Goal: Transaction & Acquisition: Purchase product/service

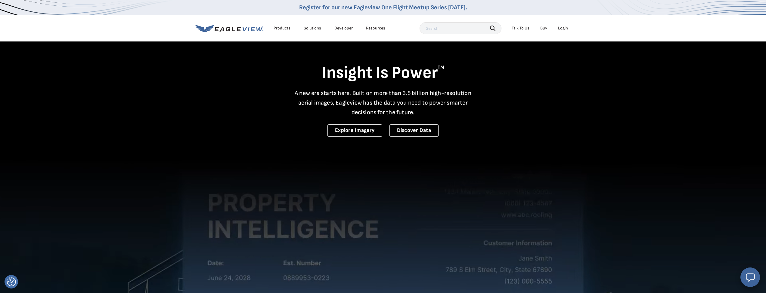
click at [566, 27] on div "Login" at bounding box center [563, 28] width 10 height 5
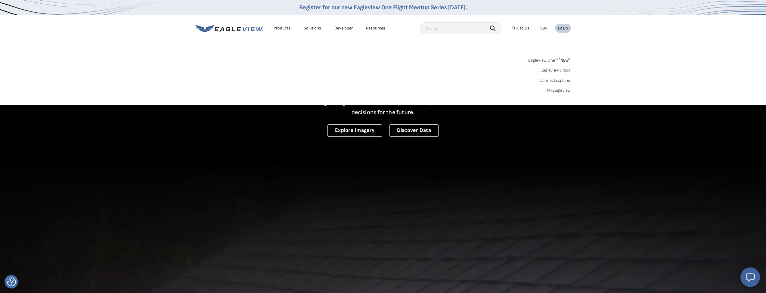
click at [560, 93] on div "Search Products Our Product Areas Imagery 1-Inch GSD Aerial Imagery *" at bounding box center [383, 77] width 766 height 57
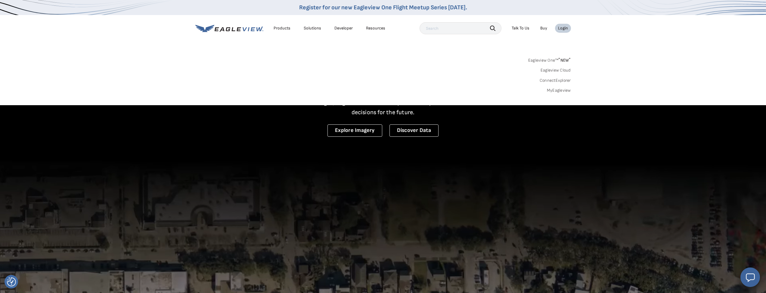
click at [560, 88] on link "MyEagleview" at bounding box center [559, 90] width 24 height 5
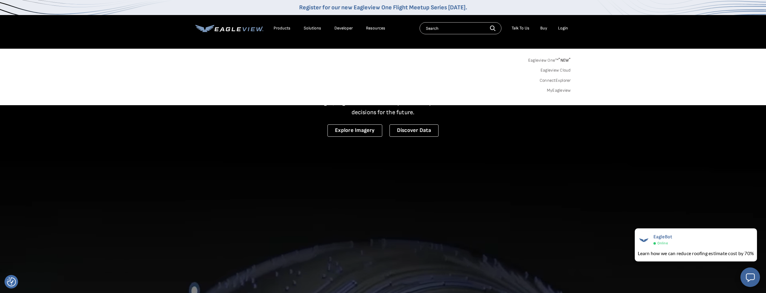
click at [564, 29] on div "Login" at bounding box center [563, 28] width 10 height 5
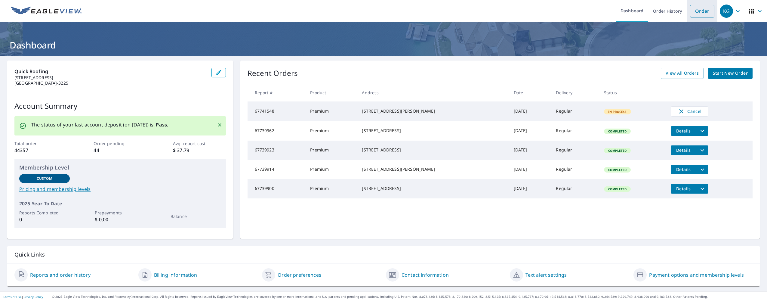
click at [696, 10] on link "Order" at bounding box center [702, 11] width 24 height 13
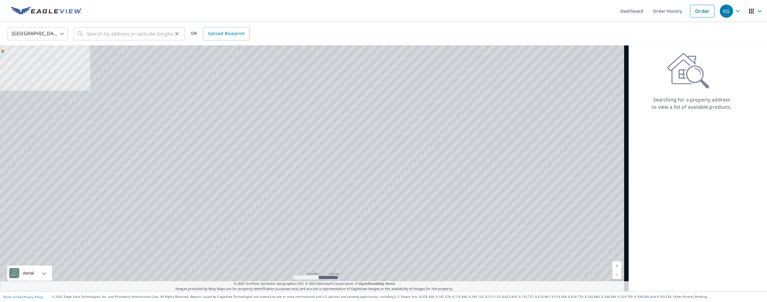
click at [173, 35] on button "Clear" at bounding box center [177, 33] width 8 height 8
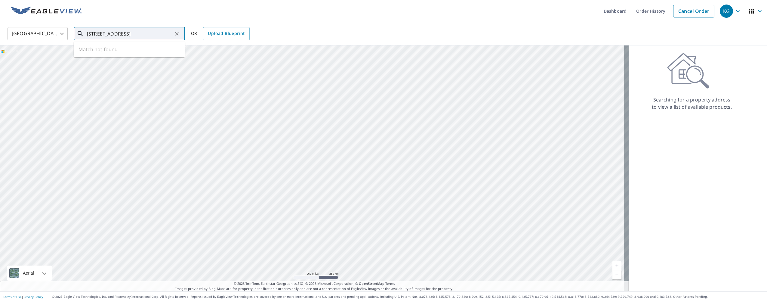
type input "[STREET_ADDRESS]"
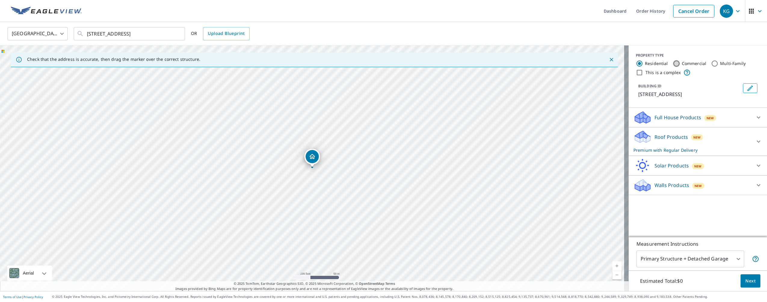
click at [673, 62] on input "Commercial" at bounding box center [676, 63] width 7 height 7
radio input "true"
type input "4"
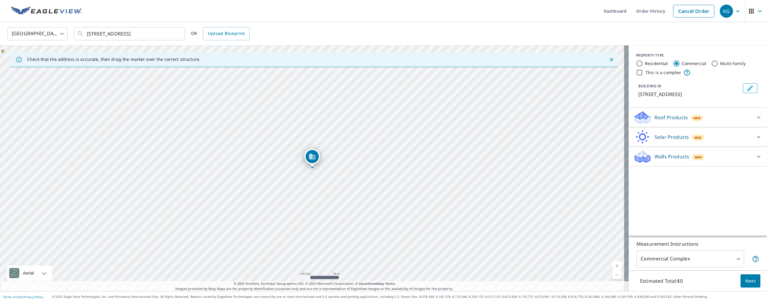
click at [711, 61] on input "Multi-Family" at bounding box center [714, 63] width 7 height 7
radio input "true"
type input "2"
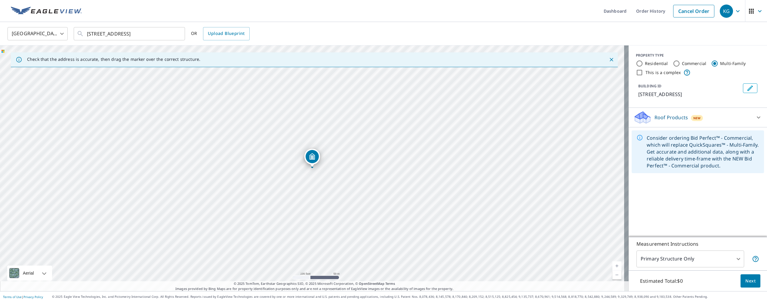
click at [673, 62] on input "Commercial" at bounding box center [676, 63] width 7 height 7
radio input "true"
type input "4"
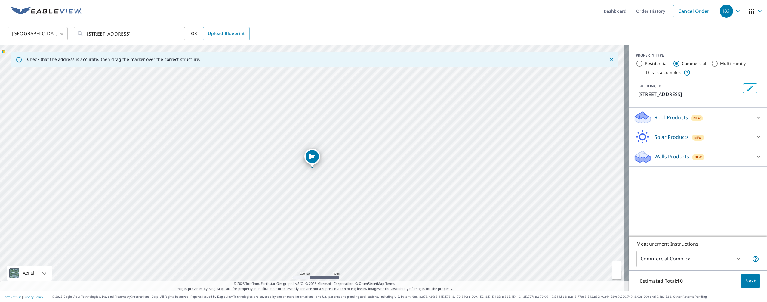
click at [652, 68] on div "PROPERTY TYPE Residential Commercial Multi-Family This is a complex" at bounding box center [698, 64] width 124 height 23
click at [648, 72] on label "This is a complex" at bounding box center [663, 72] width 35 height 6
click at [643, 72] on input "This is a complex" at bounding box center [639, 72] width 7 height 7
checkbox input "true"
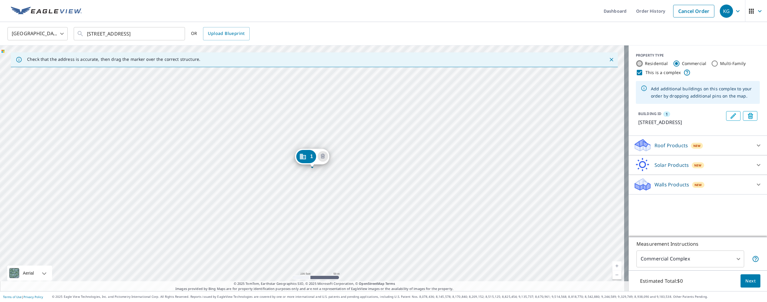
click at [636, 61] on input "Residential" at bounding box center [639, 63] width 7 height 7
radio input "true"
type input "1"
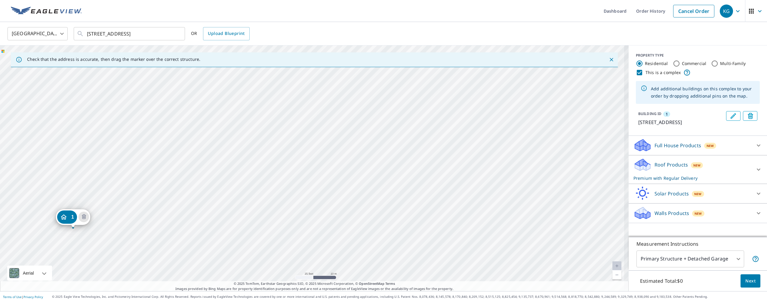
drag, startPoint x: 346, startPoint y: 123, endPoint x: 531, endPoint y: 125, distance: 185.0
click at [531, 125] on div "1 [STREET_ADDRESS][PERSON_NAME]" at bounding box center [314, 167] width 629 height 245
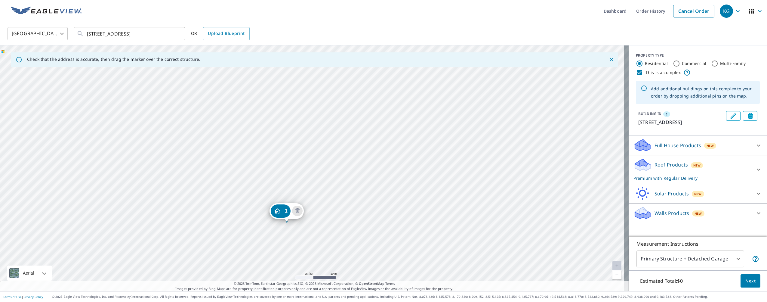
drag, startPoint x: 398, startPoint y: 155, endPoint x: 415, endPoint y: 155, distance: 17.2
click at [415, 155] on div "1 [STREET_ADDRESS][PERSON_NAME]" at bounding box center [314, 167] width 629 height 245
click at [711, 64] on input "Multi-Family" at bounding box center [714, 63] width 7 height 7
radio input "true"
type input "2"
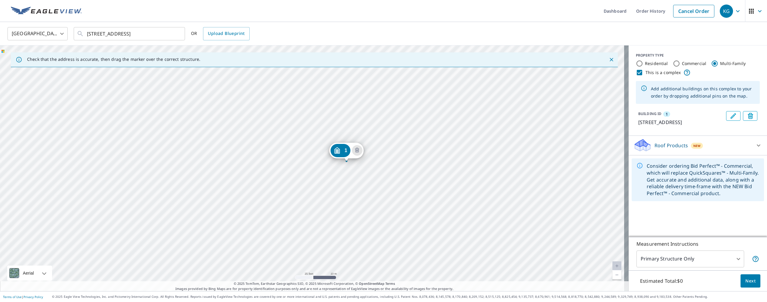
drag, startPoint x: 413, startPoint y: 200, endPoint x: 421, endPoint y: 199, distance: 7.3
click at [421, 199] on div "1 [STREET_ADDRESS][PERSON_NAME]" at bounding box center [314, 167] width 629 height 245
drag, startPoint x: 354, startPoint y: 175, endPoint x: 352, endPoint y: 204, distance: 29.0
click at [352, 204] on div "1 [STREET_ADDRESS][PERSON_NAME]" at bounding box center [314, 167] width 629 height 245
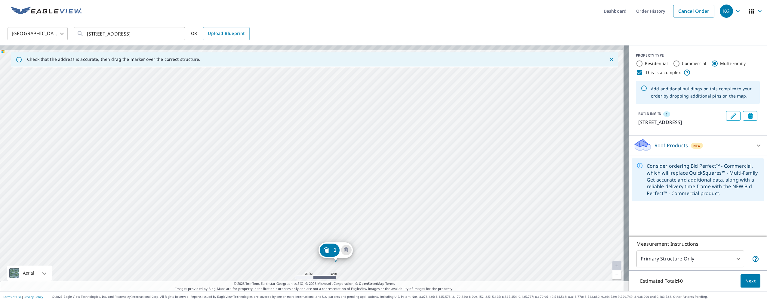
drag, startPoint x: 410, startPoint y: 118, endPoint x: 394, endPoint y: 181, distance: 64.8
click at [396, 182] on div "1 [STREET_ADDRESS][PERSON_NAME]" at bounding box center [314, 167] width 629 height 245
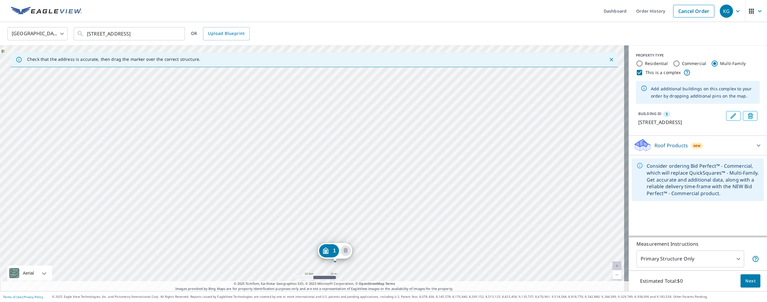
click at [355, 145] on div "1 [STREET_ADDRESS][PERSON_NAME]" at bounding box center [314, 167] width 629 height 245
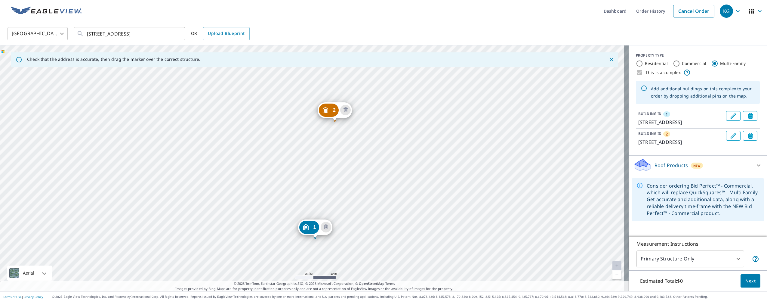
drag, startPoint x: 378, startPoint y: 134, endPoint x: 376, endPoint y: 214, distance: 80.1
click at [375, 217] on div "2 [STREET_ADDRESS][PERSON_NAME] [STREET_ADDRESS][PERSON_NAME]" at bounding box center [314, 167] width 629 height 245
drag, startPoint x: 389, startPoint y: 185, endPoint x: 342, endPoint y: 247, distance: 77.7
click at [339, 254] on div "2 [STREET_ADDRESS][PERSON_NAME] [STREET_ADDRESS][PERSON_NAME]" at bounding box center [314, 167] width 629 height 245
drag, startPoint x: 366, startPoint y: 171, endPoint x: 346, endPoint y: 231, distance: 63.4
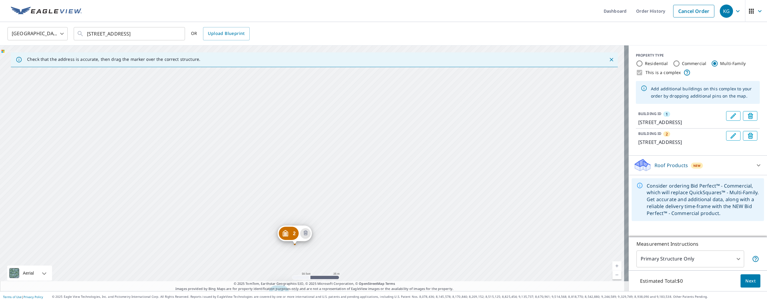
click at [346, 231] on div "2 [STREET_ADDRESS][PERSON_NAME] [STREET_ADDRESS][PERSON_NAME]" at bounding box center [314, 167] width 629 height 245
drag, startPoint x: 336, startPoint y: 181, endPoint x: 362, endPoint y: 145, distance: 44.4
click at [362, 144] on div "2 [STREET_ADDRESS][PERSON_NAME] [STREET_ADDRESS][PERSON_NAME]" at bounding box center [314, 167] width 629 height 245
click at [392, 164] on div "2 [STREET_ADDRESS][PERSON_NAME] [STREET_ADDRESS][PERSON_NAME]" at bounding box center [314, 167] width 629 height 245
drag, startPoint x: 394, startPoint y: 168, endPoint x: 390, endPoint y: 208, distance: 40.5
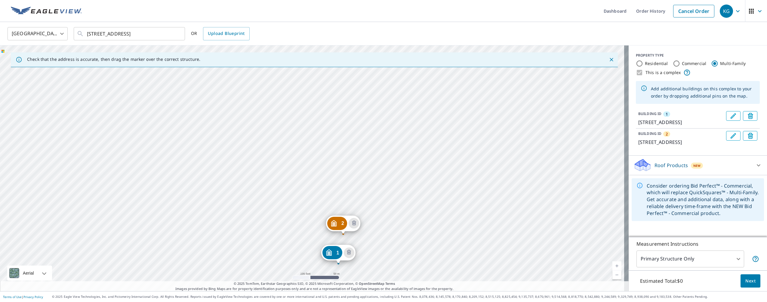
click at [390, 208] on div "2 [STREET_ADDRESS][PERSON_NAME] [STREET_ADDRESS][PERSON_NAME]" at bounding box center [314, 167] width 629 height 245
drag, startPoint x: 390, startPoint y: 206, endPoint x: 389, endPoint y: 195, distance: 10.9
click at [389, 195] on div "2 [STREET_ADDRESS][PERSON_NAME] [STREET_ADDRESS][PERSON_NAME]" at bounding box center [314, 167] width 629 height 245
drag, startPoint x: 396, startPoint y: 183, endPoint x: 401, endPoint y: 203, distance: 20.2
click at [399, 206] on div "2 [STREET_ADDRESS][PERSON_NAME] [STREET_ADDRESS][PERSON_NAME]" at bounding box center [314, 167] width 629 height 245
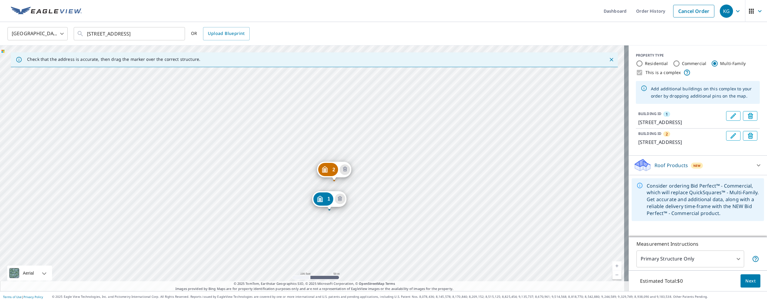
drag, startPoint x: 379, startPoint y: 214, endPoint x: 372, endPoint y: 172, distance: 42.7
click at [386, 135] on div "2 [STREET_ADDRESS][PERSON_NAME] [STREET_ADDRESS][PERSON_NAME]" at bounding box center [314, 167] width 629 height 245
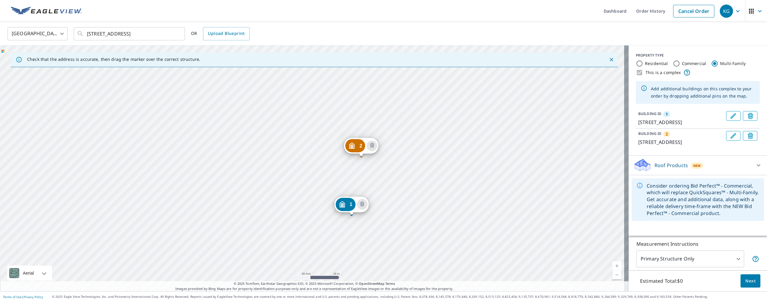
drag, startPoint x: 338, startPoint y: 197, endPoint x: 391, endPoint y: 208, distance: 54.7
click at [400, 177] on div "2 [STREET_ADDRESS][PERSON_NAME] [STREET_ADDRESS][PERSON_NAME]" at bounding box center [314, 167] width 629 height 245
click at [396, 175] on div "2 [STREET_ADDRESS][PERSON_NAME] [STREET_ADDRESS][PERSON_NAME]" at bounding box center [314, 167] width 629 height 245
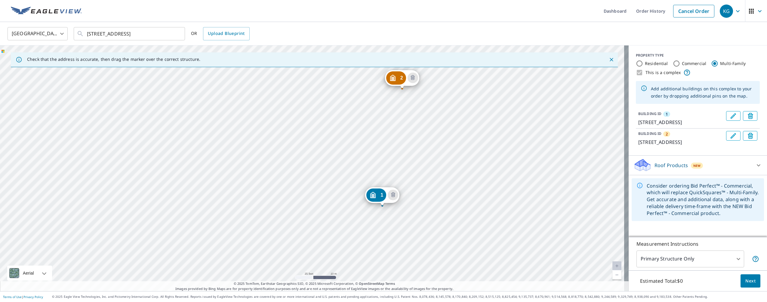
drag, startPoint x: 366, startPoint y: 200, endPoint x: 388, endPoint y: 195, distance: 22.2
click at [406, 138] on div "2 [STREET_ADDRESS][PERSON_NAME] [STREET_ADDRESS][PERSON_NAME]" at bounding box center [314, 167] width 629 height 245
drag, startPoint x: 388, startPoint y: 222, endPoint x: 399, endPoint y: 187, distance: 37.2
click at [399, 187] on div "2 [STREET_ADDRESS][PERSON_NAME] [STREET_ADDRESS][PERSON_NAME]" at bounding box center [314, 167] width 629 height 245
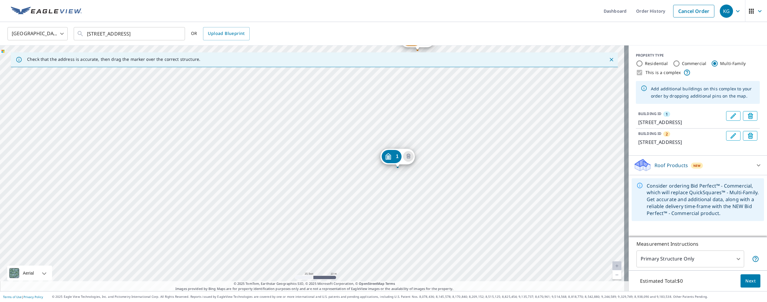
drag, startPoint x: 404, startPoint y: 182, endPoint x: 403, endPoint y: 186, distance: 3.7
click at [403, 186] on div "2 [STREET_ADDRESS][PERSON_NAME] [STREET_ADDRESS][PERSON_NAME]" at bounding box center [314, 167] width 629 height 245
drag, startPoint x: 439, startPoint y: 178, endPoint x: 426, endPoint y: 184, distance: 14.3
click at [425, 185] on div "2 [STREET_ADDRESS][PERSON_NAME] [STREET_ADDRESS][PERSON_NAME]" at bounding box center [314, 167] width 629 height 245
drag, startPoint x: 409, startPoint y: 99, endPoint x: 392, endPoint y: 112, distance: 21.7
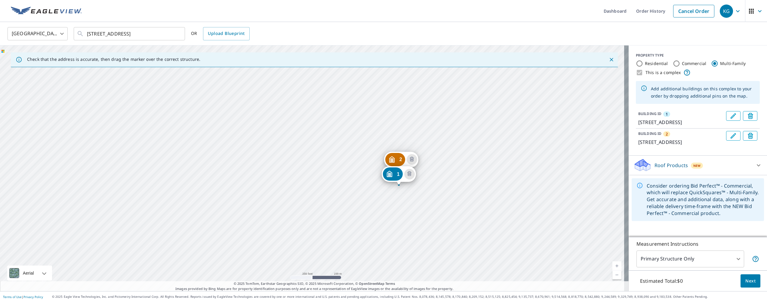
click at [402, 100] on div "2 [STREET_ADDRESS][PERSON_NAME] [STREET_ADDRESS][PERSON_NAME]" at bounding box center [314, 167] width 629 height 245
drag, startPoint x: 425, startPoint y: 223, endPoint x: 402, endPoint y: 218, distance: 23.1
click at [413, 195] on div "2 [STREET_ADDRESS][PERSON_NAME] [STREET_ADDRESS][PERSON_NAME]" at bounding box center [314, 167] width 629 height 245
drag, startPoint x: 449, startPoint y: 212, endPoint x: 448, endPoint y: 215, distance: 3.8
click at [448, 215] on div "2 [STREET_ADDRESS][PERSON_NAME] [STREET_ADDRESS][PERSON_NAME]" at bounding box center [314, 167] width 629 height 245
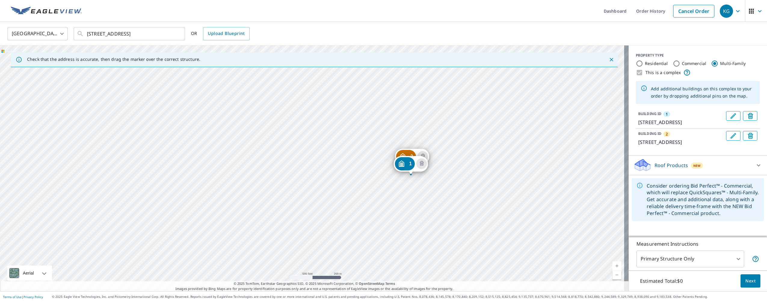
drag, startPoint x: 447, startPoint y: 216, endPoint x: 442, endPoint y: 196, distance: 20.5
click at [442, 196] on div "2 [STREET_ADDRESS][PERSON_NAME] [STREET_ADDRESS][PERSON_NAME]" at bounding box center [314, 167] width 629 height 245
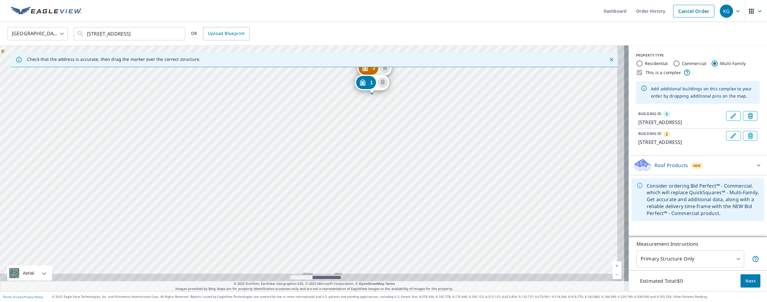
drag, startPoint x: 435, startPoint y: 254, endPoint x: 423, endPoint y: 228, distance: 28.8
click at [423, 228] on div "2 [STREET_ADDRESS][PERSON_NAME] [STREET_ADDRESS][PERSON_NAME]" at bounding box center [314, 167] width 629 height 245
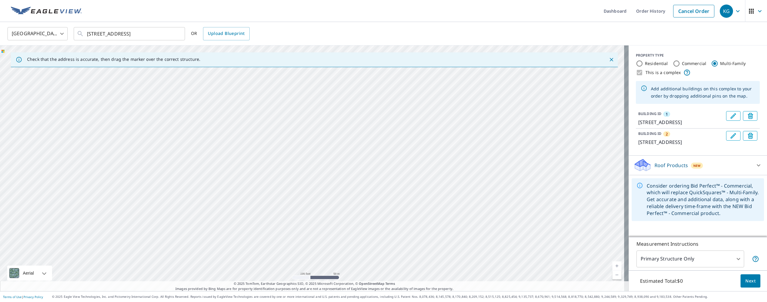
drag, startPoint x: 422, startPoint y: 155, endPoint x: 405, endPoint y: 197, distance: 45.9
click at [421, 142] on div "2 [STREET_ADDRESS][PERSON_NAME] [STREET_ADDRESS][PERSON_NAME]" at bounding box center [314, 167] width 629 height 245
drag, startPoint x: 369, startPoint y: 242, endPoint x: 372, endPoint y: 233, distance: 9.3
click at [372, 234] on div "2 [STREET_ADDRESS][PERSON_NAME] [STREET_ADDRESS][PERSON_NAME]" at bounding box center [314, 167] width 629 height 245
drag, startPoint x: 406, startPoint y: 180, endPoint x: 430, endPoint y: 253, distance: 76.9
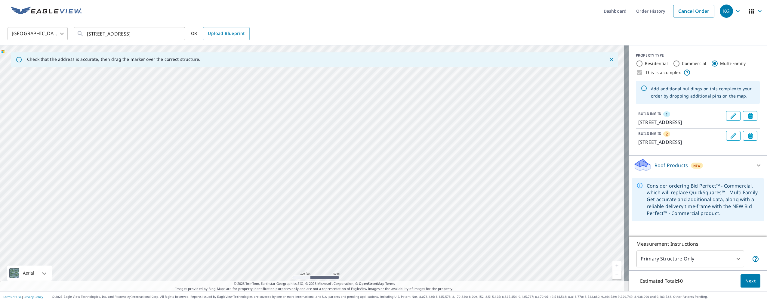
click at [430, 256] on div "2 [STREET_ADDRESS][PERSON_NAME] [STREET_ADDRESS][PERSON_NAME]" at bounding box center [314, 167] width 629 height 245
drag, startPoint x: 405, startPoint y: 153, endPoint x: 407, endPoint y: 243, distance: 90.0
click at [407, 243] on div "2 [STREET_ADDRESS][PERSON_NAME] [STREET_ADDRESS][PERSON_NAME]" at bounding box center [314, 167] width 629 height 245
drag, startPoint x: 374, startPoint y: 162, endPoint x: 377, endPoint y: 169, distance: 7.5
click at [384, 240] on div "2 [STREET_ADDRESS][PERSON_NAME] [STREET_ADDRESS][PERSON_NAME]" at bounding box center [314, 167] width 629 height 245
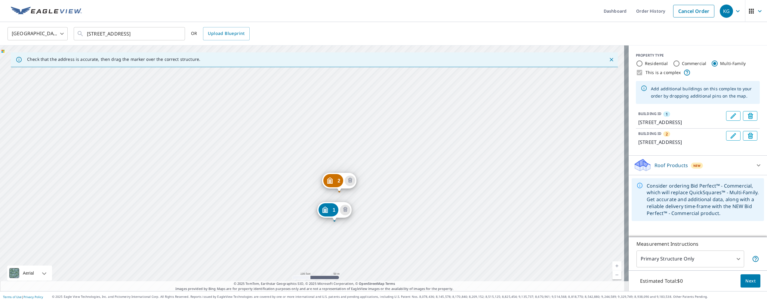
drag, startPoint x: 377, startPoint y: 169, endPoint x: 384, endPoint y: 227, distance: 58.2
click at [384, 244] on div "2 [STREET_ADDRESS][PERSON_NAME] [STREET_ADDRESS][PERSON_NAME]" at bounding box center [314, 167] width 629 height 245
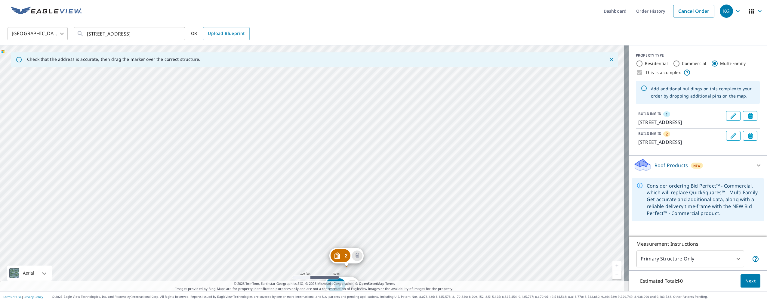
click at [385, 179] on div "2 [STREET_ADDRESS][PERSON_NAME] [STREET_ADDRESS][PERSON_NAME]" at bounding box center [314, 167] width 629 height 245
drag, startPoint x: 418, startPoint y: 176, endPoint x: 365, endPoint y: 84, distance: 106.3
click at [365, 84] on div "2 [STREET_ADDRESS][PERSON_NAME] [STREET_ADDRESS][PERSON_NAME]" at bounding box center [314, 167] width 629 height 245
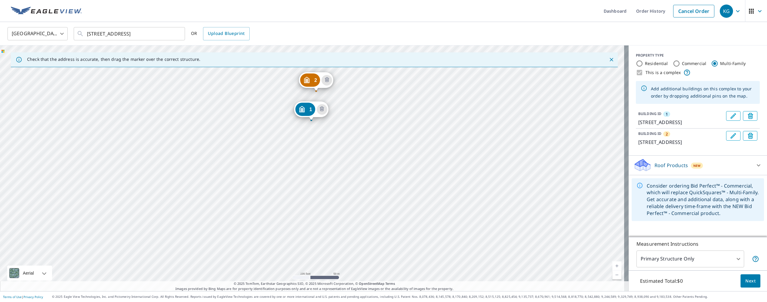
drag
click at [402, 116] on div "2 [STREET_ADDRESS][PERSON_NAME] [STREET_ADDRESS][PERSON_NAME]" at bounding box center [314, 167] width 629 height 245
click at [399, 140] on div "2 [STREET_ADDRESS][PERSON_NAME] [STREET_ADDRESS][PERSON_NAME]" at bounding box center [314, 167] width 629 height 245
click at [416, 175] on div "2 [STREET_ADDRESS][PERSON_NAME] [STREET_ADDRESS][PERSON_NAME]" at bounding box center [314, 167] width 629 height 245
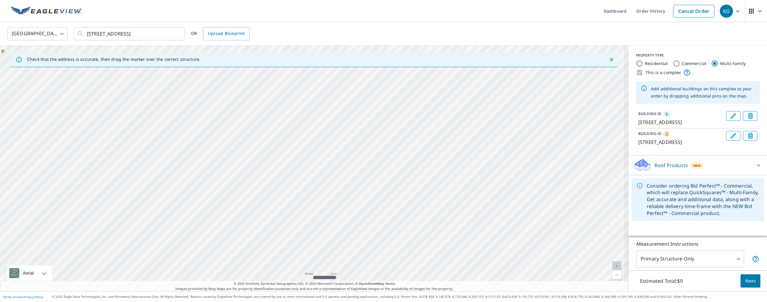
click at [421, 176] on div "2 [STREET_ADDRESS][PERSON_NAME] [STREET_ADDRESS][PERSON_NAME]" at bounding box center [314, 167] width 629 height 245
click at [416, 116] on div "2 [STREET_ADDRESS][PERSON_NAME] [STREET_ADDRESS][PERSON_NAME]" at bounding box center [314, 167] width 629 height 245
click at [407, 166] on div "2 [STREET_ADDRESS][PERSON_NAME] [STREET_ADDRESS][PERSON_NAME]" at bounding box center [314, 167] width 629 height 245
click at [394, 169] on div "2 [STREET_ADDRESS][PERSON_NAME] [STREET_ADDRESS][PERSON_NAME]" at bounding box center [314, 167] width 629 height 245
click at [371, 191] on div "2 [STREET_ADDRESS][PERSON_NAME] [STREET_ADDRESS][PERSON_NAME]" at bounding box center [314, 167] width 629 height 245
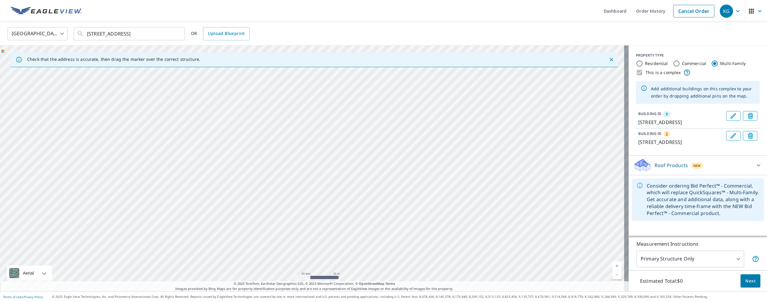
click at [272, 206] on div "2 [STREET_ADDRESS][PERSON_NAME] [STREET_ADDRESS][PERSON_NAME]" at bounding box center [314, 167] width 629 height 245
click at [343, 177] on div "2 [STREET_ADDRESS][PERSON_NAME] [STREET_ADDRESS][PERSON_NAME]" at bounding box center [314, 167] width 629 height 245
click at [351, 221] on div "2 [STREET_ADDRESS][PERSON_NAME] [STREET_ADDRESS][PERSON_NAME]" at bounding box center [314, 167] width 629 height 245
click at [358, 217] on div "2 [STREET_ADDRESS][PERSON_NAME] [STREET_ADDRESS][PERSON_NAME]" at bounding box center [314, 167] width 629 height 245
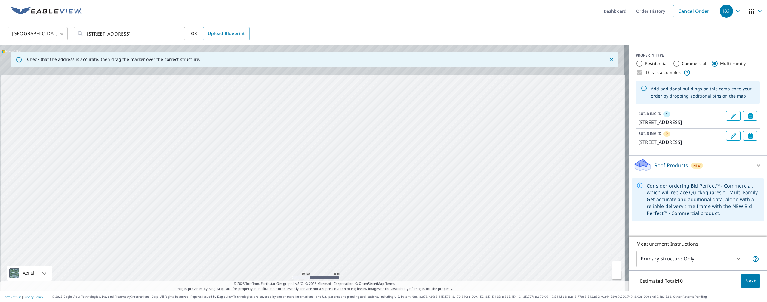
click at [368, 225] on div "2 [STREET_ADDRESS][PERSON_NAME] [STREET_ADDRESS][PERSON_NAME]" at bounding box center [314, 167] width 629 height 245
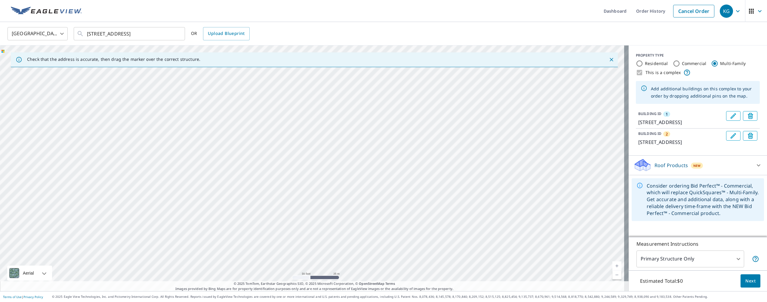
click at [399, 210] on div "2 [STREET_ADDRESS][PERSON_NAME] [STREET_ADDRESS][PERSON_NAME]" at bounding box center [314, 167] width 629 height 245
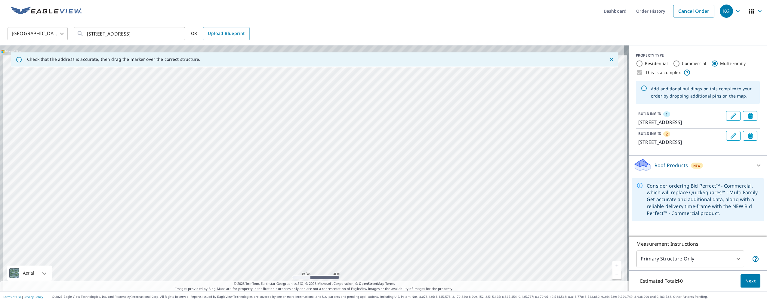
click at [402, 224] on div "2 [STREET_ADDRESS][PERSON_NAME] [STREET_ADDRESS][PERSON_NAME]" at bounding box center [314, 167] width 629 height 245
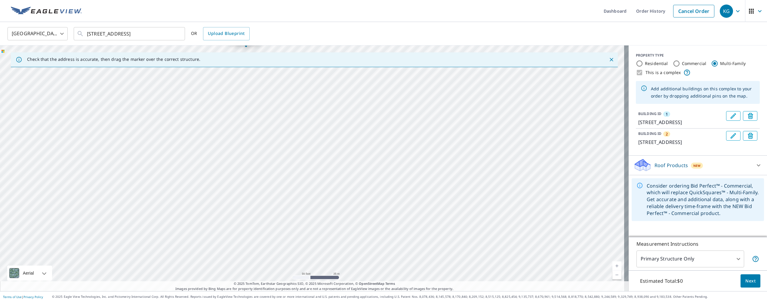
click at [362, 239] on div "2 [STREET_ADDRESS][PERSON_NAME] [STREET_ADDRESS][PERSON_NAME]" at bounding box center [314, 167] width 629 height 245
click at [369, 208] on div "2 [STREET_ADDRESS][PERSON_NAME] [STREET_ADDRESS][PERSON_NAME]" at bounding box center [314, 167] width 629 height 245
click at [320, 169] on div "2 [STREET_ADDRESS][PERSON_NAME] [STREET_ADDRESS][PERSON_NAME]" at bounding box center [314, 167] width 629 height 245
click at [311, 119] on icon "Delete building 2" at bounding box center [313, 119] width 7 height 7
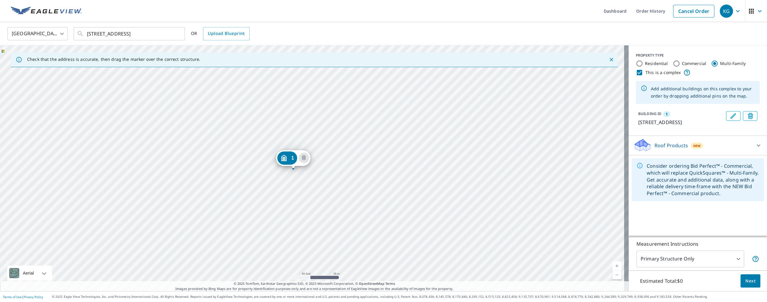
click at [401, 191] on div "1 [STREET_ADDRESS][PERSON_NAME]" at bounding box center [314, 167] width 629 height 245
click at [381, 170] on div "1 [STREET_ADDRESS][PERSON_NAME]" at bounding box center [314, 167] width 629 height 245
click at [310, 167] on icon "Delete building 1" at bounding box center [307, 169] width 7 height 7
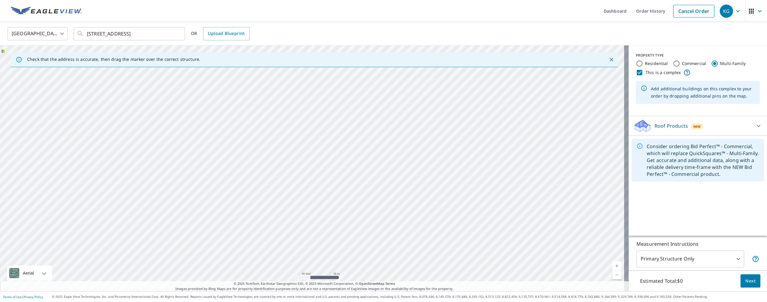
click at [356, 146] on div at bounding box center [314, 167] width 629 height 245
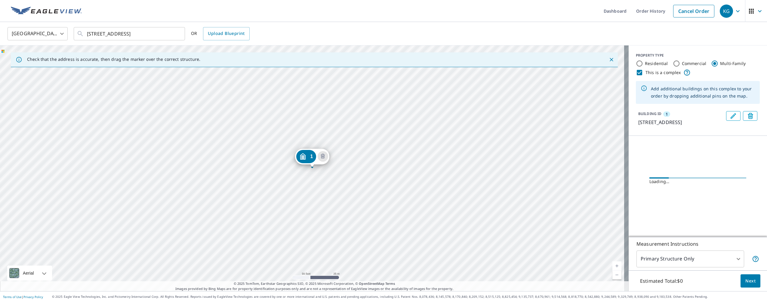
click at [357, 208] on div "1 [STREET_ADDRESS]" at bounding box center [314, 167] width 629 height 245
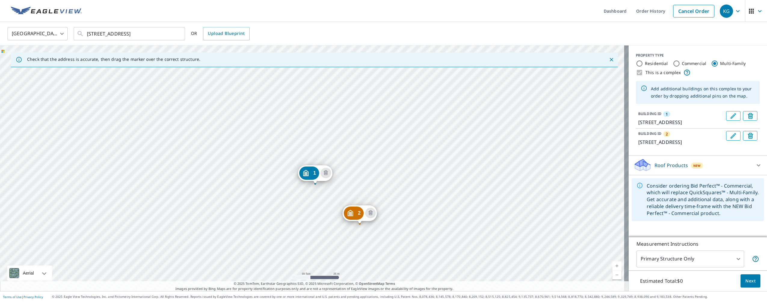
click at [373, 155] on div "2 [STREET_ADDRESS] 1 [STREET_ADDRESS]" at bounding box center [314, 167] width 629 height 245
click at [359, 147] on div "2 [STREET_ADDRESS] 1 [STREET_ADDRESS]" at bounding box center [314, 167] width 629 height 245
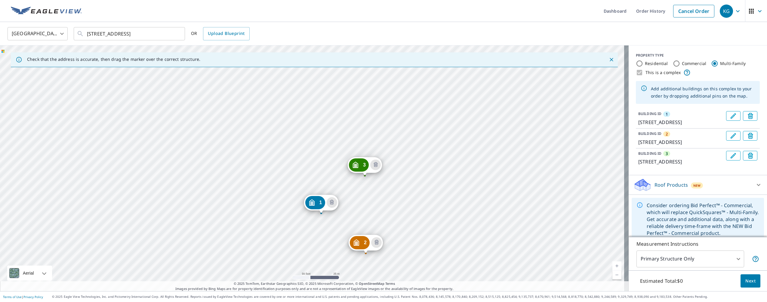
click at [389, 211] on div "2 [STREET_ADDRESS] 3 [STREET_ADDRESS] 1 [STREET_ADDRESS]" at bounding box center [314, 167] width 629 height 245
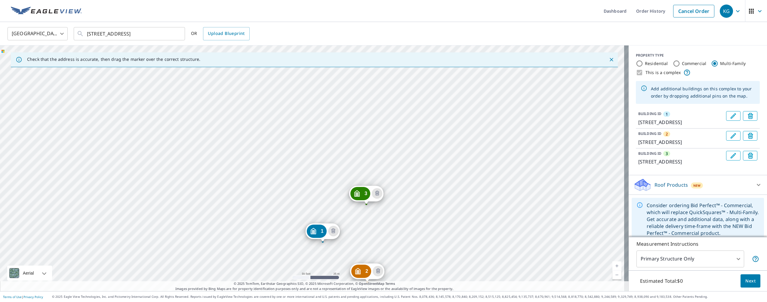
click at [405, 167] on div "2 [STREET_ADDRESS] 3 [STREET_ADDRESS] 1 [STREET_ADDRESS]" at bounding box center [314, 167] width 629 height 245
click at [405, 204] on div "2 [STREET_ADDRESS] 3 [STREET_ADDRESS] 1 [STREET_ADDRESS]" at bounding box center [314, 167] width 629 height 245
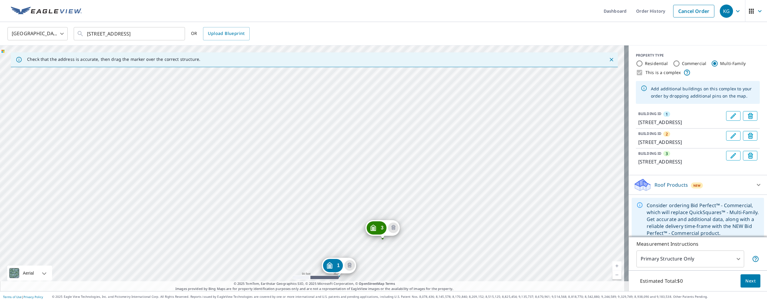
click at [314, 150] on div "2 [STREET_ADDRESS] 3 [STREET_ADDRESS] 1 [STREET_ADDRESS]" at bounding box center [314, 167] width 629 height 245
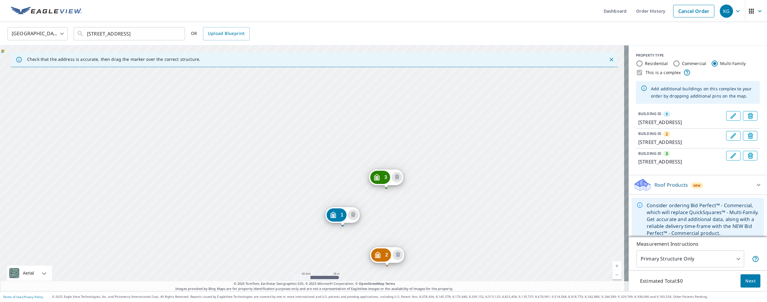
click at [343, 105] on div "2 [STREET_ADDRESS] 3 [STREET_ADDRESS] 1 [STREET_ADDRESS]" at bounding box center [314, 167] width 629 height 245
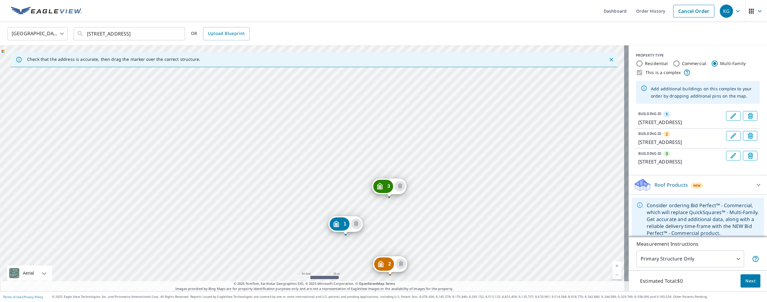
click at [336, 143] on div "2 [STREET_ADDRESS] 3 [STREET_ADDRESS] 1 [STREET_ADDRESS]" at bounding box center [314, 167] width 629 height 245
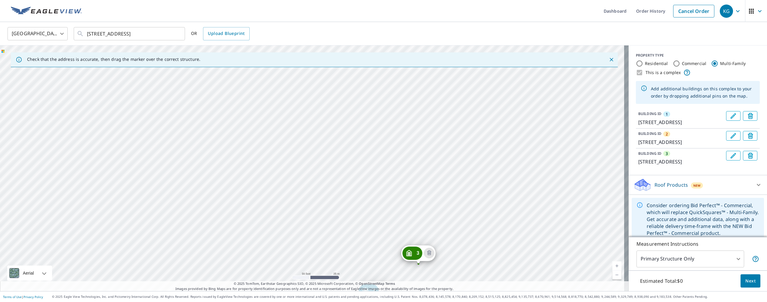
click at [358, 164] on div "2 [STREET_ADDRESS] 3 [STREET_ADDRESS] 1 [STREET_ADDRESS]" at bounding box center [314, 167] width 629 height 245
click at [355, 227] on div "2 [STREET_ADDRESS] 3 [STREET_ADDRESS] 1 [STREET_ADDRESS]" at bounding box center [314, 167] width 629 height 245
click at [320, 177] on div "2 [STREET_ADDRESS] 3 [STREET_ADDRESS] 1 [STREET_ADDRESS]" at bounding box center [314, 167] width 629 height 245
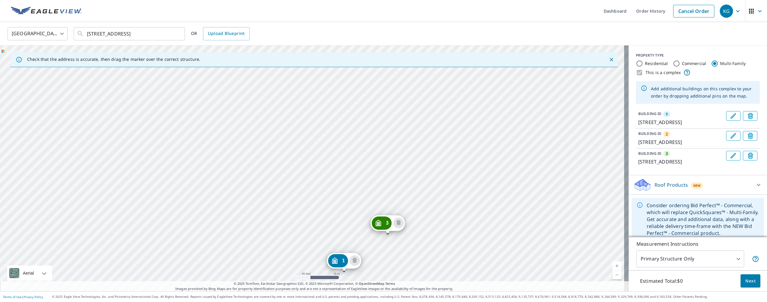
click at [340, 135] on div "2 [STREET_ADDRESS] 3 [STREET_ADDRESS] 1 [STREET_ADDRESS]" at bounding box center [314, 167] width 629 height 245
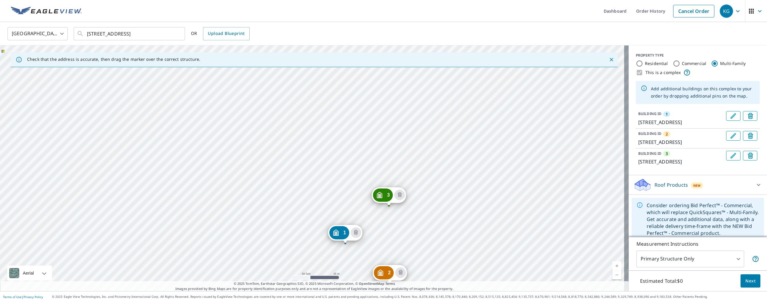
click at [354, 132] on div "2 [STREET_ADDRESS] 3 [STREET_ADDRESS] 1 [STREET_ADDRESS]" at bounding box center [314, 167] width 629 height 245
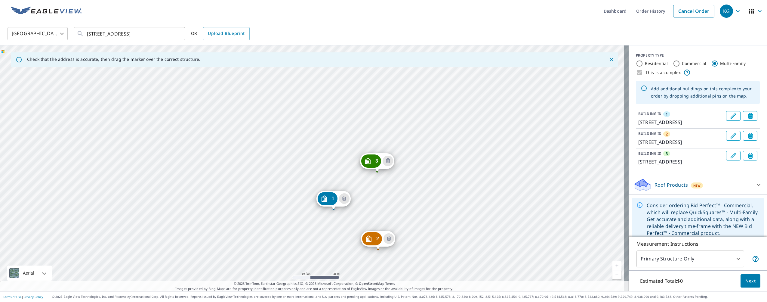
click at [428, 166] on div "2 [STREET_ADDRESS] 3 [STREET_ADDRESS] 1 [STREET_ADDRESS]" at bounding box center [314, 167] width 629 height 245
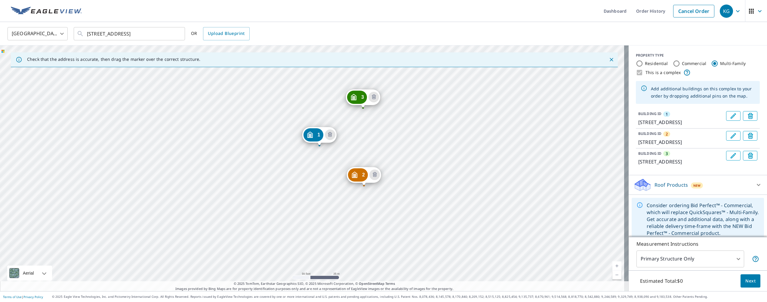
click at [321, 121] on div "2 [STREET_ADDRESS] 3 [STREET_ADDRESS] 1 [STREET_ADDRESS]" at bounding box center [314, 167] width 629 height 245
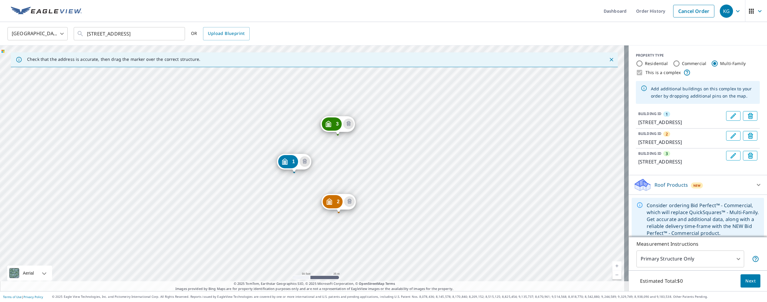
click at [390, 169] on div "2 [STREET_ADDRESS] 3 [STREET_ADDRESS] 1 [STREET_ADDRESS]" at bounding box center [314, 167] width 629 height 245
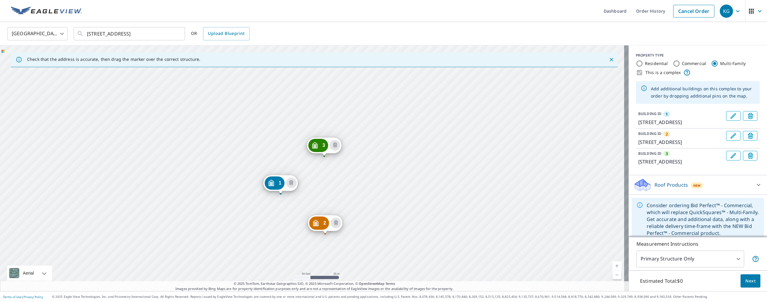
click at [349, 189] on div "2 [STREET_ADDRESS] 3 [STREET_ADDRESS] 1 [STREET_ADDRESS]" at bounding box center [314, 167] width 629 height 245
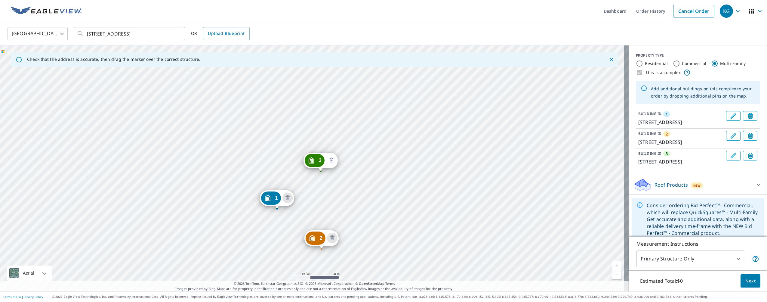
click at [329, 156] on button "Delete building 3" at bounding box center [331, 160] width 11 height 11
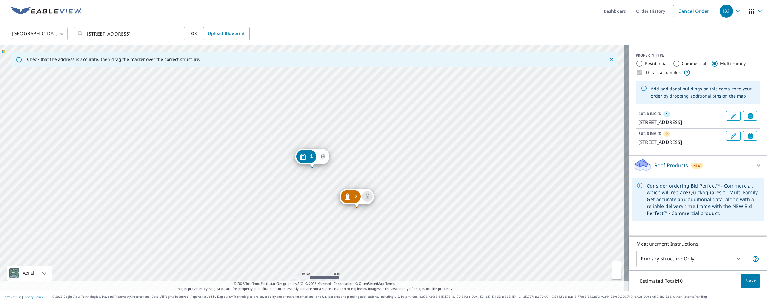
click at [325, 156] on icon "Delete building 1" at bounding box center [323, 155] width 4 height 5
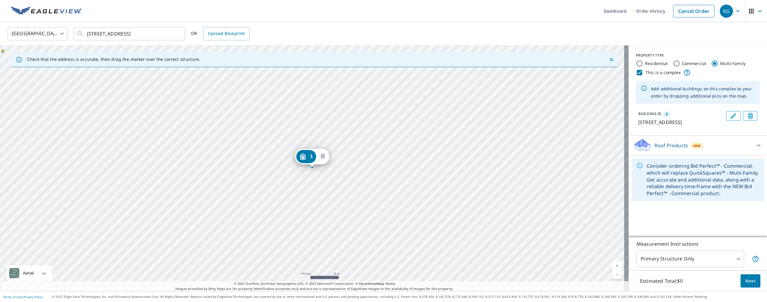
click at [320, 157] on icon "Delete building 1" at bounding box center [322, 156] width 7 height 7
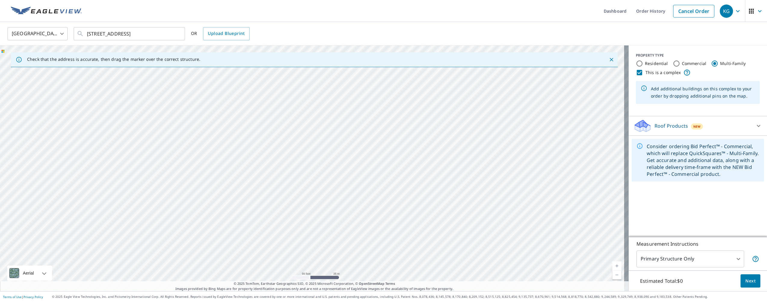
click at [316, 222] on div at bounding box center [314, 167] width 629 height 245
click at [311, 235] on div at bounding box center [314, 167] width 629 height 245
click at [280, 162] on div at bounding box center [314, 167] width 629 height 245
click at [277, 117] on div at bounding box center [314, 167] width 629 height 245
click at [226, 110] on div at bounding box center [314, 167] width 629 height 245
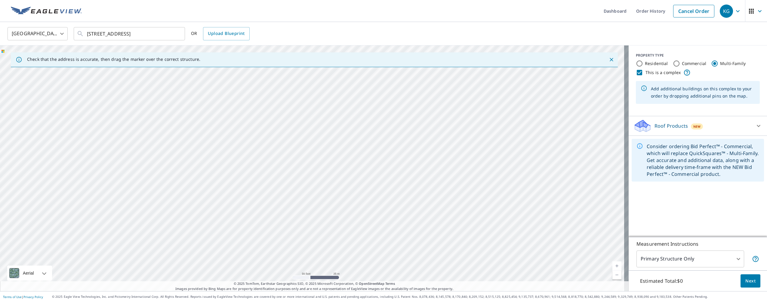
type input "[STREET_ADDRESS][PERSON_NAME]"
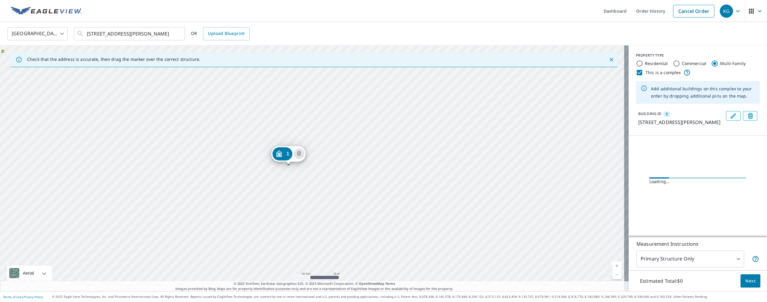
click at [381, 88] on div "1 [STREET_ADDRESS][PERSON_NAME]" at bounding box center [314, 167] width 629 height 245
click at [333, 162] on div "1 [STREET_ADDRESS][PERSON_NAME]" at bounding box center [314, 167] width 629 height 245
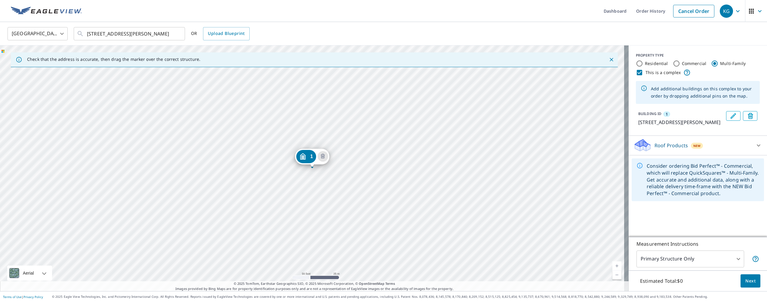
click at [357, 166] on div "1 [STREET_ADDRESS][PERSON_NAME]" at bounding box center [314, 167] width 629 height 245
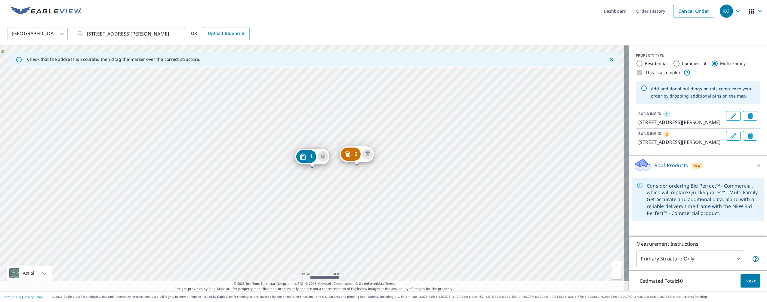
click at [412, 166] on div "2 [STREET_ADDRESS][PERSON_NAME] [STREET_ADDRESS][PERSON_NAME]" at bounding box center [314, 167] width 629 height 245
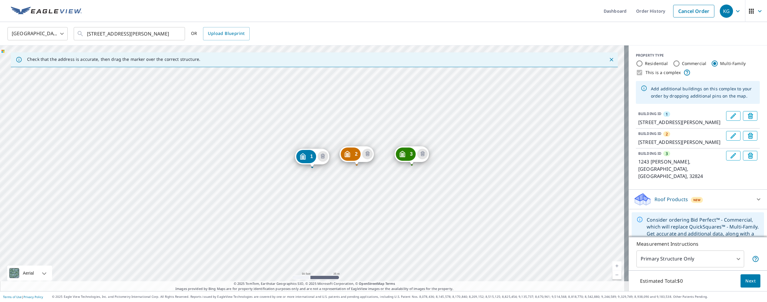
click at [441, 187] on div "2 [STREET_ADDRESS][PERSON_NAME][PERSON_NAME] 1 [STREET_ADDRESS][PERSON_NAME]" at bounding box center [314, 167] width 629 height 245
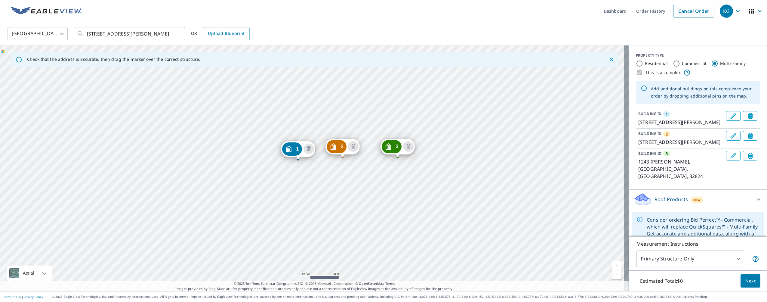
click at [457, 158] on div "2 [STREET_ADDRESS][PERSON_NAME][PERSON_NAME] 1 [STREET_ADDRESS][PERSON_NAME]" at bounding box center [314, 167] width 629 height 245
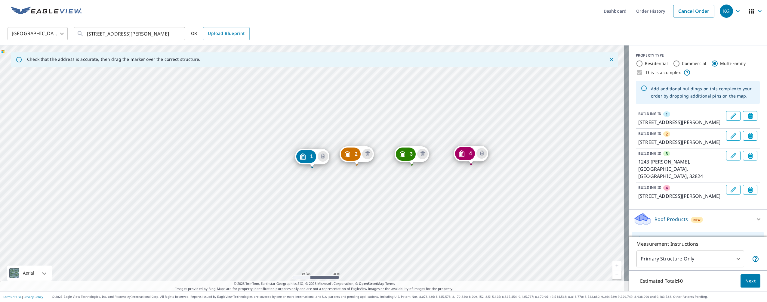
click at [452, 169] on div "2 1223 Lucaya [GEOGRAPHIC_DATA] 3 1243 [PERSON_NAME], FL 32824 4 [STREET_ADDRES…" at bounding box center [314, 167] width 629 height 245
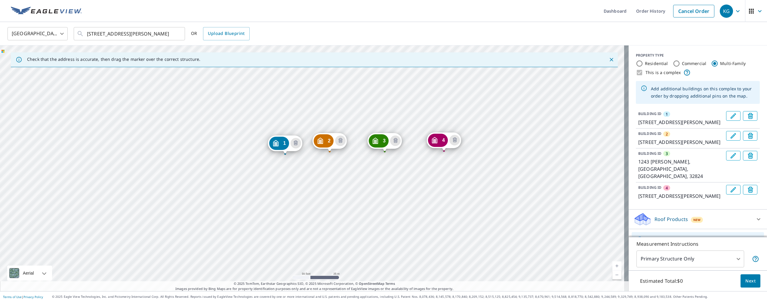
click at [498, 154] on div "2 1223 Lucaya [GEOGRAPHIC_DATA] 3 1243 [PERSON_NAME], FL 32824 4 [STREET_ADDRES…" at bounding box center [314, 167] width 629 height 245
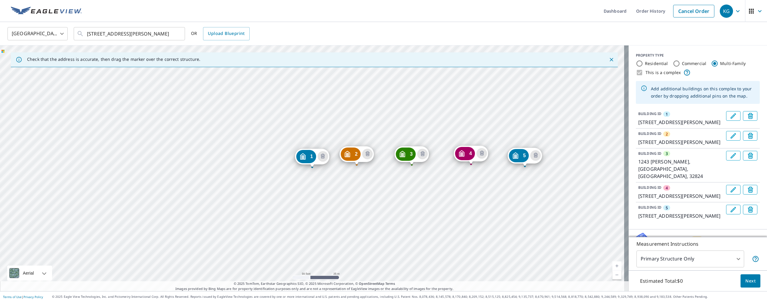
click at [291, 208] on div "2 1223 Lucaya [GEOGRAPHIC_DATA] 3 1243 [PERSON_NAME], FL 32824 4 [STREET_ADDRES…" at bounding box center [314, 167] width 629 height 245
click at [293, 209] on div "2 1223 Lucaya [GEOGRAPHIC_DATA] 3 1243 [PERSON_NAME], FL 32824 4 [STREET_ADDRES…" at bounding box center [314, 167] width 629 height 245
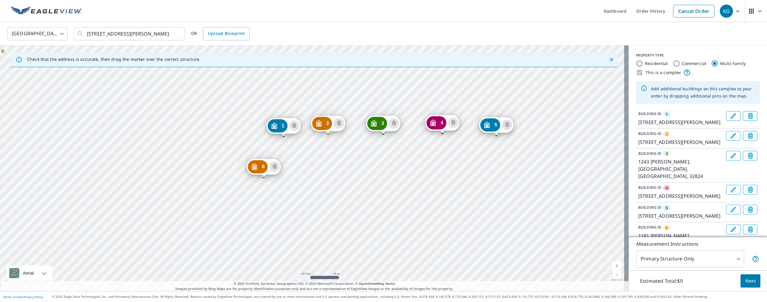
click at [378, 210] on div "2 1223 [PERSON_NAME][GEOGRAPHIC_DATA] 3 1243 [PERSON_NAME], FL 32824 4 1263 [PE…" at bounding box center [314, 167] width 629 height 245
click at [357, 184] on div "2 1223 [PERSON_NAME][GEOGRAPHIC_DATA] 3 1243 [PERSON_NAME], FL 32824 4 1263 [PE…" at bounding box center [314, 167] width 629 height 245
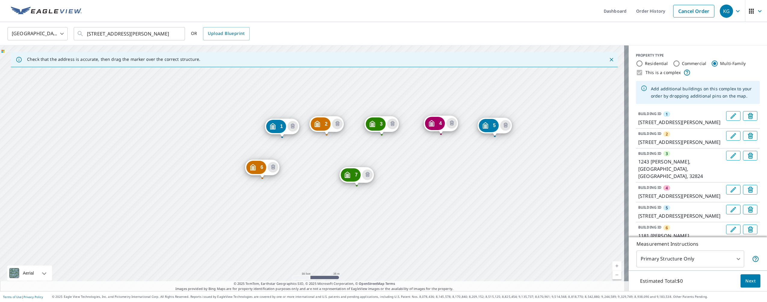
drag, startPoint x: 425, startPoint y: 181, endPoint x: 410, endPoint y: 171, distance: 17.4
click at [409, 169] on div "2 1223 [PERSON_NAME][GEOGRAPHIC_DATA] 3 1243 [PERSON_NAME], FL 32824 4 1263 [PE…" at bounding box center [314, 167] width 629 height 245
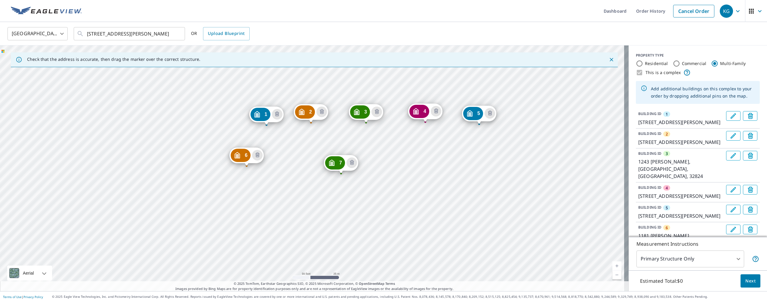
click at [399, 174] on div "2 1223 [PERSON_NAME][GEOGRAPHIC_DATA] 3 1243 [PERSON_NAME], FL 32824 4 1263 [PE…" at bounding box center [314, 167] width 629 height 245
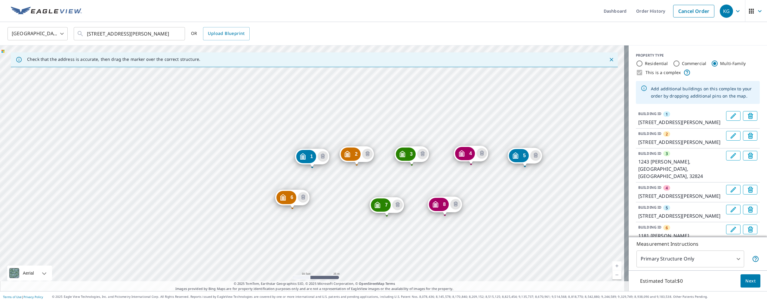
click at [538, 204] on div "2 1223 Lucaya [GEOGRAPHIC_DATA] 3 1243 [PERSON_NAME], FL 32824 4 1263 [PERSON_N…" at bounding box center [314, 167] width 629 height 245
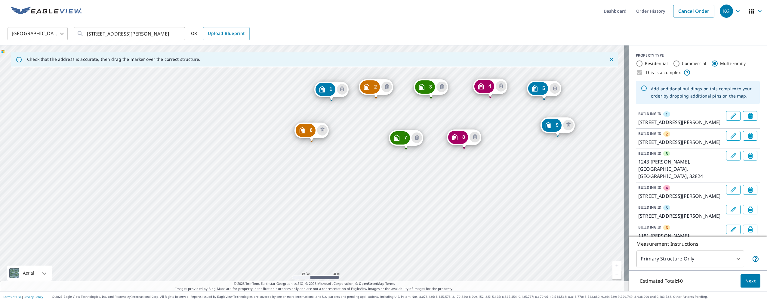
drag, startPoint x: 465, startPoint y: 210, endPoint x: 481, endPoint y: 178, distance: 35.4
click at [481, 178] on div "2 [GEOGRAPHIC_DATA][PERSON_NAME] 3 1243 [PERSON_NAME][GEOGRAPHIC_DATA] 4 1263 […" at bounding box center [314, 167] width 629 height 245
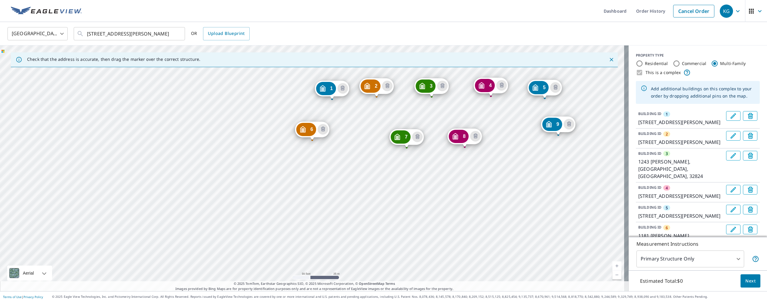
click at [312, 203] on div "2 [GEOGRAPHIC_DATA][PERSON_NAME] 3 1243 [PERSON_NAME][GEOGRAPHIC_DATA] 4 1263 […" at bounding box center [314, 167] width 629 height 245
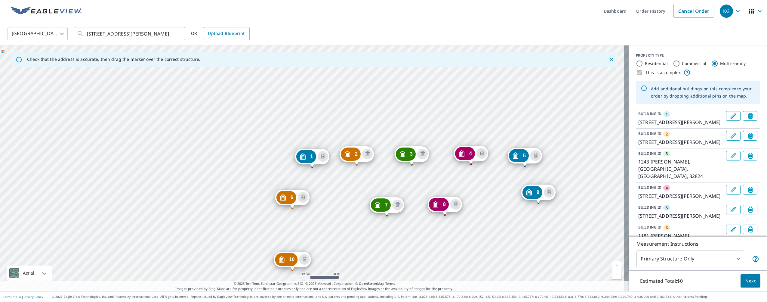
drag, startPoint x: 344, startPoint y: 246, endPoint x: 349, endPoint y: 250, distance: 6.4
click at [344, 246] on div "2 [GEOGRAPHIC_DATA][PERSON_NAME] 3 1243 [PERSON_NAME][GEOGRAPHIC_DATA] 4 1263 […" at bounding box center [314, 167] width 629 height 245
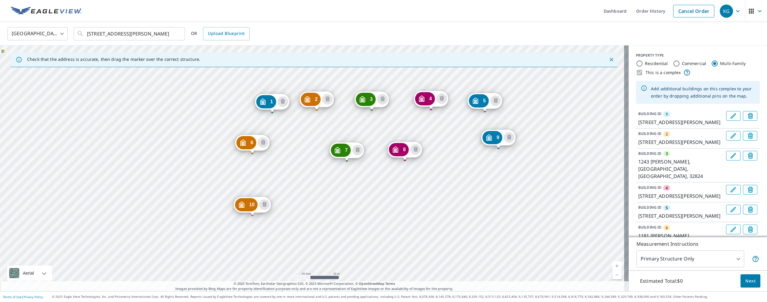
drag, startPoint x: 414, startPoint y: 244, endPoint x: 374, endPoint y: 189, distance: 67.8
click at [374, 189] on div "2 [GEOGRAPHIC_DATA][PERSON_NAME] 3 1243 [PERSON_NAME][GEOGRAPHIC_DATA] 4 1263 […" at bounding box center [314, 167] width 629 height 245
click at [303, 193] on div "2 [GEOGRAPHIC_DATA][PERSON_NAME] 3 1243 [PERSON_NAME][GEOGRAPHIC_DATA] 4 1263 […" at bounding box center [314, 167] width 629 height 245
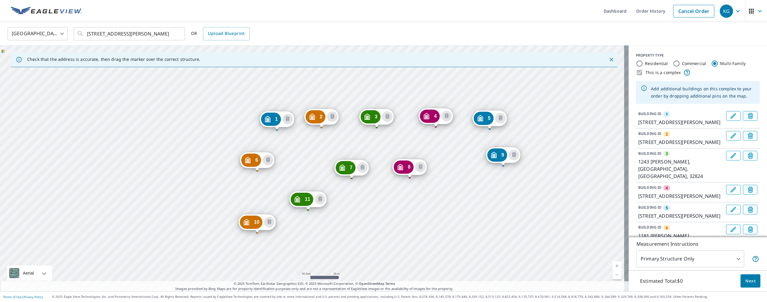
drag, startPoint x: 412, startPoint y: 231, endPoint x: 373, endPoint y: 187, distance: 59.1
click at [373, 187] on div "2 [GEOGRAPHIC_DATA][PERSON_NAME] 3 1243 [PERSON_NAME][GEOGRAPHIC_DATA] 4 1263 […" at bounding box center [314, 167] width 629 height 245
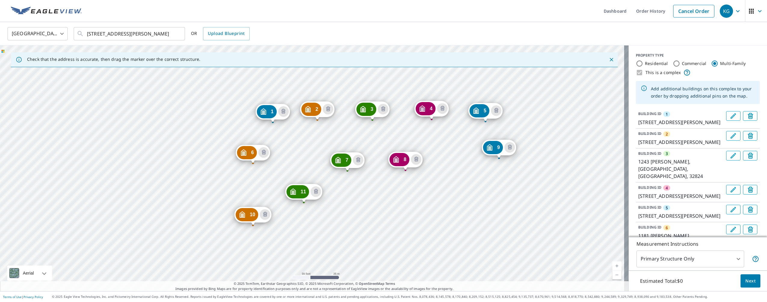
click at [352, 204] on div "2 [GEOGRAPHIC_DATA][PERSON_NAME] 3 1243 [PERSON_NAME][GEOGRAPHIC_DATA] 4 1263 […" at bounding box center [314, 167] width 629 height 245
click at [352, 203] on div "2 [GEOGRAPHIC_DATA][PERSON_NAME] 3 1243 [PERSON_NAME][GEOGRAPHIC_DATA] 4 1263 […" at bounding box center [314, 167] width 629 height 245
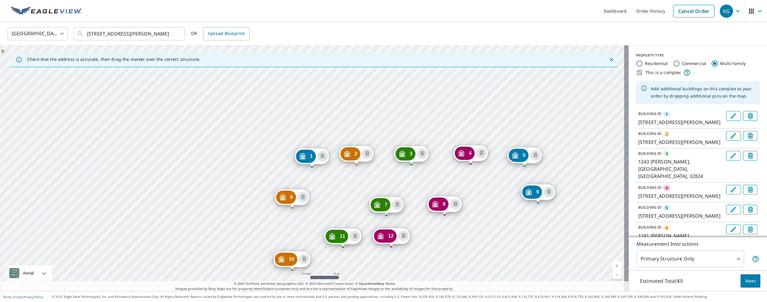
drag, startPoint x: 512, startPoint y: 224, endPoint x: 430, endPoint y: 156, distance: 107.5
click at [430, 156] on div "2 [GEOGRAPHIC_DATA][PERSON_NAME] 3 1243 [PERSON_NAME][GEOGRAPHIC_DATA] 4 1263 […" at bounding box center [314, 167] width 629 height 245
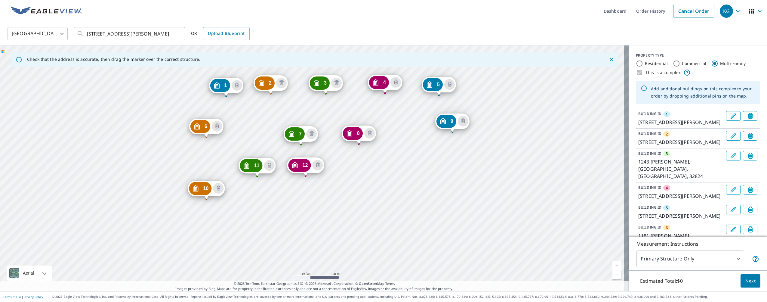
drag, startPoint x: 476, startPoint y: 230, endPoint x: 471, endPoint y: 226, distance: 6.4
click at [471, 226] on div "2 [GEOGRAPHIC_DATA][PERSON_NAME] 3 1243 [PERSON_NAME][GEOGRAPHIC_DATA] 4 1263 […" at bounding box center [314, 167] width 629 height 245
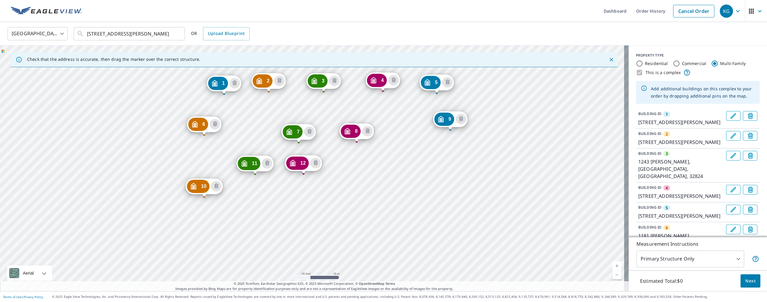
click at [396, 167] on div "2 [GEOGRAPHIC_DATA][PERSON_NAME] 3 1243 [PERSON_NAME][GEOGRAPHIC_DATA] 4 1263 […" at bounding box center [314, 167] width 629 height 245
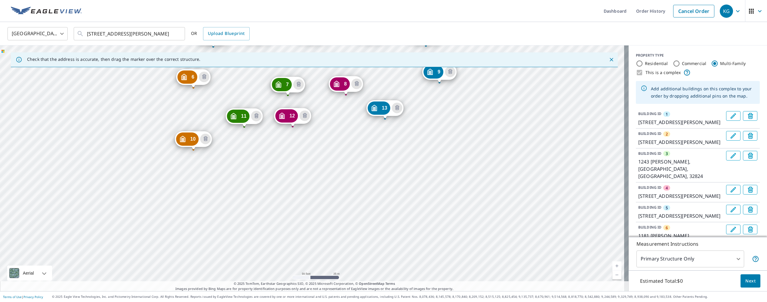
drag, startPoint x: 518, startPoint y: 262, endPoint x: 419, endPoint y: 143, distance: 154.5
click at [419, 143] on div "2 [GEOGRAPHIC_DATA][PERSON_NAME] 3 1243 [PERSON_NAME][GEOGRAPHIC_DATA] 4 1263 […" at bounding box center [314, 167] width 629 height 245
click at [433, 143] on div "2 [GEOGRAPHIC_DATA][PERSON_NAME] 3 1243 [PERSON_NAME][GEOGRAPHIC_DATA] 4 1263 […" at bounding box center [314, 167] width 629 height 245
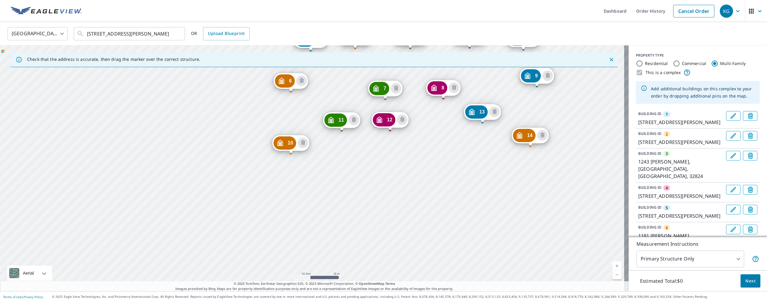
drag, startPoint x: 365, startPoint y: 249, endPoint x: 363, endPoint y: 134, distance: 115.8
click at [363, 134] on div "2 [GEOGRAPHIC_DATA][PERSON_NAME] 3 1243 [PERSON_NAME][GEOGRAPHIC_DATA] 4 1263 […" at bounding box center [314, 167] width 629 height 245
click at [370, 172] on div "2 [GEOGRAPHIC_DATA][PERSON_NAME] 3 1243 [PERSON_NAME][GEOGRAPHIC_DATA] 4 1263 […" at bounding box center [314, 167] width 629 height 245
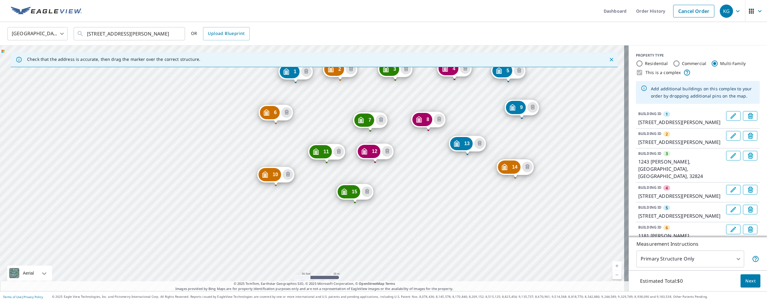
drag, startPoint x: 434, startPoint y: 235, endPoint x: 417, endPoint y: 150, distance: 86.7
click at [417, 150] on div "2 [GEOGRAPHIC_DATA][PERSON_NAME] 3 1243 [PERSON_NAME][GEOGRAPHIC_DATA] 4 1263 […" at bounding box center [314, 167] width 629 height 245
click at [419, 183] on div "2 [GEOGRAPHIC_DATA][PERSON_NAME] 3 1243 [PERSON_NAME][GEOGRAPHIC_DATA] 4 1263 […" at bounding box center [314, 167] width 629 height 245
click at [420, 183] on div "2 [GEOGRAPHIC_DATA][PERSON_NAME] 3 1243 [PERSON_NAME][GEOGRAPHIC_DATA] 4 1263 […" at bounding box center [314, 167] width 629 height 245
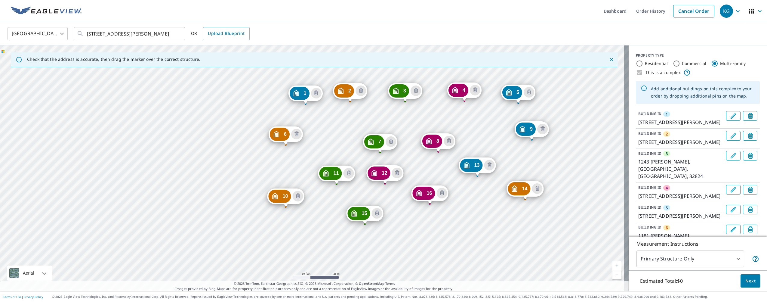
drag, startPoint x: 347, startPoint y: 251, endPoint x: 344, endPoint y: 127, distance: 124.6
click at [344, 127] on div "2 [GEOGRAPHIC_DATA][PERSON_NAME] 3 1243 [PERSON_NAME][GEOGRAPHIC_DATA] 4 1263 […" at bounding box center [314, 167] width 629 height 245
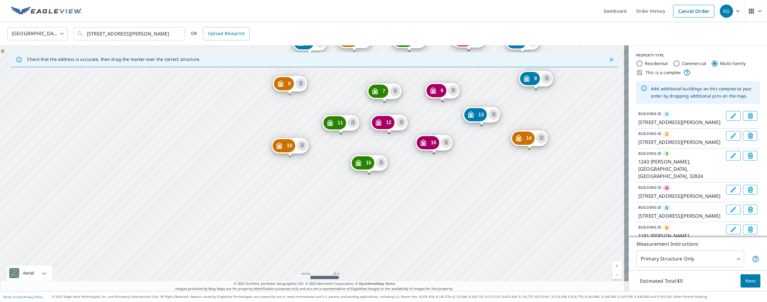
drag, startPoint x: 469, startPoint y: 148, endPoint x: 469, endPoint y: 153, distance: 4.8
click at [469, 153] on div "2 [GEOGRAPHIC_DATA][PERSON_NAME] 3 1243 [PERSON_NAME][GEOGRAPHIC_DATA] 4 1263 […" at bounding box center [314, 167] width 629 height 245
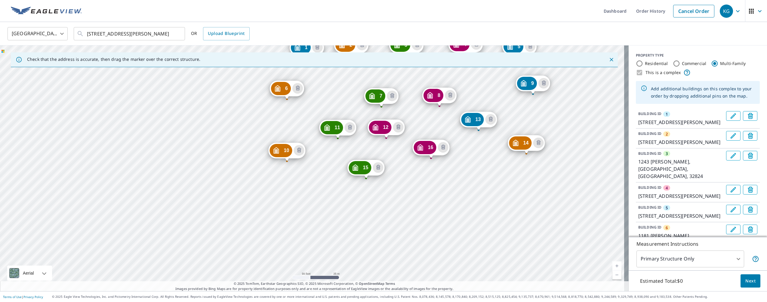
drag, startPoint x: 468, startPoint y: 144, endPoint x: 465, endPoint y: 149, distance: 5.7
click at [465, 149] on div "2 [GEOGRAPHIC_DATA][PERSON_NAME] 3 1243 [PERSON_NAME][GEOGRAPHIC_DATA] 4 1263 […" at bounding box center [314, 167] width 629 height 245
click at [298, 217] on div "2 [GEOGRAPHIC_DATA][PERSON_NAME] 3 1243 [PERSON_NAME][GEOGRAPHIC_DATA] 4 1263 […" at bounding box center [314, 167] width 629 height 245
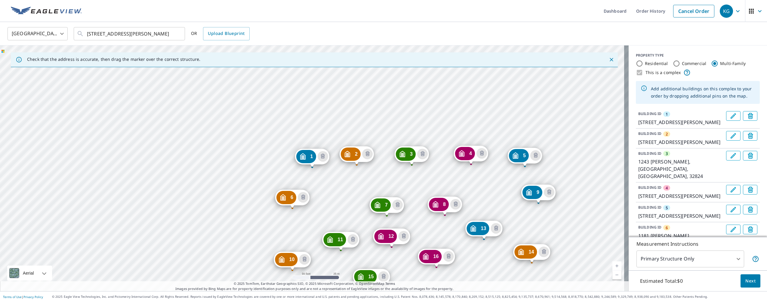
drag, startPoint x: 354, startPoint y: 245, endPoint x: 352, endPoint y: 248, distance: 3.9
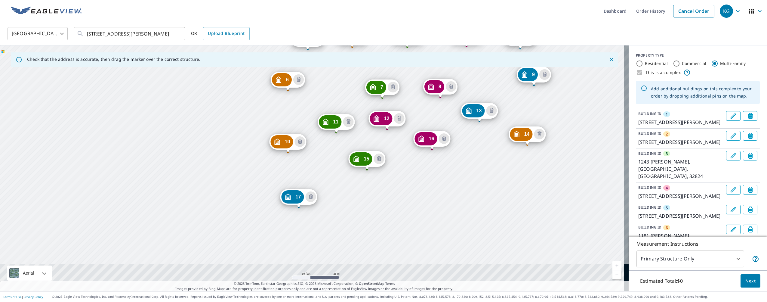
drag, startPoint x: 367, startPoint y: 261, endPoint x: 362, endPoint y: 143, distance: 117.7
click at [362, 143] on div "2 [GEOGRAPHIC_DATA][PERSON_NAME] 3 1243 [PERSON_NAME][GEOGRAPHIC_DATA] 4 1263 […" at bounding box center [314, 167] width 629 height 245
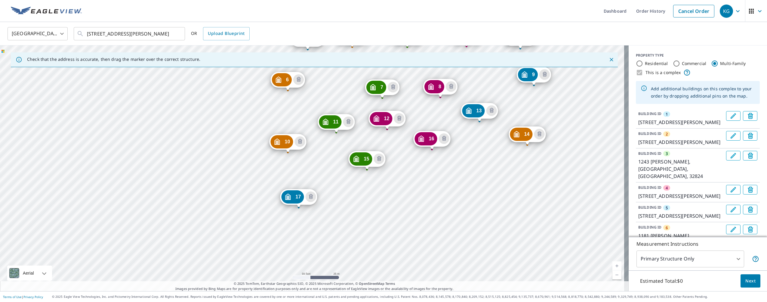
click at [350, 224] on div "2 [GEOGRAPHIC_DATA][PERSON_NAME] 3 1243 [PERSON_NAME][GEOGRAPHIC_DATA] 4 1263 […" at bounding box center [314, 167] width 629 height 245
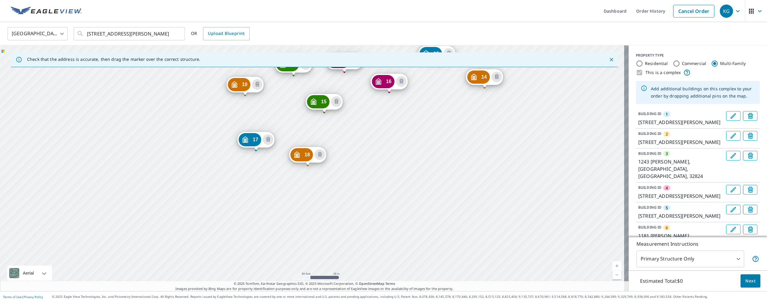
drag, startPoint x: 430, startPoint y: 270, endPoint x: 400, endPoint y: 117, distance: 155.9
click at [382, 92] on div "2 [GEOGRAPHIC_DATA][PERSON_NAME] 3 1243 [PERSON_NAME][GEOGRAPHIC_DATA] 4 1263 […" at bounding box center [314, 167] width 629 height 245
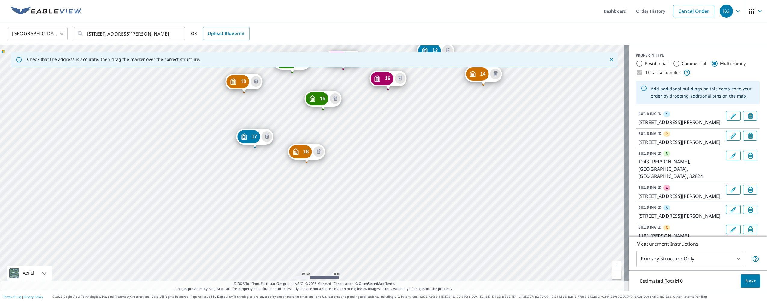
click at [406, 138] on div "2 [GEOGRAPHIC_DATA][PERSON_NAME] 3 1243 [PERSON_NAME][GEOGRAPHIC_DATA] 4 1263 […" at bounding box center [314, 167] width 629 height 245
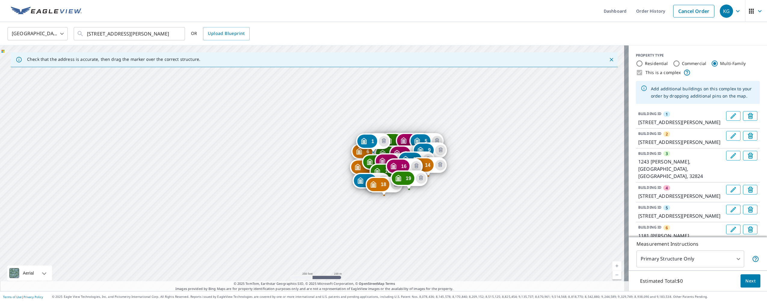
drag, startPoint x: 442, startPoint y: 208, endPoint x: 430, endPoint y: 200, distance: 14.1
click at [429, 200] on div "2 [GEOGRAPHIC_DATA][PERSON_NAME] 3 1243 [PERSON_NAME][GEOGRAPHIC_DATA] 4 1263 […" at bounding box center [314, 167] width 629 height 245
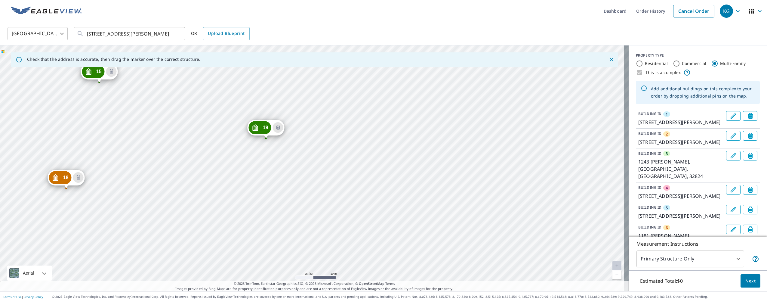
click at [351, 118] on div "2 [GEOGRAPHIC_DATA][PERSON_NAME] 3 1243 [PERSON_NAME][GEOGRAPHIC_DATA] 4 1263 […" at bounding box center [314, 167] width 629 height 245
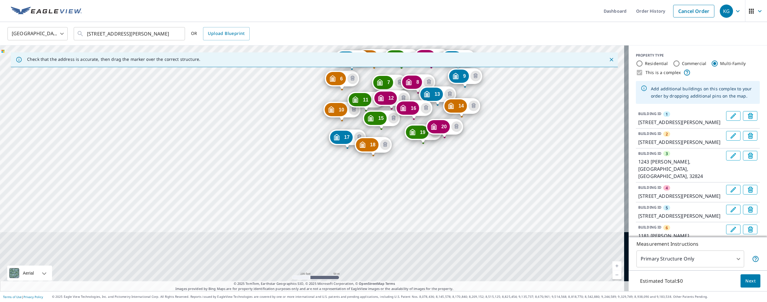
drag, startPoint x: 517, startPoint y: 266, endPoint x: 490, endPoint y: 116, distance: 151.6
click at [490, 116] on div "2 [GEOGRAPHIC_DATA][PERSON_NAME] 3 1243 [PERSON_NAME][GEOGRAPHIC_DATA] 4 1263 […" at bounding box center [314, 167] width 629 height 245
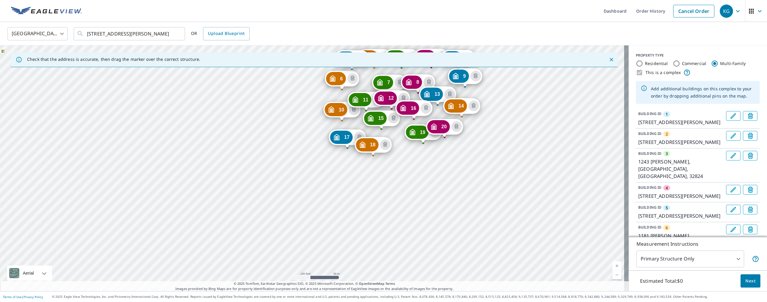
click at [357, 184] on div "2 [GEOGRAPHIC_DATA][PERSON_NAME] 3 1243 [PERSON_NAME][GEOGRAPHIC_DATA] 4 1263 […" at bounding box center [314, 167] width 629 height 245
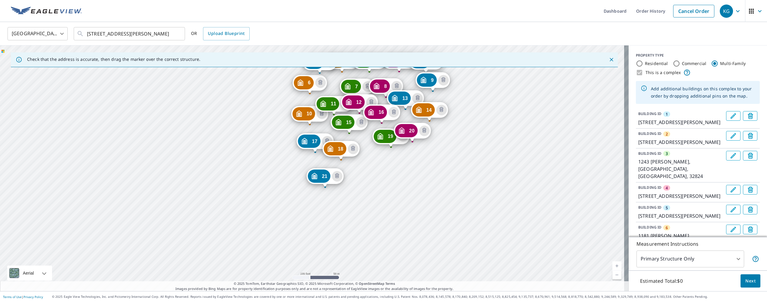
drag, startPoint x: 430, startPoint y: 255, endPoint x: 438, endPoint y: 157, distance: 98.4
click at [438, 157] on div "2 [GEOGRAPHIC_DATA][PERSON_NAME] 3 1243 [PERSON_NAME][GEOGRAPHIC_DATA] 4 1263 […" at bounding box center [314, 167] width 629 height 245
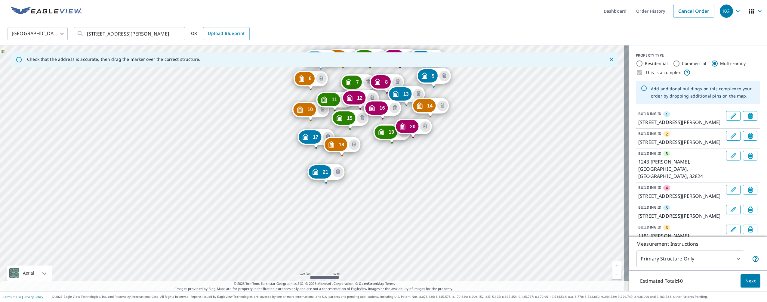
click at [362, 190] on div "2 [GEOGRAPHIC_DATA][PERSON_NAME] 3 1243 [PERSON_NAME][GEOGRAPHIC_DATA] 4 1263 […" at bounding box center [314, 167] width 629 height 245
click at [361, 189] on div "2 [GEOGRAPHIC_DATA][PERSON_NAME] 3 1243 [PERSON_NAME][GEOGRAPHIC_DATA] 4 1263 […" at bounding box center [314, 167] width 629 height 245
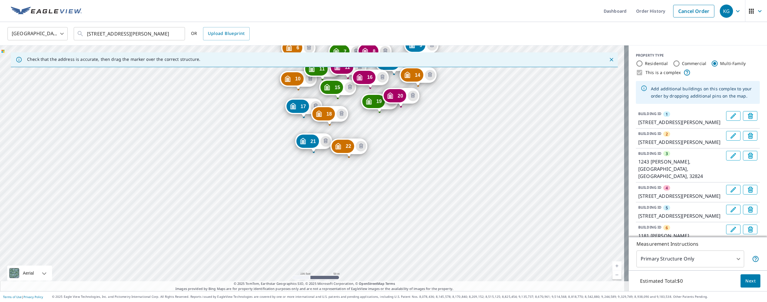
drag, startPoint x: 424, startPoint y: 252, endPoint x: 420, endPoint y: 123, distance: 129.1
click at [420, 123] on div "2 [GEOGRAPHIC_DATA][PERSON_NAME] 3 1243 [PERSON_NAME][GEOGRAPHIC_DATA] 4 1263 […" at bounding box center [314, 167] width 629 height 245
click at [376, 152] on div "2 [GEOGRAPHIC_DATA][PERSON_NAME] 3 1243 [PERSON_NAME][GEOGRAPHIC_DATA] 4 1263 […" at bounding box center [314, 167] width 629 height 245
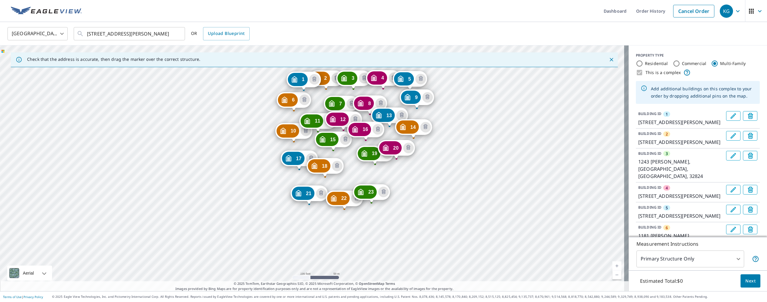
drag, startPoint x: 439, startPoint y: 254, endPoint x: 430, endPoint y: 171, distance: 83.4
click at [430, 171] on div "2 [GEOGRAPHIC_DATA][PERSON_NAME] 3 1243 [PERSON_NAME][GEOGRAPHIC_DATA] 4 1263 […" at bounding box center [314, 167] width 629 height 245
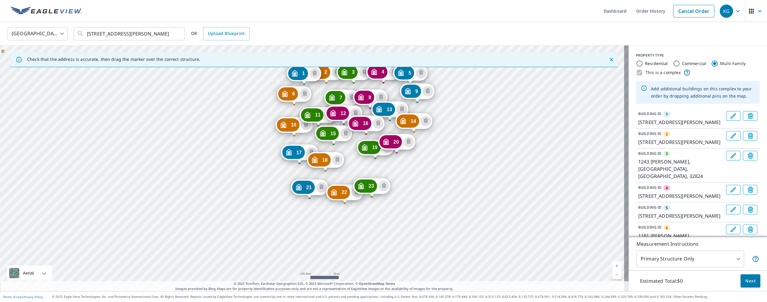
click at [399, 191] on div "2 [GEOGRAPHIC_DATA][PERSON_NAME] 3 1243 [PERSON_NAME][GEOGRAPHIC_DATA] 4 1263 […" at bounding box center [314, 167] width 629 height 245
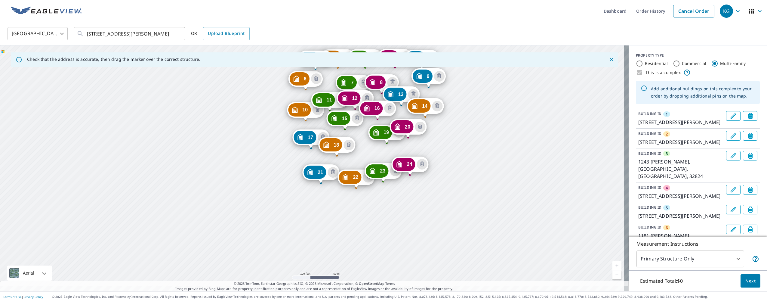
drag, startPoint x: 460, startPoint y: 152, endPoint x: 438, endPoint y: 161, distance: 23.3
click at [467, 113] on div "2 [GEOGRAPHIC_DATA][PERSON_NAME] 3 1243 [PERSON_NAME][GEOGRAPHIC_DATA] 4 1263 […" at bounding box center [314, 167] width 629 height 245
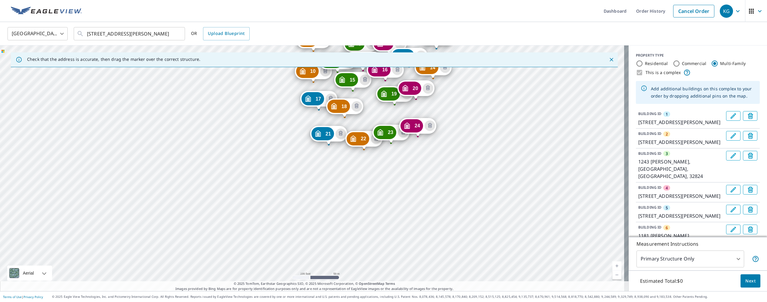
click at [315, 171] on div "2 [GEOGRAPHIC_DATA][PERSON_NAME] 3 1243 [PERSON_NAME][GEOGRAPHIC_DATA] 4 1263 […" at bounding box center [314, 167] width 629 height 245
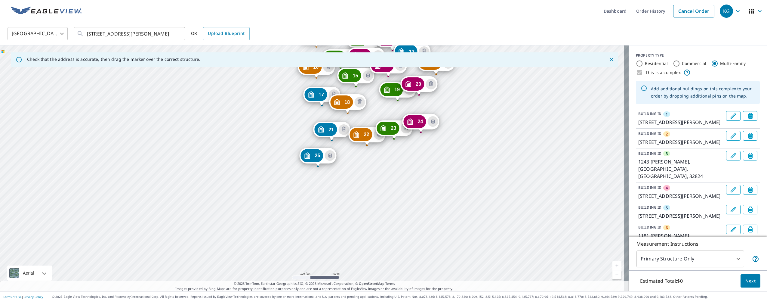
drag, startPoint x: 451, startPoint y: 252, endPoint x: 465, endPoint y: 109, distance: 143.3
click at [465, 109] on div "2 [GEOGRAPHIC_DATA][PERSON_NAME] 3 1243 [PERSON_NAME][GEOGRAPHIC_DATA] 4 1263 […" at bounding box center [314, 167] width 629 height 245
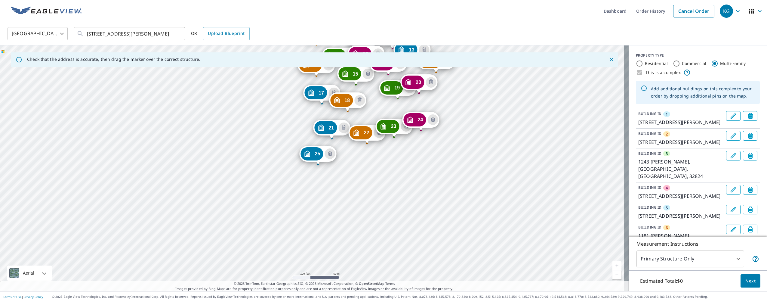
click at [348, 165] on div "2 [GEOGRAPHIC_DATA][PERSON_NAME] 3 1243 [PERSON_NAME][GEOGRAPHIC_DATA] 4 1263 […" at bounding box center [314, 167] width 629 height 245
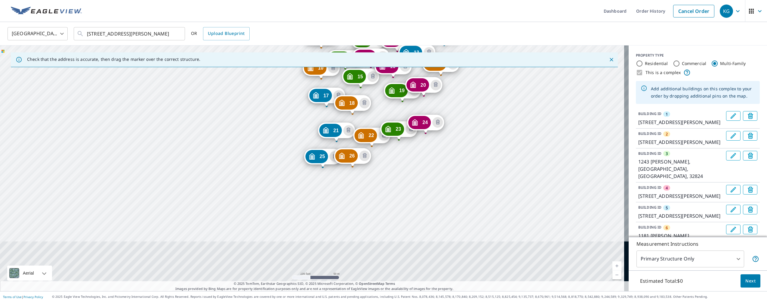
drag, startPoint x: 477, startPoint y: 245, endPoint x: 470, endPoint y: 142, distance: 103.5
click at [498, 94] on div "2 [GEOGRAPHIC_DATA][PERSON_NAME] 3 1243 [PERSON_NAME][GEOGRAPHIC_DATA] 4 1263 […" at bounding box center [314, 167] width 629 height 245
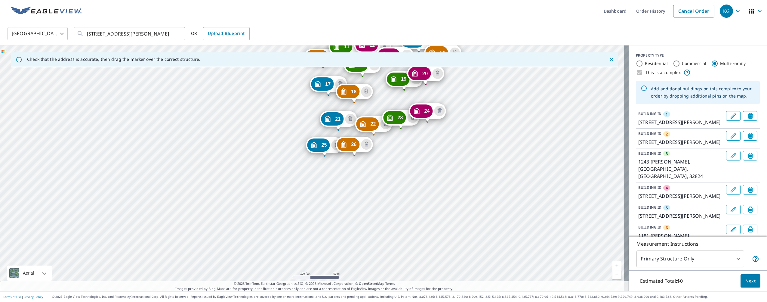
click at [393, 155] on div "2 [GEOGRAPHIC_DATA][PERSON_NAME] 3 1243 [PERSON_NAME][GEOGRAPHIC_DATA] 4 1263 […" at bounding box center [314, 167] width 629 height 245
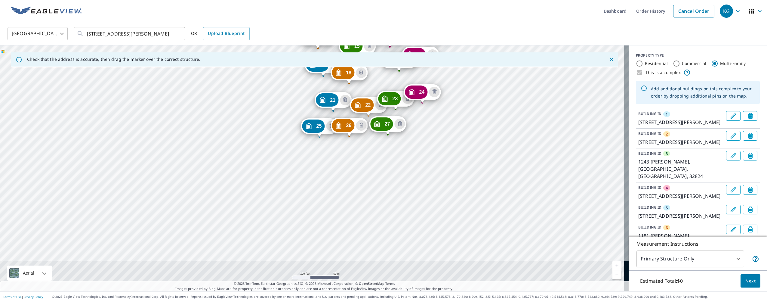
drag, startPoint x: 455, startPoint y: 242, endPoint x: 471, endPoint y: 72, distance: 171.3
click at [471, 72] on div "2 [GEOGRAPHIC_DATA][PERSON_NAME] 3 1243 [PERSON_NAME][GEOGRAPHIC_DATA] 4 1263 […" at bounding box center [314, 167] width 629 height 245
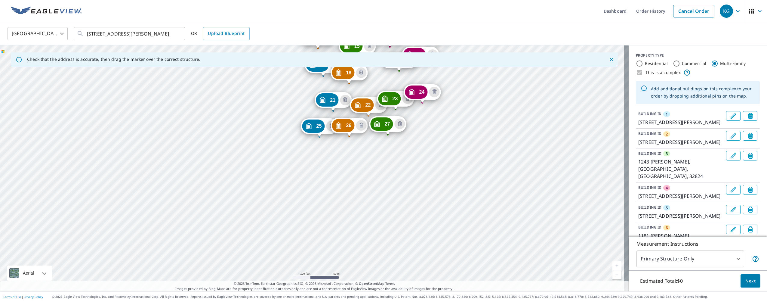
click at [420, 133] on div "2 [GEOGRAPHIC_DATA][PERSON_NAME] 3 1243 [PERSON_NAME][GEOGRAPHIC_DATA] 4 1263 […" at bounding box center [314, 167] width 629 height 245
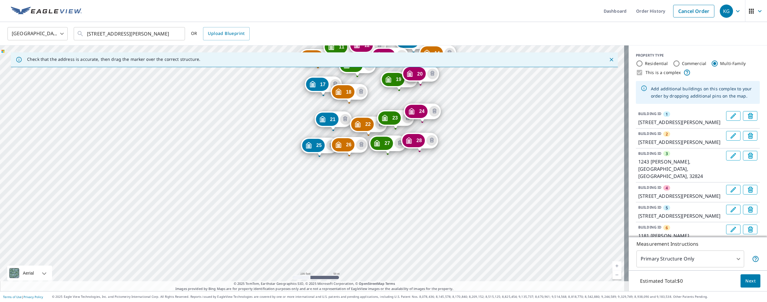
drag, startPoint x: 437, startPoint y: 247, endPoint x: 453, endPoint y: 96, distance: 151.8
click at [453, 96] on div "2 [GEOGRAPHIC_DATA][PERSON_NAME] 3 1243 [PERSON_NAME][GEOGRAPHIC_DATA] 4 1263 […" at bounding box center [314, 167] width 629 height 245
click at [319, 180] on div "2 [GEOGRAPHIC_DATA][PERSON_NAME] 3 1243 [PERSON_NAME][GEOGRAPHIC_DATA] 4 1263 […" at bounding box center [314, 167] width 629 height 245
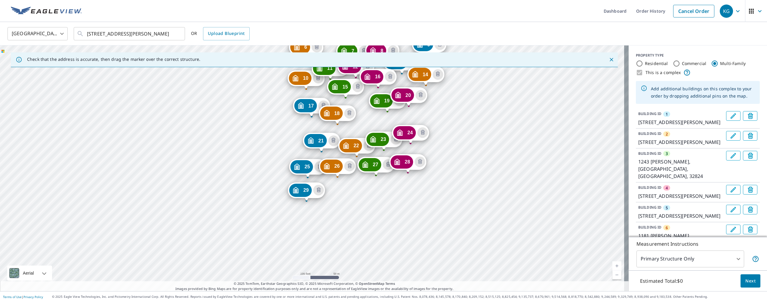
drag, startPoint x: 446, startPoint y: 240, endPoint x: 450, endPoint y: 110, distance: 129.7
click at [450, 110] on div "2 [GEOGRAPHIC_DATA][PERSON_NAME] 3 1243 [PERSON_NAME][GEOGRAPHIC_DATA] 4 1263 […" at bounding box center [314, 167] width 629 height 245
click at [332, 208] on div "2 [GEOGRAPHIC_DATA][PERSON_NAME] 3 1243 [PERSON_NAME][GEOGRAPHIC_DATA] 4 1263 […" at bounding box center [314, 167] width 629 height 245
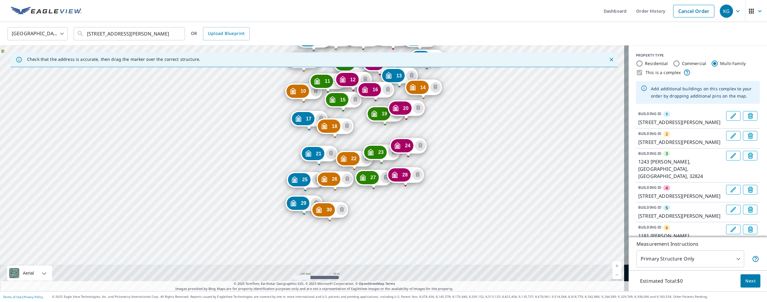
drag, startPoint x: 450, startPoint y: 240, endPoint x: 452, endPoint y: 93, distance: 147.1
click at [452, 93] on div "2 [GEOGRAPHIC_DATA][PERSON_NAME] 3 1243 [PERSON_NAME][GEOGRAPHIC_DATA] 4 1263 […" at bounding box center [314, 167] width 629 height 245
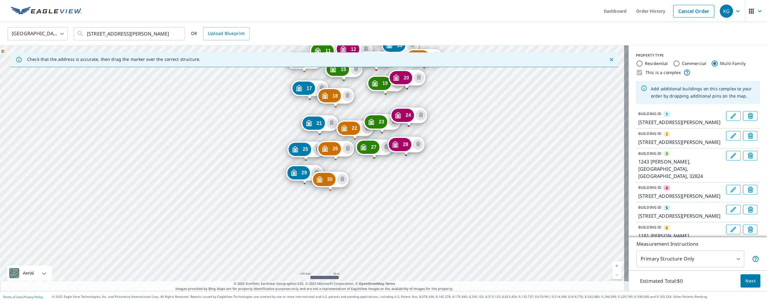
click at [375, 196] on div "2 [GEOGRAPHIC_DATA][PERSON_NAME] 3 1243 [PERSON_NAME][GEOGRAPHIC_DATA] 4 1263 […" at bounding box center [314, 167] width 629 height 245
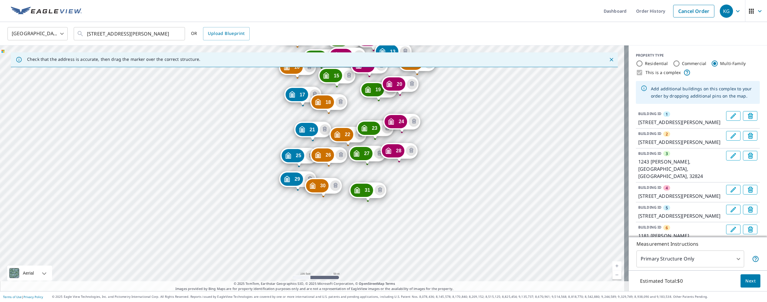
drag, startPoint x: 447, startPoint y: 234, endPoint x: 442, endPoint y: 93, distance: 140.9
click at [442, 93] on div "2 [GEOGRAPHIC_DATA][PERSON_NAME] 3 1243 [PERSON_NAME][GEOGRAPHIC_DATA] 4 1263 […" at bounding box center [314, 167] width 629 height 245
click at [401, 190] on div "2 [GEOGRAPHIC_DATA][PERSON_NAME] 3 1243 [PERSON_NAME][GEOGRAPHIC_DATA] 4 1263 […" at bounding box center [314, 167] width 629 height 245
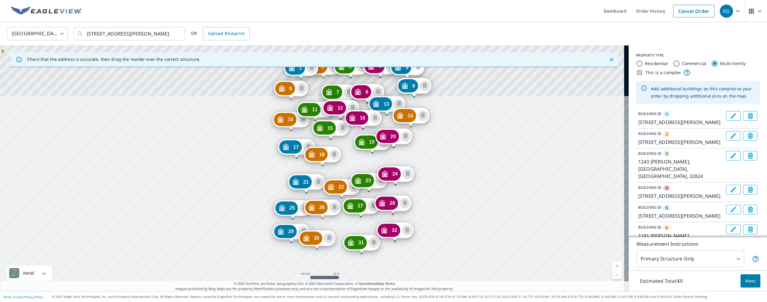
drag, startPoint x: 437, startPoint y: 243, endPoint x: 426, endPoint y: 155, distance: 89.1
click at [426, 155] on div "2 [GEOGRAPHIC_DATA][PERSON_NAME] 3 1243 [PERSON_NAME][GEOGRAPHIC_DATA] 4 1263 […" at bounding box center [314, 167] width 629 height 245
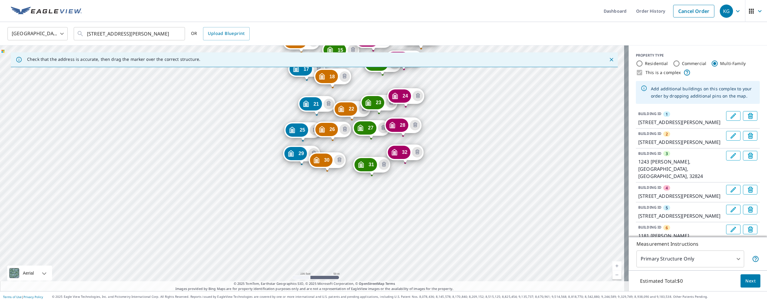
drag, startPoint x: 461, startPoint y: 218, endPoint x: 472, endPoint y: 140, distance: 78.6
click at [472, 140] on div "2 [GEOGRAPHIC_DATA][PERSON_NAME] 3 1243 [PERSON_NAME][GEOGRAPHIC_DATA] 4 1263 […" at bounding box center [314, 167] width 629 height 245
click at [301, 193] on div "2 [GEOGRAPHIC_DATA][PERSON_NAME] 3 1243 [PERSON_NAME][GEOGRAPHIC_DATA] 4 1263 […" at bounding box center [314, 167] width 629 height 245
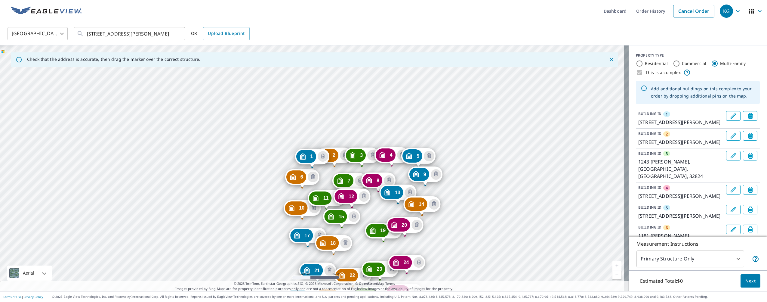
drag, startPoint x: 260, startPoint y: 250, endPoint x: 466, endPoint y: 230, distance: 206.7
click at [264, 110] on div "2 [GEOGRAPHIC_DATA][PERSON_NAME] 3 1243 [PERSON_NAME][GEOGRAPHIC_DATA] 4 1263 […" at bounding box center [314, 167] width 629 height 245
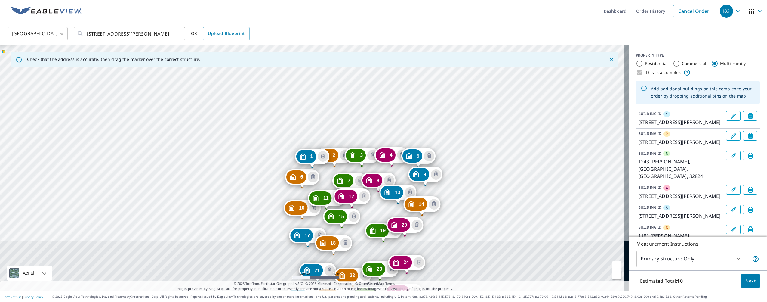
drag, startPoint x: 466, startPoint y: 230, endPoint x: 335, endPoint y: 221, distance: 130.9
click at [467, 122] on div "2 [GEOGRAPHIC_DATA][PERSON_NAME] 3 1243 [PERSON_NAME][GEOGRAPHIC_DATA] 4 1263 […" at bounding box center [314, 167] width 629 height 245
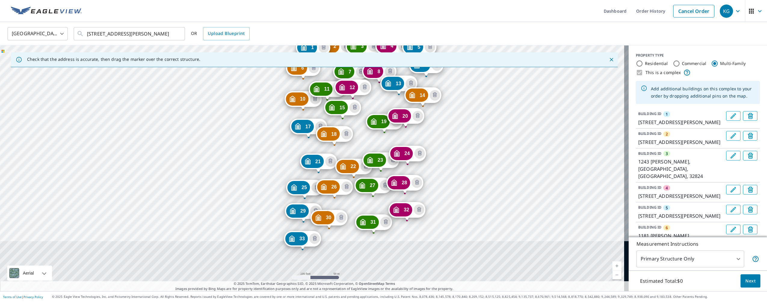
click at [335, 221] on div "30 [STREET_ADDRESS][PERSON_NAME]" at bounding box center [328, 218] width 37 height 16
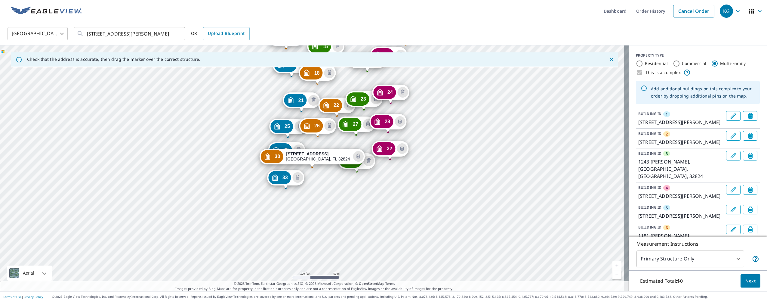
drag, startPoint x: 335, startPoint y: 221, endPoint x: 434, endPoint y: 238, distance: 100.4
click at [392, 199] on div "1 [GEOGRAPHIC_DATA][PERSON_NAME] 2 [GEOGRAPHIC_DATA][PERSON_NAME] 3 1243 [PERSO…" at bounding box center [314, 167] width 629 height 245
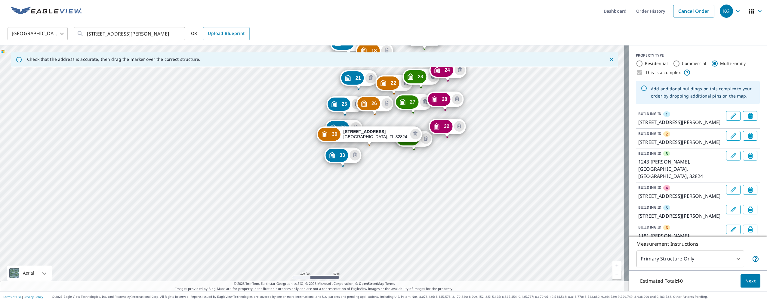
click at [375, 168] on div "1 [GEOGRAPHIC_DATA][PERSON_NAME] 2 [GEOGRAPHIC_DATA][PERSON_NAME] 3 1243 [PERSO…" at bounding box center [314, 167] width 629 height 245
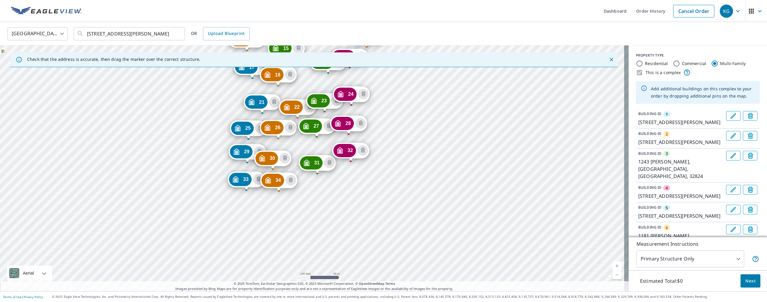
drag, startPoint x: 432, startPoint y: 254, endPoint x: 376, endPoint y: 85, distance: 177.0
click at [376, 85] on div "2 [GEOGRAPHIC_DATA][PERSON_NAME] 3 1243 [PERSON_NAME][GEOGRAPHIC_DATA] 4 1263 […" at bounding box center [314, 167] width 629 height 245
click at [299, 193] on div "2 [GEOGRAPHIC_DATA][PERSON_NAME] 3 1243 [PERSON_NAME][GEOGRAPHIC_DATA] 4 1263 […" at bounding box center [314, 167] width 629 height 245
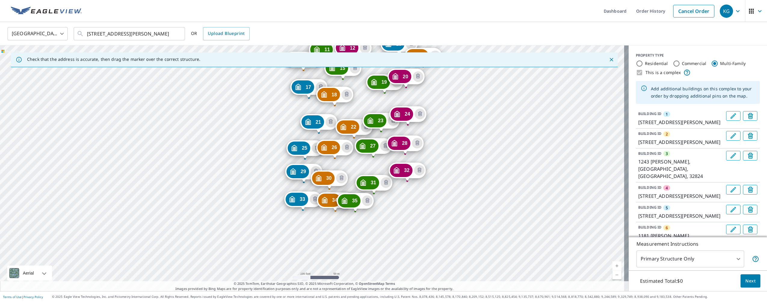
drag, startPoint x: 433, startPoint y: 252, endPoint x: 434, endPoint y: 103, distance: 148.3
click at [434, 103] on div "2 [GEOGRAPHIC_DATA][PERSON_NAME] 3 1243 [PERSON_NAME][GEOGRAPHIC_DATA] 4 1263 […" at bounding box center [314, 167] width 629 height 245
click at [381, 211] on div "2 [GEOGRAPHIC_DATA][PERSON_NAME] 3 1243 [PERSON_NAME][GEOGRAPHIC_DATA] 4 1263 […" at bounding box center [314, 167] width 629 height 245
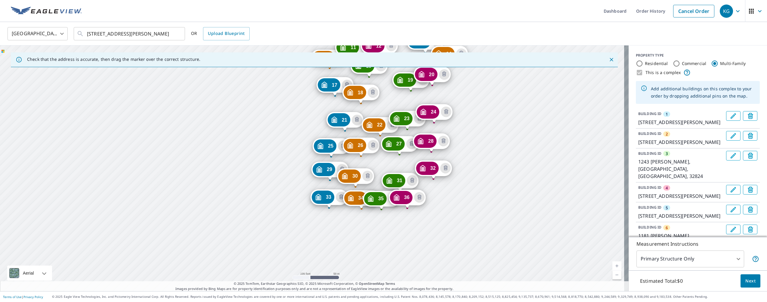
drag, startPoint x: 451, startPoint y: 255, endPoint x: 478, endPoint y: 104, distance: 152.9
click at [478, 104] on div "2 [GEOGRAPHIC_DATA][PERSON_NAME] 3 1243 [PERSON_NAME][GEOGRAPHIC_DATA] 4 1263 […" at bounding box center [314, 167] width 629 height 245
click at [433, 207] on div "2 [GEOGRAPHIC_DATA][PERSON_NAME] 3 1243 [PERSON_NAME][GEOGRAPHIC_DATA] 4 1263 […" at bounding box center [314, 167] width 629 height 245
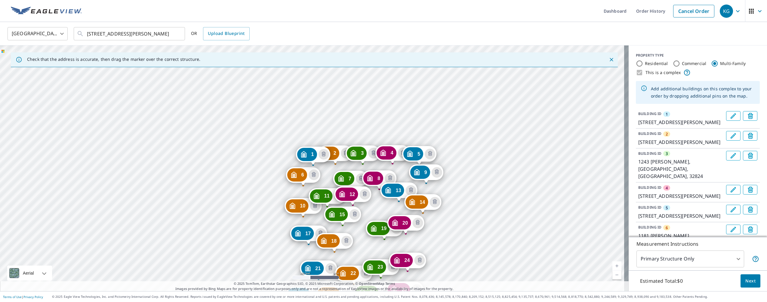
drag, startPoint x: 449, startPoint y: 225, endPoint x: 452, endPoint y: 218, distance: 7.4
click at [452, 218] on div "2 [GEOGRAPHIC_DATA][PERSON_NAME] 3 1243 [PERSON_NAME][GEOGRAPHIC_DATA] 4 1263 […" at bounding box center [314, 167] width 629 height 245
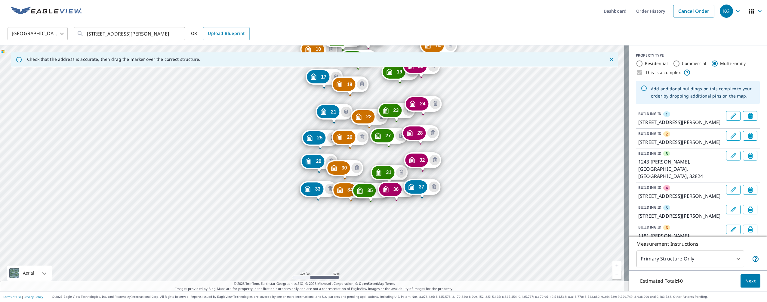
drag, startPoint x: 460, startPoint y: 112, endPoint x: 462, endPoint y: 88, distance: 24.2
click at [462, 88] on div "2 [GEOGRAPHIC_DATA][PERSON_NAME] 3 1243 [PERSON_NAME][GEOGRAPHIC_DATA] 4 1263 […" at bounding box center [314, 167] width 629 height 245
click at [319, 226] on div "2 [GEOGRAPHIC_DATA][PERSON_NAME] 3 1243 [PERSON_NAME][GEOGRAPHIC_DATA] 4 1263 […" at bounding box center [314, 167] width 629 height 245
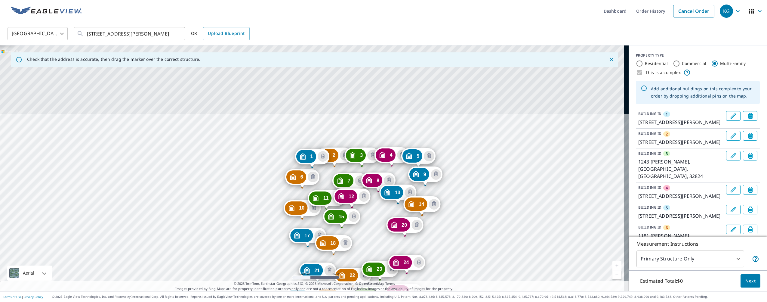
drag, startPoint x: 428, startPoint y: 252, endPoint x: 447, endPoint y: 249, distance: 19.5
click at [432, 95] on div "2 [GEOGRAPHIC_DATA][PERSON_NAME] 3 1243 [PERSON_NAME][GEOGRAPHIC_DATA] 4 1263 […" at bounding box center [314, 167] width 629 height 245
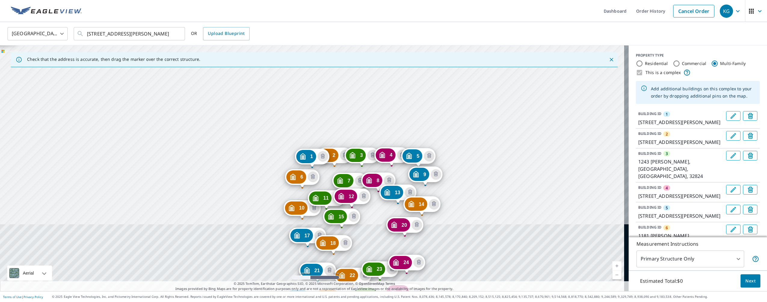
drag, startPoint x: 447, startPoint y: 249, endPoint x: 445, endPoint y: 96, distance: 153.7
click at [445, 96] on div "2 [GEOGRAPHIC_DATA][PERSON_NAME] 3 1243 [PERSON_NAME][GEOGRAPHIC_DATA] 4 1263 […" at bounding box center [314, 167] width 629 height 245
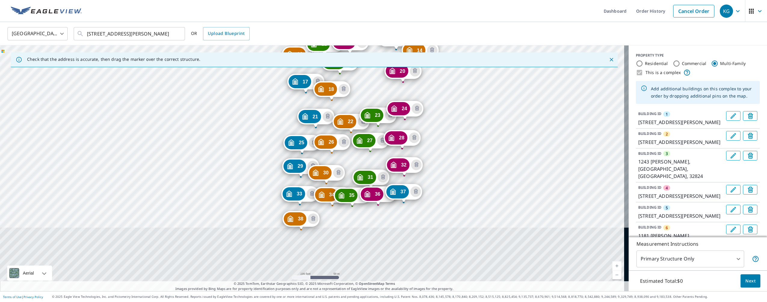
click at [434, 156] on div "2 [GEOGRAPHIC_DATA][PERSON_NAME] 3 1243 [PERSON_NAME][GEOGRAPHIC_DATA] 4 1263 […" at bounding box center [314, 167] width 629 height 245
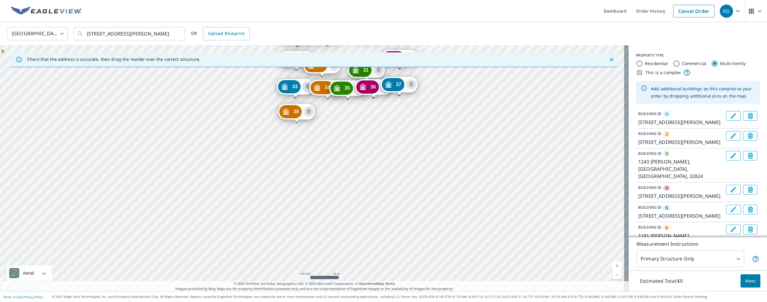
click at [330, 127] on div "2 [GEOGRAPHIC_DATA][PERSON_NAME] 3 1243 [PERSON_NAME][GEOGRAPHIC_DATA] 4 1263 […" at bounding box center [314, 167] width 629 height 245
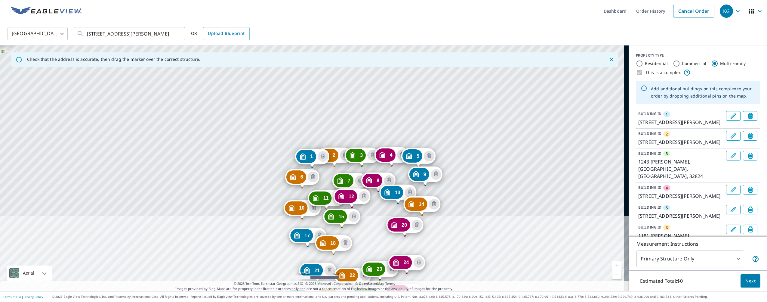
click at [329, 126] on div "2 [GEOGRAPHIC_DATA][PERSON_NAME] 3 1243 [PERSON_NAME][GEOGRAPHIC_DATA] 4 1263 […" at bounding box center [314, 167] width 629 height 245
click at [371, 218] on div "2 [GEOGRAPHIC_DATA][PERSON_NAME] 3 1243 [PERSON_NAME][GEOGRAPHIC_DATA] 4 1263 […" at bounding box center [314, 167] width 629 height 245
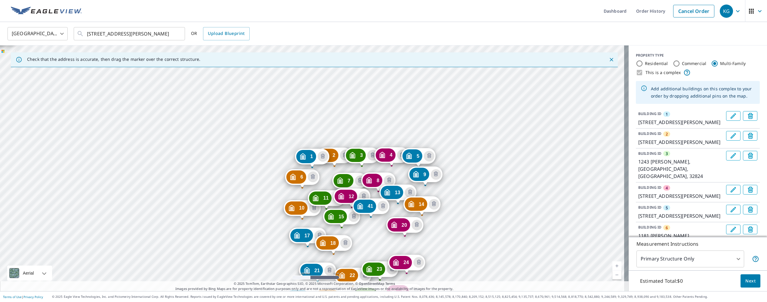
click at [379, 242] on div "2 [GEOGRAPHIC_DATA][PERSON_NAME] 3 1243 [PERSON_NAME][GEOGRAPHIC_DATA] 4 1263 […" at bounding box center [314, 167] width 629 height 245
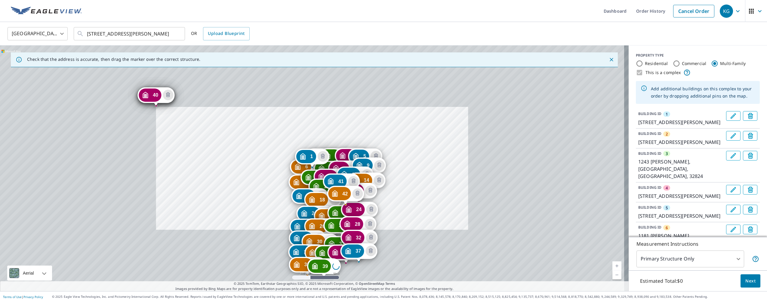
click at [233, 120] on div "2 [GEOGRAPHIC_DATA][PERSON_NAME] 3 1243 [PERSON_NAME][GEOGRAPHIC_DATA] 4 1263 […" at bounding box center [314, 167] width 629 height 245
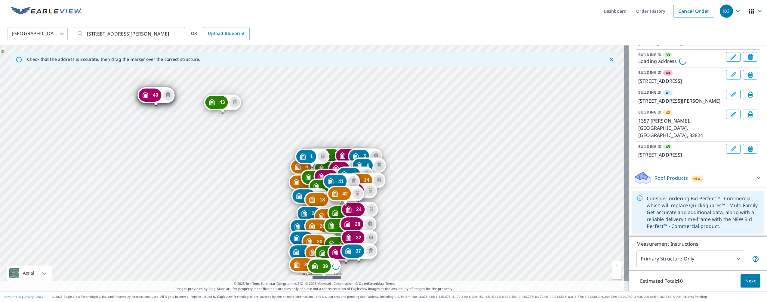
scroll to position [1098, 0]
click at [703, 259] on body "KG KG Dashboard Order History Cancel Order KG [GEOGRAPHIC_DATA] [GEOGRAPHIC_DAT…" at bounding box center [383, 151] width 767 height 302
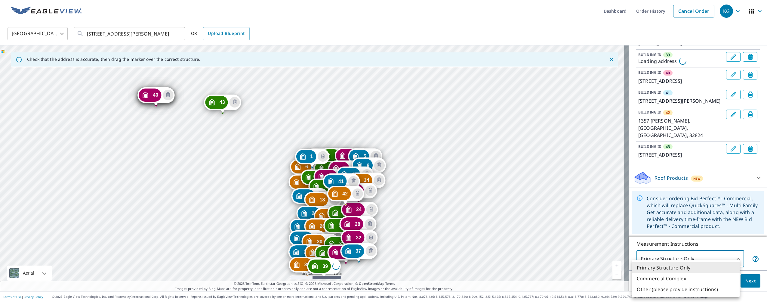
click at [684, 277] on li "Commercial Complex" at bounding box center [686, 278] width 108 height 11
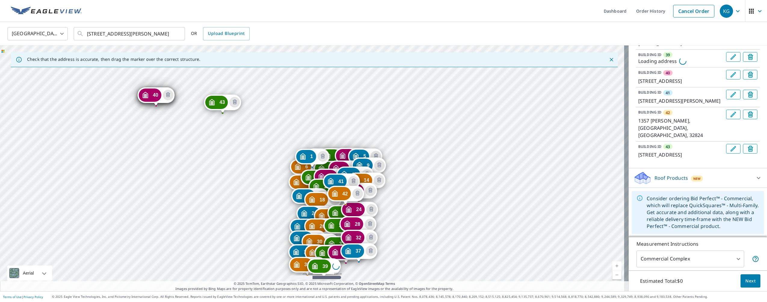
click at [721, 260] on body "KG KG Dashboard Order History Cancel Order KG [GEOGRAPHIC_DATA] [GEOGRAPHIC_DAT…" at bounding box center [383, 151] width 767 height 302
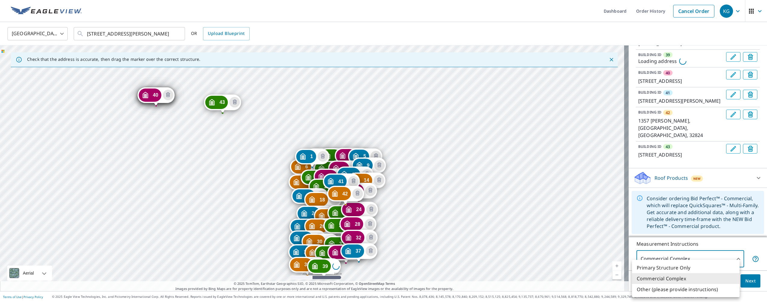
click at [711, 254] on div at bounding box center [383, 151] width 767 height 302
click at [712, 254] on body "KG KG Dashboard Order History Cancel Order KG [GEOGRAPHIC_DATA] [GEOGRAPHIC_DAT…" at bounding box center [383, 151] width 767 height 302
click at [667, 290] on li "Other (please provide instructions)" at bounding box center [686, 289] width 108 height 11
type input "5"
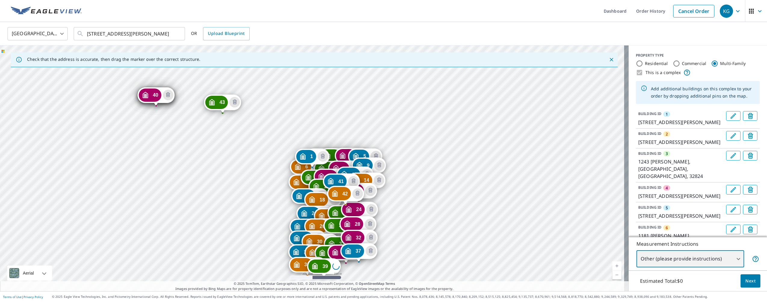
scroll to position [1, 0]
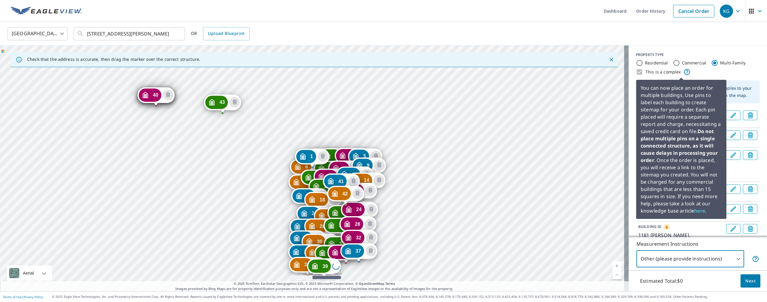
click at [683, 71] on icon at bounding box center [686, 71] width 7 height 7
click at [683, 70] on icon at bounding box center [686, 71] width 7 height 7
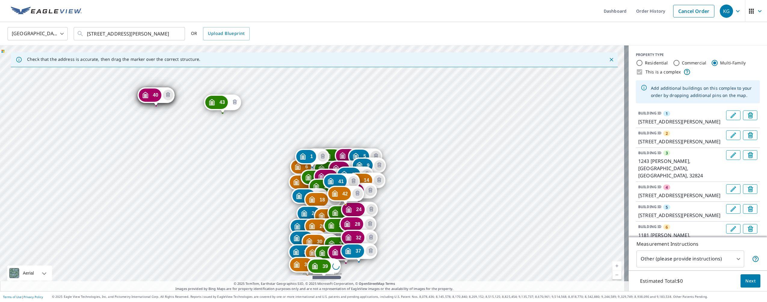
click at [235, 103] on icon "Delete building 43" at bounding box center [234, 102] width 7 height 7
click at [168, 94] on icon "Delete building 40" at bounding box center [168, 94] width 7 height 7
click at [168, 95] on icon "Delete building 19" at bounding box center [168, 95] width 2 height 2
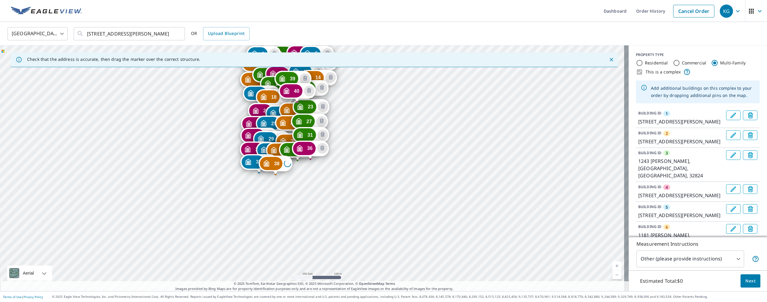
drag, startPoint x: 262, startPoint y: 227, endPoint x: 214, endPoint y: 125, distance: 113.0
click at [214, 125] on div "2 [GEOGRAPHIC_DATA][PERSON_NAME] 3 1243 [PERSON_NAME][GEOGRAPHIC_DATA] 4 1263 […" at bounding box center [314, 167] width 629 height 245
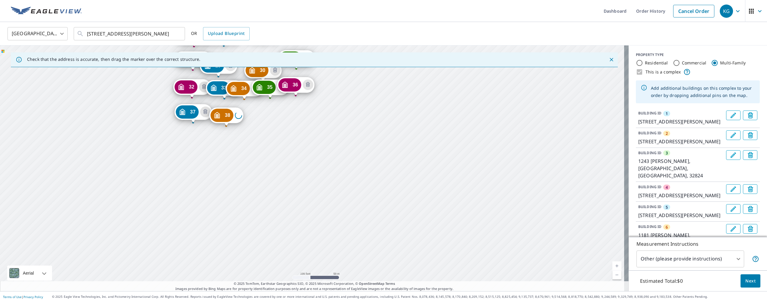
drag, startPoint x: 243, startPoint y: 110, endPoint x: 253, endPoint y: 128, distance: 19.9
click at [253, 128] on div "2 [GEOGRAPHIC_DATA][PERSON_NAME] 3 1243 [PERSON_NAME][GEOGRAPHIC_DATA] 4 1263 […" at bounding box center [314, 167] width 629 height 245
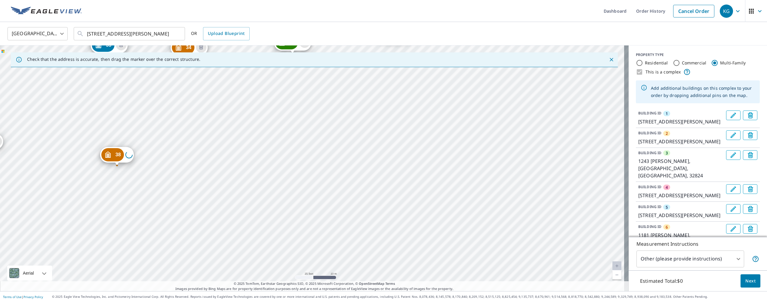
drag, startPoint x: 264, startPoint y: 142, endPoint x: 280, endPoint y: 135, distance: 17.0
click at [280, 135] on div "2 [GEOGRAPHIC_DATA][PERSON_NAME] 3 1243 [PERSON_NAME][GEOGRAPHIC_DATA] 4 1263 […" at bounding box center [314, 167] width 629 height 245
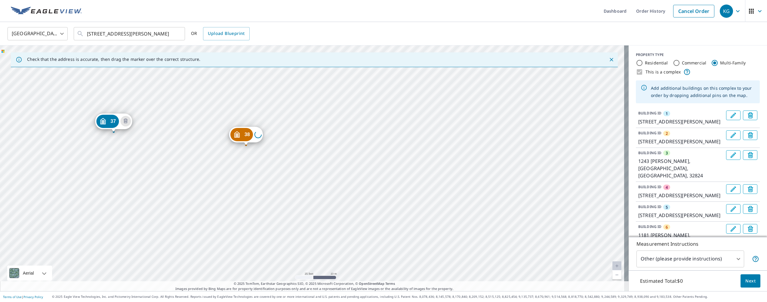
drag, startPoint x: 211, startPoint y: 160, endPoint x: 338, endPoint y: 142, distance: 128.2
click at [338, 142] on div "2 [GEOGRAPHIC_DATA][PERSON_NAME] 3 1243 [PERSON_NAME][GEOGRAPHIC_DATA] 4 1263 […" at bounding box center [314, 167] width 629 height 245
drag, startPoint x: 288, startPoint y: 150, endPoint x: 308, endPoint y: 120, distance: 35.9
click at [308, 120] on div "2 [GEOGRAPHIC_DATA][PERSON_NAME] 3 1243 [PERSON_NAME][GEOGRAPHIC_DATA] 4 1263 […" at bounding box center [314, 167] width 629 height 245
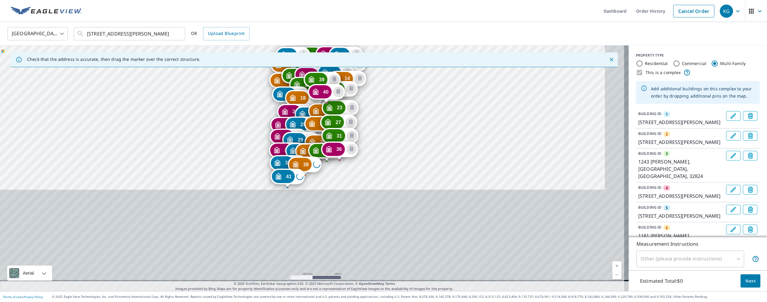
drag, startPoint x: 230, startPoint y: 225, endPoint x: 211, endPoint y: 123, distance: 103.5
click at [211, 123] on div "2 [GEOGRAPHIC_DATA][PERSON_NAME] 3 1243 [PERSON_NAME][GEOGRAPHIC_DATA] 4 1263 […" at bounding box center [314, 167] width 629 height 245
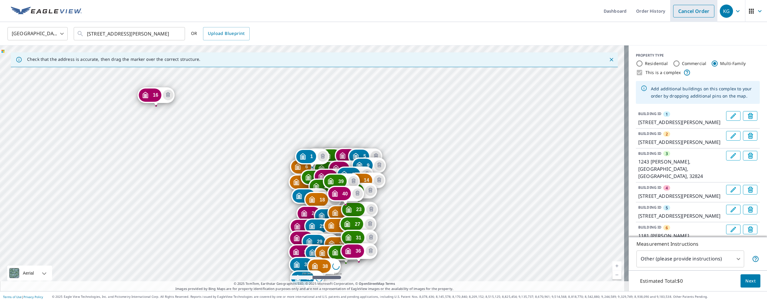
click at [683, 13] on link "Cancel Order" at bounding box center [693, 11] width 41 height 13
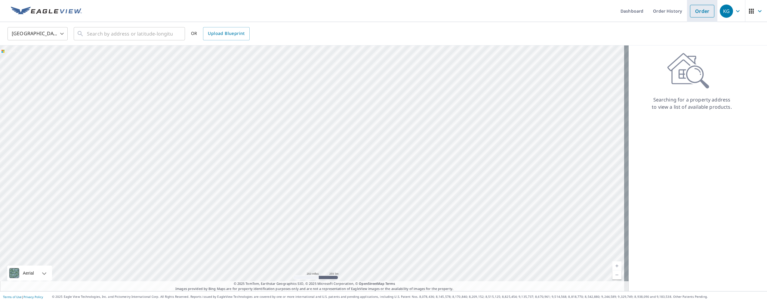
click at [693, 14] on link "Order" at bounding box center [702, 11] width 24 height 13
click at [149, 33] on input "text" at bounding box center [130, 33] width 86 height 17
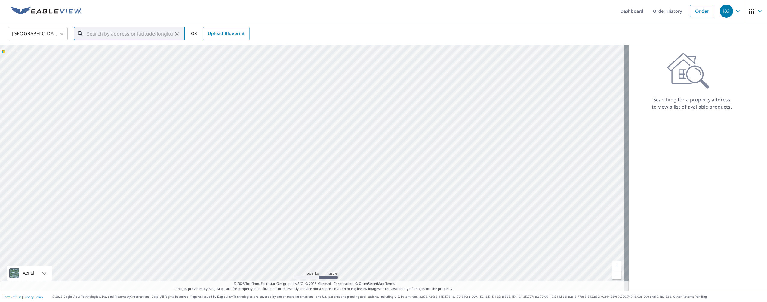
paste input "2827 Bickley Dr Apopka, FL 32712"
click at [122, 48] on span "2827 Bickley Dr" at bounding box center [133, 51] width 94 height 7
type input "2827 Bickley Dr Apopka, FL 32712"
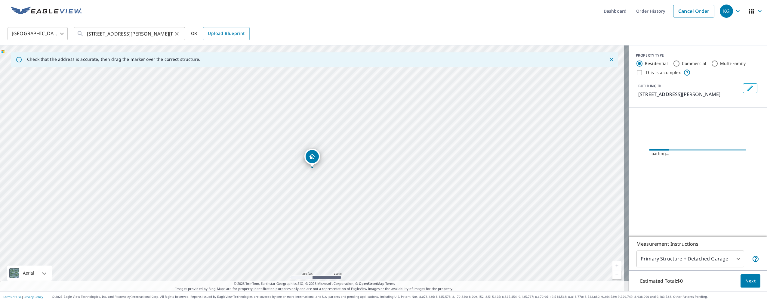
click at [176, 34] on icon "Clear" at bounding box center [177, 34] width 6 height 6
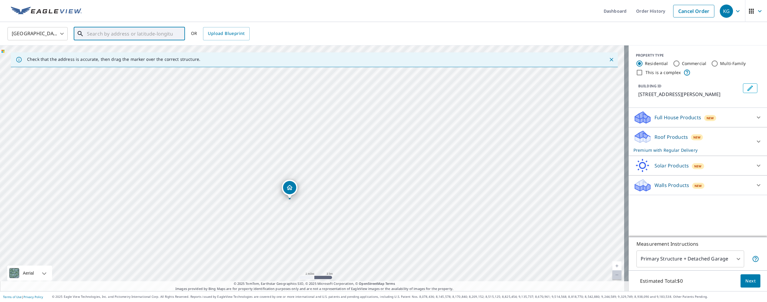
click at [132, 37] on input "text" at bounding box center [130, 33] width 86 height 17
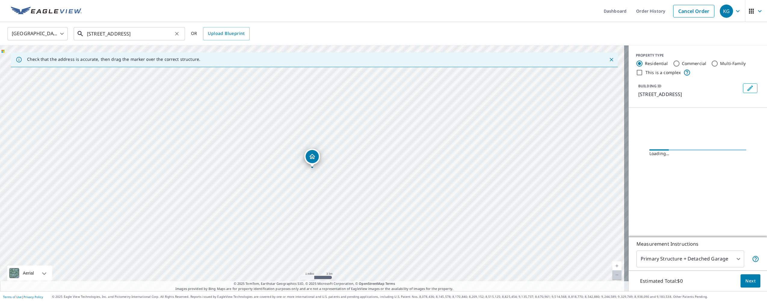
click at [144, 36] on input "[STREET_ADDRESS]" at bounding box center [130, 33] width 86 height 17
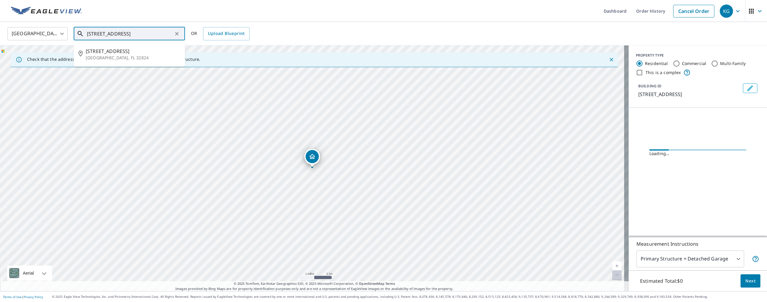
click at [145, 55] on p "[GEOGRAPHIC_DATA], FL 32824" at bounding box center [133, 58] width 94 height 6
type input "14371 Island Cove Dr Orlando, FL 32824"
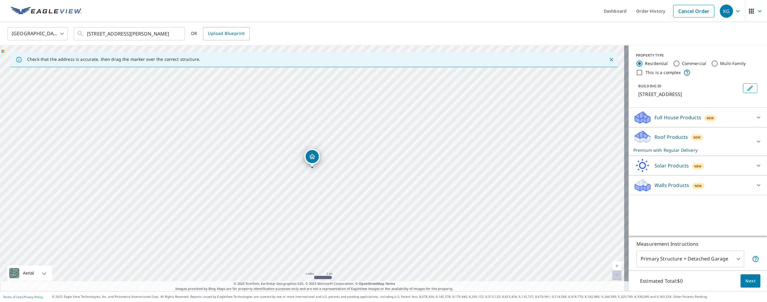
click at [746, 279] on span "Next" at bounding box center [750, 281] width 10 height 8
drag, startPoint x: 344, startPoint y: 144, endPoint x: 333, endPoint y: 165, distance: 22.7
click at [333, 165] on div "14371 Island Cove Dr Orlando, FL 32824" at bounding box center [314, 167] width 629 height 245
click at [636, 74] on input "This is a complex" at bounding box center [639, 72] width 7 height 7
checkbox input "true"
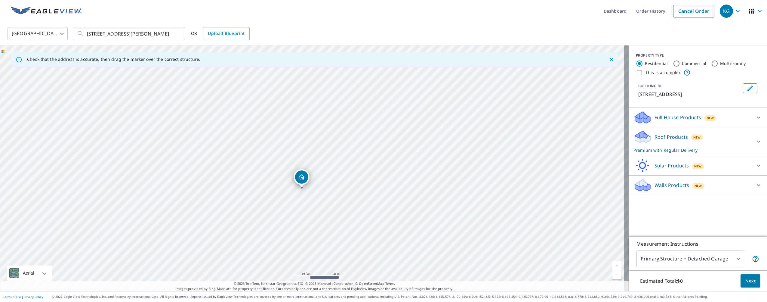
radio input "false"
radio input "true"
type input "4"
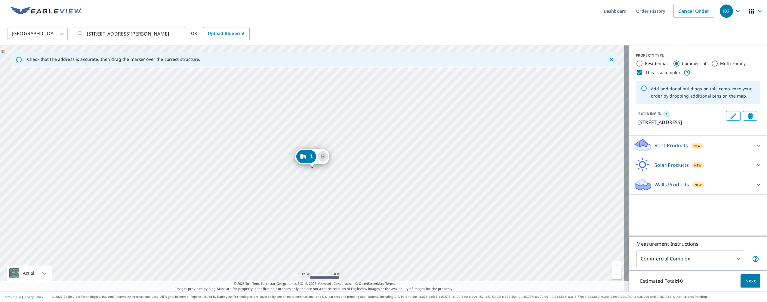
click at [711, 62] on input "Multi-Family" at bounding box center [714, 63] width 7 height 7
radio input "true"
type input "2"
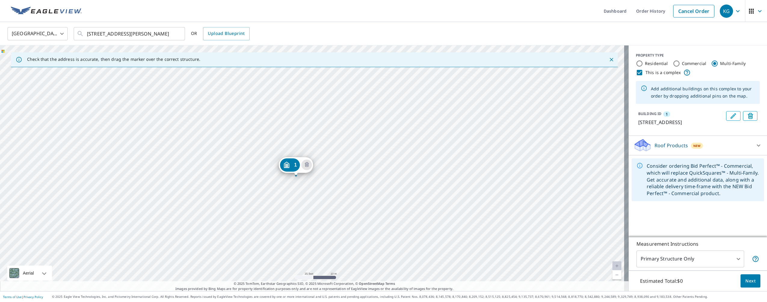
drag, startPoint x: 303, startPoint y: 166, endPoint x: 304, endPoint y: 196, distance: 29.5
click at [304, 196] on div "1 [STREET_ADDRESS][PERSON_NAME]" at bounding box center [314, 167] width 629 height 245
drag, startPoint x: 347, startPoint y: 152, endPoint x: 336, endPoint y: 170, distance: 21.7
click at [336, 170] on div "1 [STREET_ADDRESS][PERSON_NAME]" at bounding box center [314, 167] width 629 height 245
drag, startPoint x: 365, startPoint y: 125, endPoint x: 333, endPoint y: 163, distance: 49.3
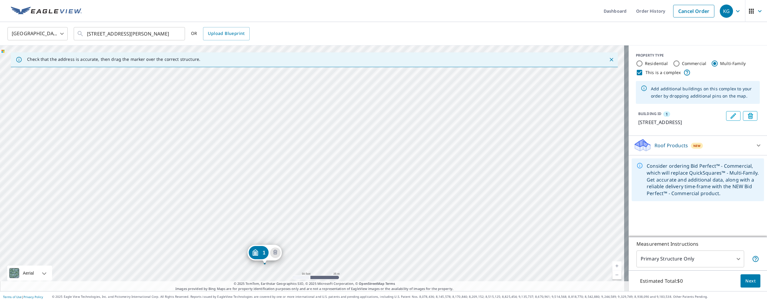
click at [333, 163] on div "1 [STREET_ADDRESS][PERSON_NAME]" at bounding box center [314, 167] width 629 height 245
drag, startPoint x: 214, startPoint y: 153, endPoint x: 256, endPoint y: 166, distance: 44.2
click at [231, 152] on div "1 [STREET_ADDRESS][PERSON_NAME]" at bounding box center [314, 167] width 629 height 245
click at [264, 139] on div "1 [STREET_ADDRESS][PERSON_NAME]" at bounding box center [314, 167] width 629 height 245
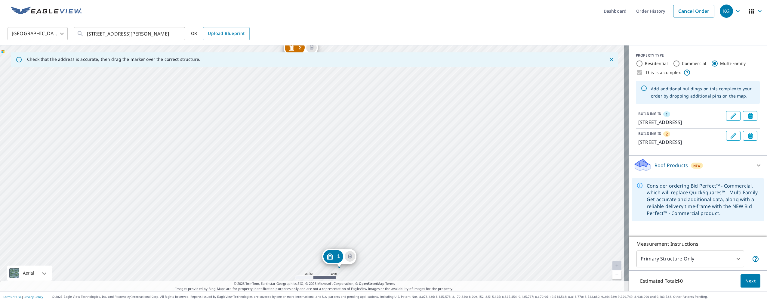
drag, startPoint x: 319, startPoint y: 105, endPoint x: 356, endPoint y: 208, distance: 108.9
click at [347, 224] on div "2 14336 Island Cove Dr Orlando, FL 32824 1 14371 Island Cove Dr Orlando, FL 328…" at bounding box center [314, 167] width 629 height 245
drag, startPoint x: 353, startPoint y: 116, endPoint x: 324, endPoint y: 217, distance: 105.3
click at [324, 218] on div "2 14336 Island Cove Dr Orlando, FL 32824 1 14371 Island Cove Dr Orlando, FL 328…" at bounding box center [314, 167] width 629 height 245
drag, startPoint x: 354, startPoint y: 132, endPoint x: 340, endPoint y: 217, distance: 86.3
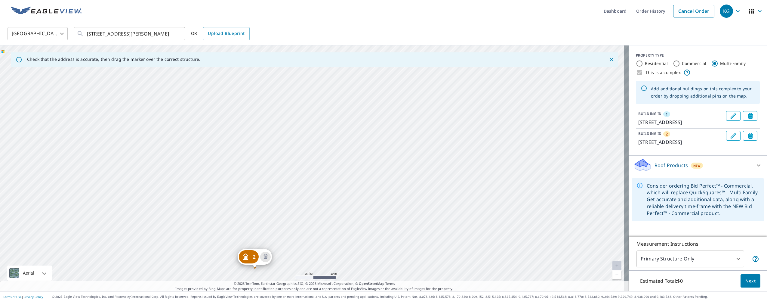
click at [339, 220] on div "2 14336 Island Cove Dr Orlando, FL 32824 1 14371 Island Cove Dr Orlando, FL 328…" at bounding box center [314, 167] width 629 height 245
drag, startPoint x: 331, startPoint y: 178, endPoint x: 333, endPoint y: 132, distance: 46.0
click at [333, 132] on div "2 14336 Island Cove Dr Orlando, FL 32824 1 14371 Island Cove Dr Orlando, FL 328…" at bounding box center [314, 167] width 629 height 245
drag, startPoint x: 321, startPoint y: 160, endPoint x: 319, endPoint y: 81, distance: 79.7
click at [319, 81] on div "2 14336 Island Cove Dr Orlando, FL 32824 1 14371 Island Cove Dr Orlando, FL 328…" at bounding box center [314, 167] width 629 height 245
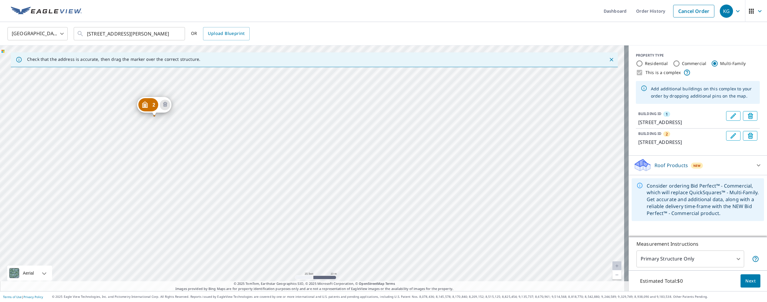
drag, startPoint x: 368, startPoint y: 203, endPoint x: 270, endPoint y: 151, distance: 110.5
click at [270, 151] on div "2 14336 Island Cove Dr Orlando, FL 32824 1 14371 Island Cove Dr Orlando, FL 328…" at bounding box center [314, 167] width 629 height 245
drag, startPoint x: 384, startPoint y: 133, endPoint x: 421, endPoint y: 92, distance: 54.7
click at [423, 89] on div "2 14336 Island Cove Dr Orlando, FL 32824 1 14371 Island Cove Dr Orlando, FL 328…" at bounding box center [314, 167] width 629 height 245
drag, startPoint x: 356, startPoint y: 132, endPoint x: 281, endPoint y: 230, distance: 122.5
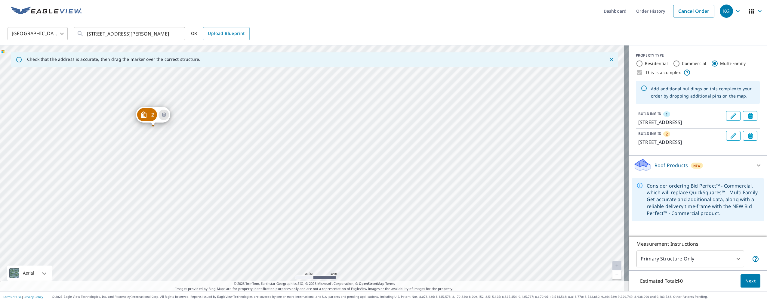
click at [281, 230] on div "2 14336 Island Cove Dr Orlando, FL 32824 1 14371 Island Cove Dr Orlando, FL 328…" at bounding box center [314, 167] width 629 height 245
drag, startPoint x: 299, startPoint y: 161, endPoint x: 322, endPoint y: 247, distance: 88.7
click at [319, 267] on div "2 14336 Island Cove Dr Orlando, FL 32824 1 14371 Island Cove Dr Orlando, FL 328…" at bounding box center [314, 167] width 629 height 245
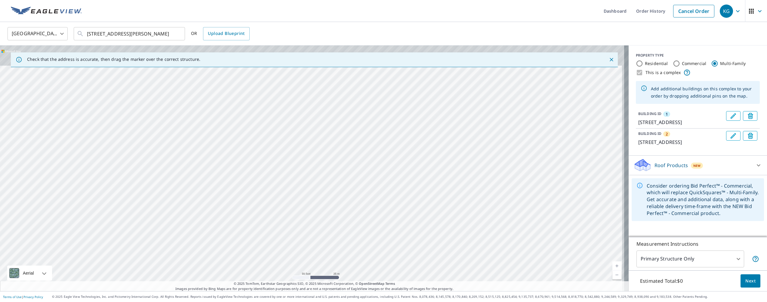
drag, startPoint x: 298, startPoint y: 145, endPoint x: 308, endPoint y: 188, distance: 44.7
click at [305, 244] on div "2 14336 Island Cove Dr Orlando, FL 32824 1 14371 Island Cove Dr Orlando, FL 328…" at bounding box center [314, 167] width 629 height 245
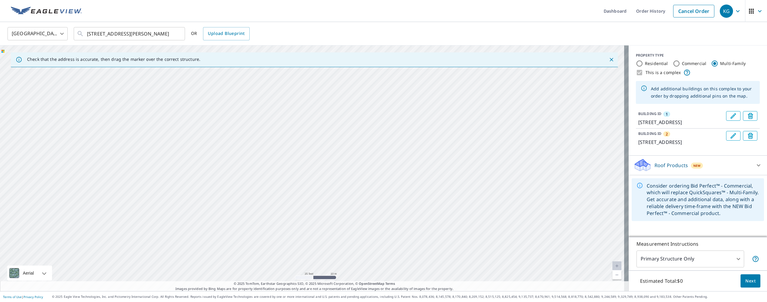
drag, startPoint x: 205, startPoint y: 146, endPoint x: 225, endPoint y: 150, distance: 19.9
click at [225, 150] on div "2 14336 Island Cove Dr Orlando, FL 32824 1 14371 Island Cove Dr Orlando, FL 328…" at bounding box center [314, 167] width 629 height 245
drag, startPoint x: 224, startPoint y: 151, endPoint x: 236, endPoint y: 138, distance: 18.3
click at [235, 135] on div "2 14336 Island Cove Dr Orlando, FL 32824 1 14371 Island Cove Dr Orlando, FL 328…" at bounding box center [314, 167] width 629 height 245
drag, startPoint x: 241, startPoint y: 148, endPoint x: 247, endPoint y: 135, distance: 14.0
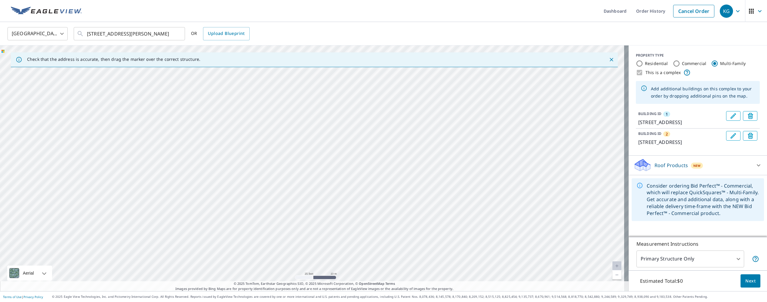
click at [247, 135] on div "2 14336 Island Cove Dr Orlando, FL 32824 1 14371 Island Cove Dr Orlando, FL 328…" at bounding box center [314, 167] width 629 height 245
click at [230, 113] on div "2 14336 Island Cove Dr Orlando, FL 32824 1 14371 Island Cove Dr Orlando, FL 328…" at bounding box center [314, 167] width 629 height 245
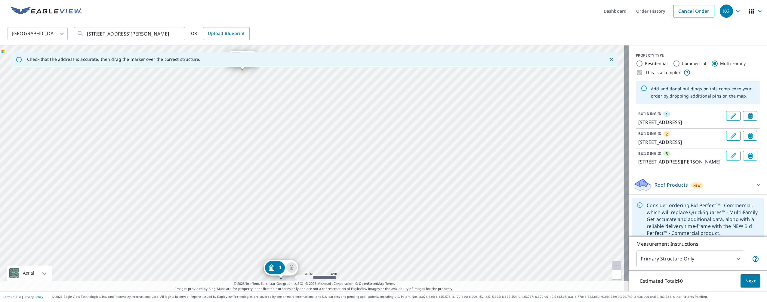
drag, startPoint x: 420, startPoint y: 140, endPoint x: 377, endPoint y: 134, distance: 43.3
click at [393, 246] on div "2 14336 Island Cove Dr Orlando, FL 32824 3 1207 Lucaya Cir Orlando, FL 32824 1 …" at bounding box center [314, 167] width 629 height 245
drag, startPoint x: 359, startPoint y: 108, endPoint x: 354, endPoint y: 274, distance: 165.8
click at [354, 274] on div "2 14336 Island Cove Dr Orlando, FL 32824 3 1207 Lucaya Cir Orlando, FL 32824 1 …" at bounding box center [314, 167] width 629 height 245
drag, startPoint x: 346, startPoint y: 132, endPoint x: 340, endPoint y: 262, distance: 129.8
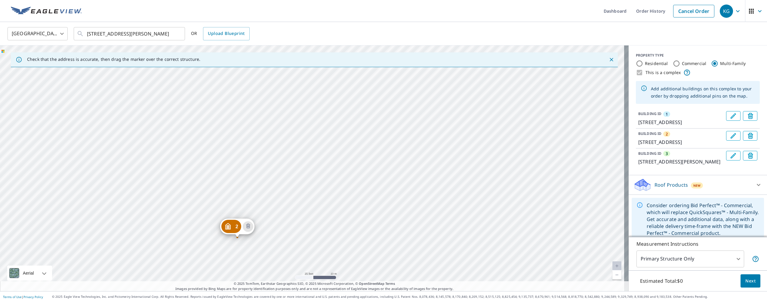
click at [338, 272] on div "2 14336 Island Cove Dr Orlando, FL 32824 3 1207 Lucaya Cir Orlando, FL 32824 1 …" at bounding box center [314, 167] width 629 height 245
drag, startPoint x: 322, startPoint y: 120, endPoint x: 333, endPoint y: 181, distance: 62.1
click at [343, 261] on div "2 14336 Island Cove Dr Orlando, FL 32824 3 1207 Lucaya Cir Orlando, FL 32824 1 …" at bounding box center [314, 167] width 629 height 245
drag, startPoint x: 332, startPoint y: 140, endPoint x: 360, endPoint y: 202, distance: 68.1
click at [343, 225] on div "2 14336 Island Cove Dr Orlando, FL 32824 3 1207 Lucaya Cir Orlando, FL 32824 1 …" at bounding box center [314, 167] width 629 height 245
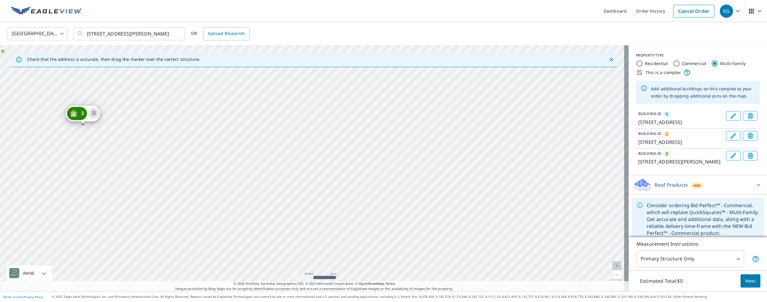
drag, startPoint x: 393, startPoint y: 195, endPoint x: 254, endPoint y: 174, distance: 140.7
click at [254, 174] on div "2 14336 Island Cove Dr Orlando, FL 32824 3 1207 Lucaya Cir Orlando, FL 32824 1 …" at bounding box center [314, 167] width 629 height 245
drag, startPoint x: 422, startPoint y: 124, endPoint x: 410, endPoint y: 116, distance: 14.6
click at [410, 116] on div "2 14336 Island Cove Dr Orlando, FL 32824 3 1207 Lucaya Cir Orlando, FL 32824 1 …" at bounding box center [314, 167] width 629 height 245
drag, startPoint x: 261, startPoint y: 125, endPoint x: 285, endPoint y: 122, distance: 24.5
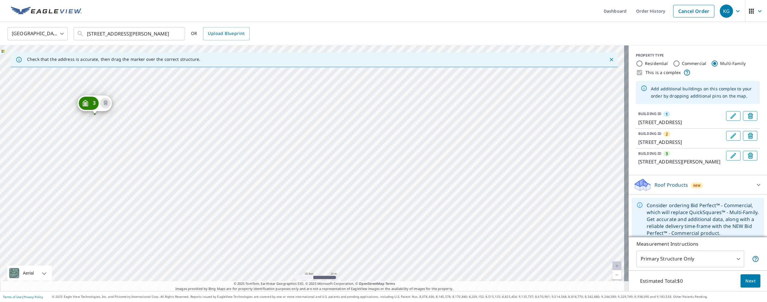
click at [285, 122] on div "2 14336 Island Cove Dr Orlando, FL 32824 3 1207 Lucaya Cir Orlando, FL 32824 1 …" at bounding box center [314, 167] width 629 height 245
drag, startPoint x: 327, startPoint y: 119, endPoint x: 350, endPoint y: 116, distance: 23.7
click at [350, 116] on div "2 14336 Island Cove Dr Orlando, FL 32824 3 1207 Lucaya Cir Orlando, FL 32824 1 …" at bounding box center [314, 167] width 629 height 245
drag, startPoint x: 334, startPoint y: 128, endPoint x: 332, endPoint y: 118, distance: 10.7
click at [332, 118] on div "2 14336 Island Cove Dr Orlando, FL 32824 3 1207 Lucaya Cir Orlando, FL 32824 1 …" at bounding box center [314, 167] width 629 height 245
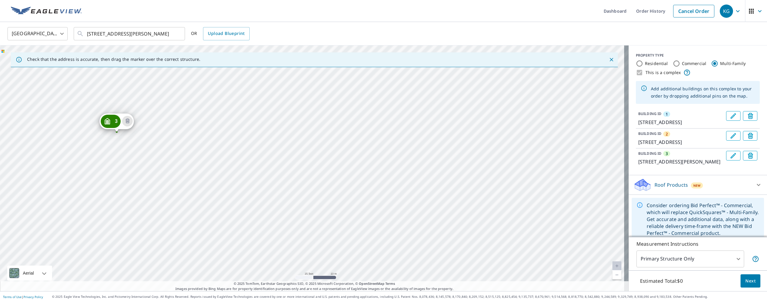
drag, startPoint x: 304, startPoint y: 209, endPoint x: 302, endPoint y: 238, distance: 28.4
click at [301, 239] on div "2 14336 Island Cove Dr Orlando, FL 32824 3 1207 Lucaya Cir Orlando, FL 32824 1 …" at bounding box center [314, 167] width 629 height 245
drag, startPoint x: 328, startPoint y: 187, endPoint x: 311, endPoint y: 158, distance: 33.7
click at [311, 158] on div "2 14336 Island Cove Dr Orlando, FL 32824 3 1207 Lucaya Cir Orlando, FL 32824 1 …" at bounding box center [314, 167] width 629 height 245
click at [257, 196] on div "2 14336 Island Cove Dr Orlando, FL 32824 3 1207 Lucaya Cir Orlando, FL 32824 1 …" at bounding box center [314, 167] width 629 height 245
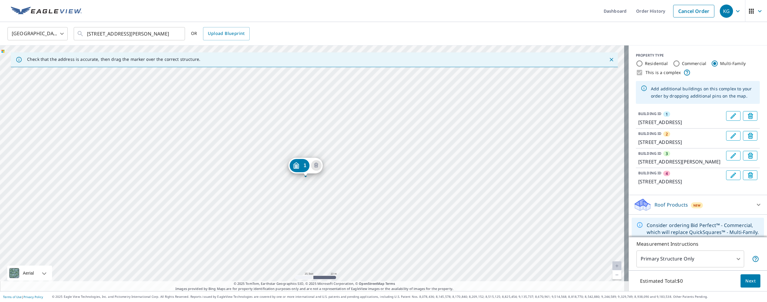
drag
click at [347, 276] on div "2 14336 Island Cove Dr Orlando, FL 32824 3 1207 Lucaya Cir Orlando, FL 32824 4 …" at bounding box center [314, 167] width 629 height 245
click at [338, 253] on div "2 14336 Island Cove Dr Orlando, FL 32824 3 1207 Lucaya Cir Orlando, FL 32824 4 …" at bounding box center [314, 167] width 629 height 245
click at [285, 267] on div "2 14336 Island Cove Dr Orlando, FL 32824 3 1207 Lucaya Cir Orlando, FL 32824 4 …" at bounding box center [314, 167] width 629 height 245
click at [339, 245] on div "2 14336 Island Cove Dr Orlando, FL 32824 3 1207 Lucaya Cir Orlando, FL 32824 4 …" at bounding box center [314, 167] width 629 height 245
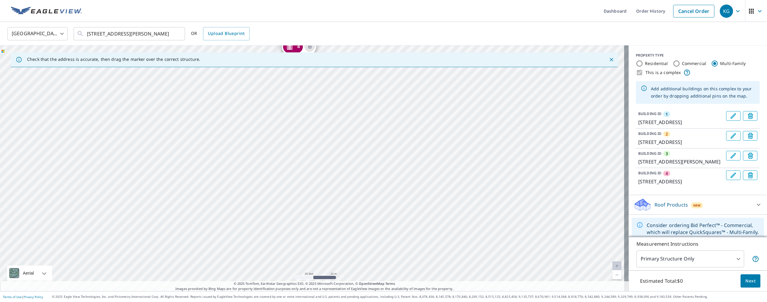
click at [326, 251] on div "2 14336 Island Cove Dr Orlando, FL 32824 3 1207 Lucaya Cir Orlando, FL 32824 4 …" at bounding box center [314, 167] width 629 height 245
click at [273, 83] on div "2 14336 Island Cove Dr Orlando, FL 32824 3 1207 Lucaya Cir Orlando, FL 32824 4 …" at bounding box center [314, 167] width 629 height 245
click at [319, 90] on div "2 14336 Island Cove Dr Orlando, FL 32824 3 1207 Lucaya Cir Orlando, FL 32824 4 …" at bounding box center [314, 167] width 629 height 245
click at [320, 87] on div "2 14336 Island Cove Dr Orlando, FL 32824 3 1207 Lucaya Cir Orlando, FL 32824 4 …" at bounding box center [314, 167] width 629 height 245
click at [305, 146] on div "2 14336 Island Cove Dr Orlando, FL 32824 3 1207 Lucaya Cir Orlando, FL 32824 4 …" at bounding box center [314, 167] width 629 height 245
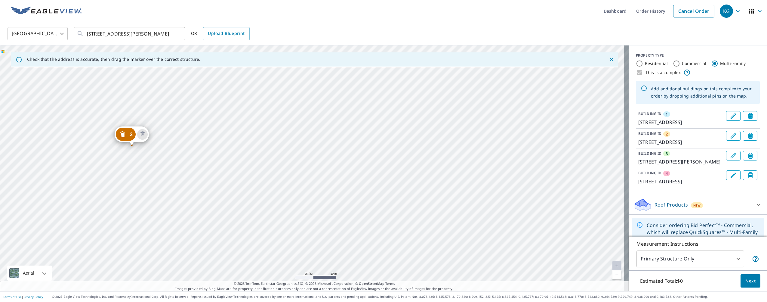
click at [284, 173] on div "2 14336 Island Cove Dr Orlando, FL 32824 3 1207 Lucaya Cir Orlando, FL 32824 4 …" at bounding box center [314, 167] width 629 height 245
click at [275, 161] on div "2 14336 Island Cove Dr Orlando, FL 32824 3 1207 Lucaya Cir Orlando, FL 32824 4 …" at bounding box center [314, 167] width 629 height 245
click at [374, 239] on div "2 14336 Island Cove Dr Orlando, FL 32824 3 1207 Lucaya Cir Orlando, FL 32824 4 …" at bounding box center [314, 167] width 629 height 245
click at [355, 237] on div "2 14336 Island Cove Dr Orlando, FL 32824 3 1207 Lucaya Cir Orlando, FL 32824 4 …" at bounding box center [314, 167] width 629 height 245
click at [349, 229] on div "2 14336 Island Cove Dr Orlando, FL 32824 3 1207 Lucaya Cir Orlando, FL 32824 4 …" at bounding box center [314, 167] width 629 height 245
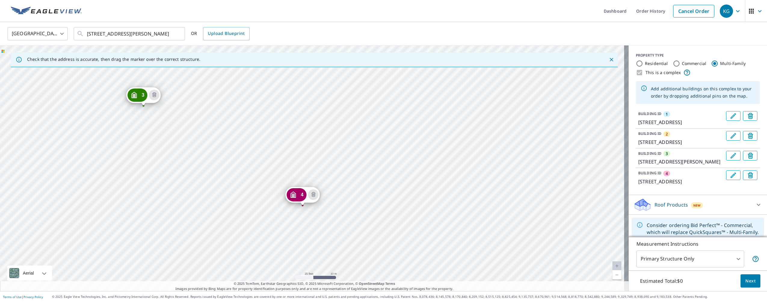
click at [356, 137] on div "2 14336 Island Cove Dr Orlando, FL 32824 3 1207 Lucaya Cir Orlando, FL 32824 4 …" at bounding box center [314, 167] width 629 height 245
click at [199, 141] on div "2 14336 Island Cove Dr Orlando, FL 32824 3 1207 Lucaya Cir Orlando, FL 32824 4 …" at bounding box center [314, 167] width 629 height 245
click at [245, 125] on div "2 14336 Island Cove Dr Orlando, FL 32824 3 1207 Lucaya Cir Orlando, FL 32824 4 …" at bounding box center [314, 167] width 629 height 245
click at [369, 152] on div "2 14336 Island Cove Dr Orlando, FL 32824 3 1207 Lucaya Cir Orlando, FL 32824 4 …" at bounding box center [314, 167] width 629 height 245
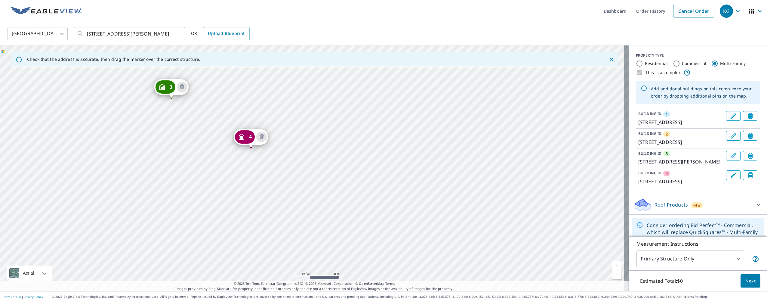
click at [291, 155] on div "2 14336 Island Cove Dr Orlando, FL 32824 3 1207 Lucaya Cir Orlando, FL 32824 4 …" at bounding box center [314, 167] width 629 height 245
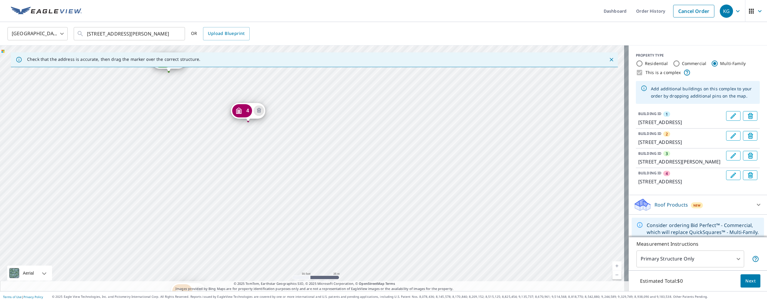
click at [335, 213] on div "2 14336 Island Cove Dr Orlando, FL 32824 3 1207 Lucaya Cir Orlando, FL 32824 4 …" at bounding box center [314, 167] width 629 height 245
click at [337, 190] on div "2 14336 Island Cove Dr Orlando, FL 32824 3 1207 Lucaya Cir Orlando, FL 32824 4 …" at bounding box center [314, 167] width 629 height 245
drag, startPoint x: 336, startPoint y: 193, endPoint x: 344, endPoint y: 137, distance: 55.6
click at [344, 137] on div "2 14336 Island Cove Dr Orlando, FL 32824 3 1207 Lucaya Cir Orlando, FL 32824 4 …" at bounding box center [314, 167] width 629 height 245
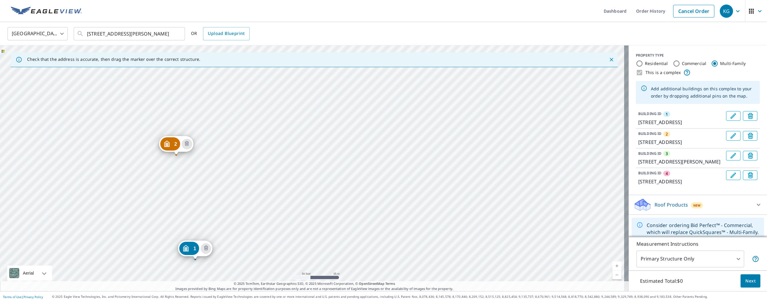
drag, startPoint x: 381, startPoint y: 214, endPoint x: 357, endPoint y: 164, distance: 55.0
click at [357, 164] on div "2 14336 Island Cove Dr Orlando, FL 32824 3 1207 Lucaya Cir Orlando, FL 32824 4 …" at bounding box center [314, 167] width 629 height 245
drag, startPoint x: 357, startPoint y: 162, endPoint x: 356, endPoint y: 179, distance: 17.8
click at [356, 179] on div "2 14336 Island Cove Dr Orlando, FL 32824 3 1207 Lucaya Cir Orlando, FL 32824 4 …" at bounding box center [314, 167] width 629 height 245
drag, startPoint x: 351, startPoint y: 140, endPoint x: 352, endPoint y: 143, distance: 3.2
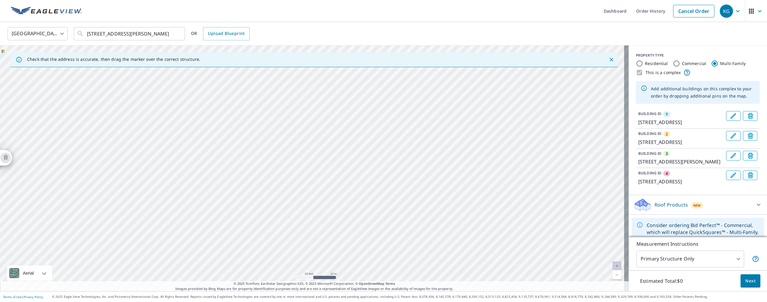
click at [352, 143] on div "2 14336 Island Cove Dr Orlando, FL 32824 3 1207 Lucaya Cir Orlando, FL 32824 4 …" at bounding box center [314, 167] width 629 height 245
click at [347, 134] on div "2 14336 Island Cove Dr Orlando, FL 32824 3 1207 Lucaya Cir Orlando, FL 32824 4 …" at bounding box center [314, 167] width 629 height 245
click at [297, 158] on div "2 14336 Island Cove Dr Orlando, FL 32824 3 1207 Lucaya Cir Orlando, FL 32824 4 …" at bounding box center [314, 167] width 629 height 245
drag, startPoint x: 298, startPoint y: 173, endPoint x: 366, endPoint y: 102, distance: 99.1
click at [366, 102] on div "2 14336 Island Cove Dr Orlando, FL 32824 3 1207 Lucaya Cir Orlando, FL 32824 4 …" at bounding box center [314, 167] width 629 height 245
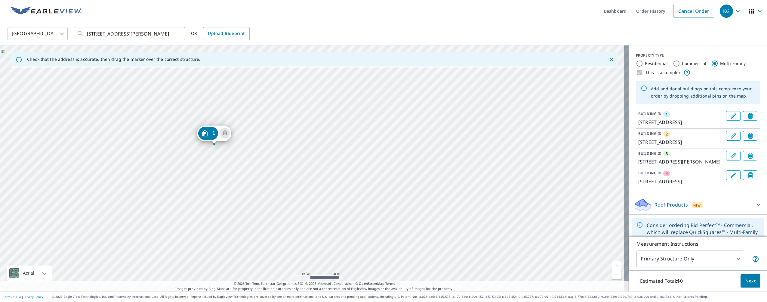
click at [286, 150] on div "2 14336 Island Cove Dr Orlando, FL 32824 3 1207 Lucaya Cir Orlando, FL 32824 4 …" at bounding box center [314, 167] width 629 height 245
click at [269, 197] on div "2 14336 Island Cove Dr Orlando, FL 32824 3 1207 Lucaya Cir Orlando, FL 32824 4 …" at bounding box center [314, 167] width 629 height 245
click at [283, 198] on div "2 14336 Island Cove Dr Orlando, FL 32824 3 1207 Lucaya Cir Orlando, FL 32824 4 …" at bounding box center [314, 167] width 629 height 245
click at [282, 184] on div "2 14336 Island Cove Dr Orlando, FL 32824 3 1207 Lucaya Cir Orlando, FL 32824 4 …" at bounding box center [314, 167] width 629 height 245
click at [281, 182] on div "2 14336 Island Cove Dr Orlando, FL 32824 3 1207 Lucaya Cir Orlando, FL 32824 4 …" at bounding box center [314, 167] width 629 height 245
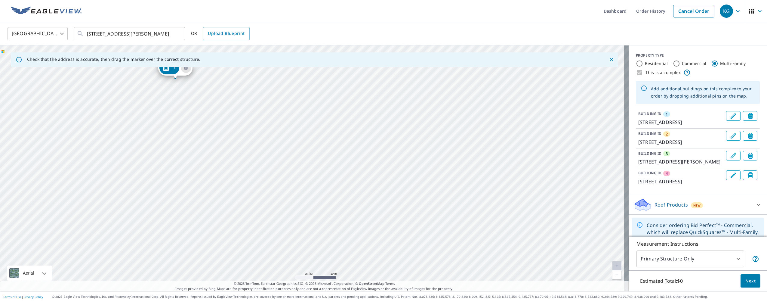
click at [281, 182] on div "2 14336 Island Cove Dr Orlando, FL 32824 3 1207 Lucaya Cir Orlando, FL 32824 4 …" at bounding box center [314, 167] width 629 height 245
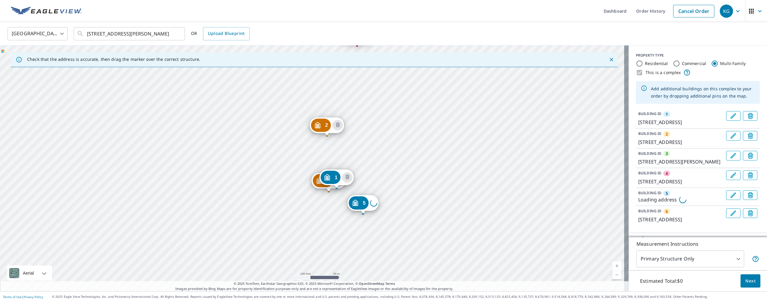
drag, startPoint x: 335, startPoint y: 209, endPoint x: 330, endPoint y: 192, distance: 17.1
click at [330, 192] on div "2 14336 Island Cove Dr Orlando, FL 32824 3 1207 Lucaya Cir Orlando, FL 32824 4 …" at bounding box center [314, 167] width 629 height 245
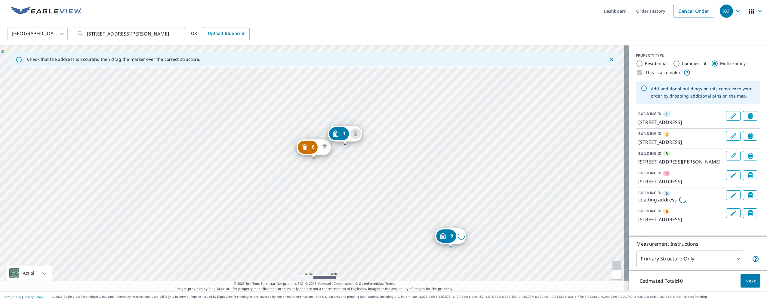
click at [324, 146] on icon "Delete building 6" at bounding box center [324, 146] width 7 height 7
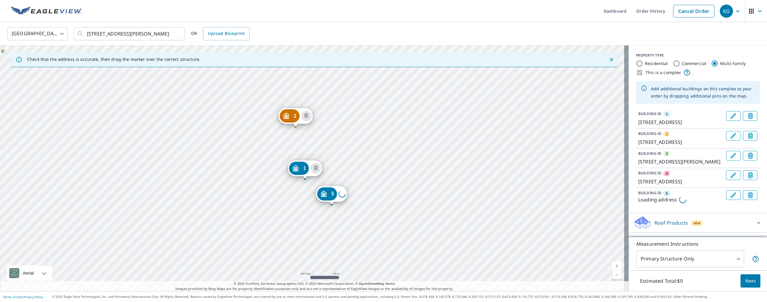
drag, startPoint x: 365, startPoint y: 171, endPoint x: 332, endPoint y: 126, distance: 56.0
click at [332, 126] on div "2 14336 Island Cove Dr Orlando, FL 32824 3 1207 Lucaya Cir Orlando, FL 32824 4 …" at bounding box center [314, 167] width 629 height 245
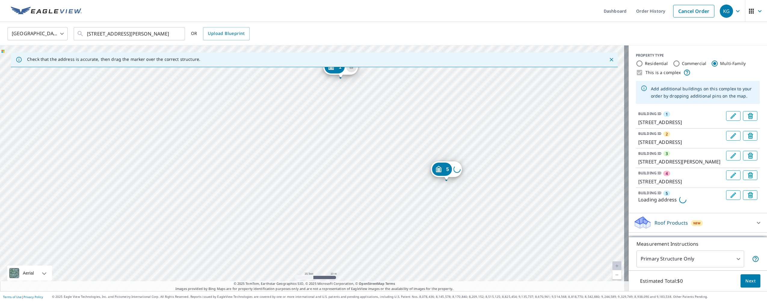
drag, startPoint x: 280, startPoint y: 169, endPoint x: 302, endPoint y: 172, distance: 22.4
click at [307, 173] on div "2 14336 Island Cove Dr Orlando, FL 32824 3 1207 Lucaya Cir Orlando, FL 32824 4 …" at bounding box center [314, 167] width 629 height 245
drag, startPoint x: 283, startPoint y: 173, endPoint x: 292, endPoint y: 278, distance: 105.1
click at [291, 279] on div "2 14336 Island Cove Dr Orlando, FL 32824 3 1207 Lucaya Cir Orlando, FL 32824 4 …" at bounding box center [314, 167] width 629 height 245
drag, startPoint x: 294, startPoint y: 152, endPoint x: 302, endPoint y: 221, distance: 69.3
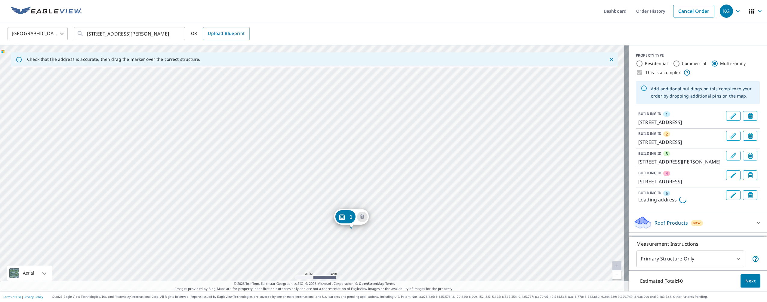
click at [300, 235] on div "2 14336 Island Cove Dr Orlando, FL 32824 3 1207 Lucaya Cir Orlando, FL 32824 4 …" at bounding box center [314, 167] width 629 height 245
drag, startPoint x: 317, startPoint y: 112, endPoint x: 308, endPoint y: 68, distance: 44.8
click at [308, 46] on div "2 14336 Island Cove Dr Orlando, FL 32824 3 1207 Lucaya Cir Orlando, FL 32824 4 …" at bounding box center [314, 167] width 629 height 245
drag, startPoint x: 316, startPoint y: 131, endPoint x: 324, endPoint y: 81, distance: 51.1
click at [324, 81] on div "2 14336 Island Cove Dr Orlando, FL 32824 3 1207 Lucaya Cir Orlando, FL 32824 4 …" at bounding box center [314, 167] width 629 height 245
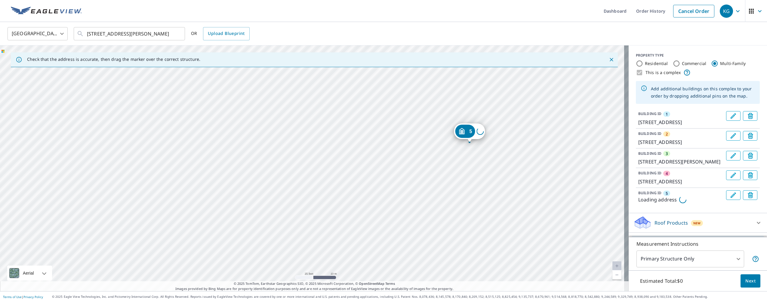
drag, startPoint x: 312, startPoint y: 205, endPoint x: 310, endPoint y: 110, distance: 94.2
click at [310, 110] on div "2 14336 Island Cove Dr Orlando, FL 32824 3 1207 Lucaya Cir Orlando, FL 32824 4 …" at bounding box center [314, 167] width 629 height 245
drag, startPoint x: 328, startPoint y: 209, endPoint x: 319, endPoint y: 118, distance: 91.6
click at [319, 118] on div "2 14336 Island Cove Dr Orlando, FL 32824 3 1207 Lucaya Cir Orlando, FL 32824 4 …" at bounding box center [314, 167] width 629 height 245
drag, startPoint x: 364, startPoint y: 190, endPoint x: 214, endPoint y: 78, distance: 187.2
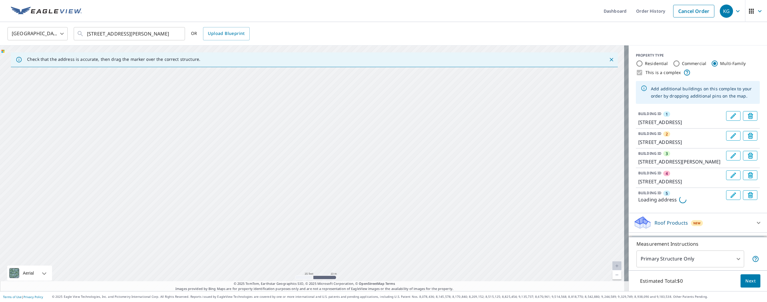
click at [214, 78] on div "2 14336 Island Cove Dr Orlando, FL 32824 3 1207 Lucaya Cir Orlando, FL 32824 4 …" at bounding box center [314, 167] width 629 height 245
drag, startPoint x: 315, startPoint y: 128, endPoint x: 313, endPoint y: 172, distance: 43.6
click at [313, 173] on div "2 14336 Island Cove Dr Orlando, FL 32824 3 1207 Lucaya Cir Orlando, FL 32824 4 …" at bounding box center [314, 167] width 629 height 245
drag, startPoint x: 400, startPoint y: 146, endPoint x: 332, endPoint y: 193, distance: 83.3
click at [327, 211] on div "2 14336 Island Cove Dr Orlando, FL 32824 3 1207 Lucaya Cir Orlando, FL 32824 4 …" at bounding box center [314, 167] width 629 height 245
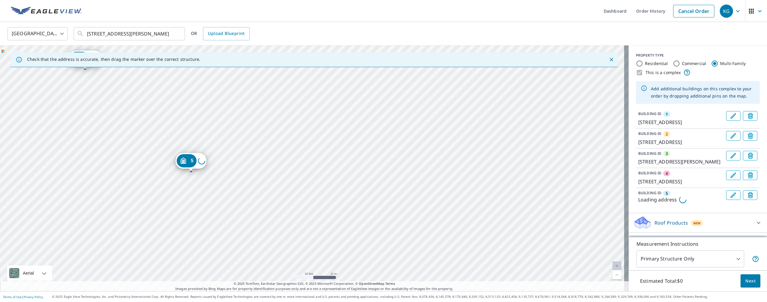
drag, startPoint x: 334, startPoint y: 123, endPoint x: 343, endPoint y: 148, distance: 25.8
click at [342, 147] on div "2 14336 Island Cove Dr Orlando, FL 32824 3 1207 Lucaya Cir Orlando, FL 32824 4 …" at bounding box center [314, 167] width 629 height 245
drag, startPoint x: 295, startPoint y: 138, endPoint x: 330, endPoint y: 166, distance: 44.4
click at [330, 166] on div "2 14336 Island Cove Dr Orlando, FL 32824 3 1207 Lucaya Cir Orlando, FL 32824 4 …" at bounding box center [314, 167] width 629 height 245
drag, startPoint x: 334, startPoint y: 131, endPoint x: 320, endPoint y: 157, distance: 28.9
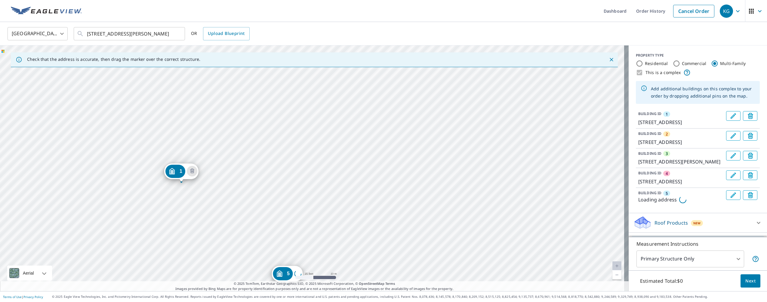
click at [320, 157] on div "2 14336 Island Cove Dr Orlando, FL 32824 3 1207 Lucaya Cir Orlando, FL 32824 4 …" at bounding box center [314, 167] width 629 height 245
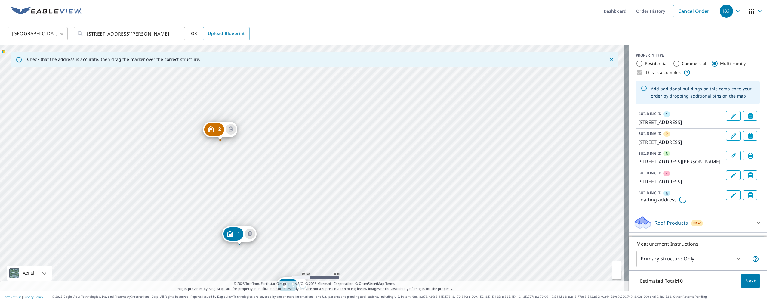
drag, startPoint x: 341, startPoint y: 189, endPoint x: 338, endPoint y: 209, distance: 20.0
click at [336, 214] on div "2 14336 Island Cove Dr Orlando, FL 32824 3 1207 Lucaya Cir Orlando, FL 32824 4 …" at bounding box center [314, 167] width 629 height 245
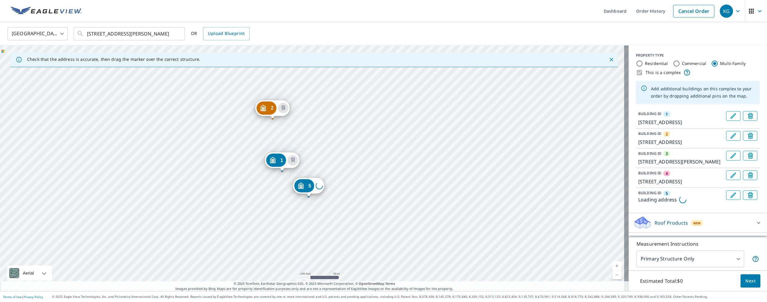
drag, startPoint x: 342, startPoint y: 169, endPoint x: 337, endPoint y: 101, distance: 68.2
click at [337, 101] on div "2 14336 Island Cove Dr Orlando, FL 32824 3 1207 Lucaya Cir Orlando, FL 32824 4 …" at bounding box center [314, 167] width 629 height 245
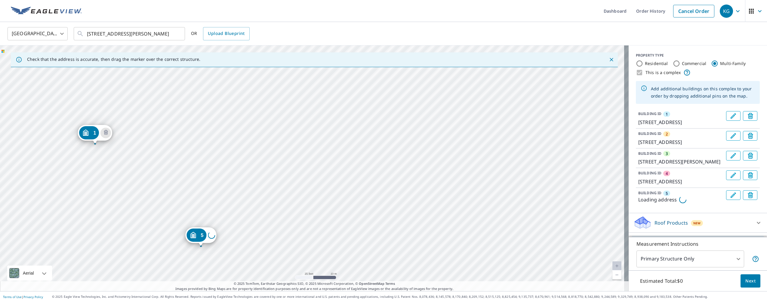
click at [356, 112] on div "2 14336 Island Cove Dr Orlando, FL 32824 3 1207 Lucaya Cir Orlando, FL 32824 4 …" at bounding box center [314, 167] width 629 height 245
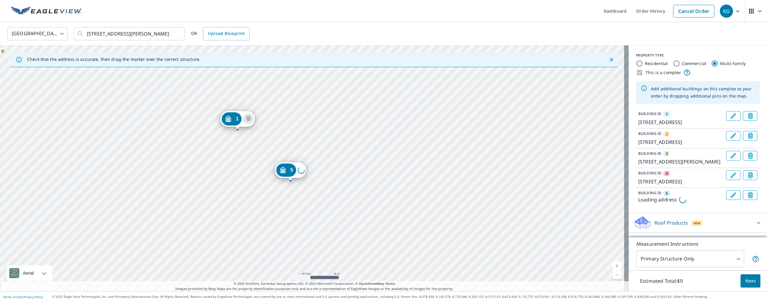
drag, startPoint x: 375, startPoint y: 119, endPoint x: 378, endPoint y: 105, distance: 14.0
click at [378, 105] on div "2 14336 Island Cove Dr Orlando, FL 32824 3 1207 Lucaya Cir Orlando, FL 32824 4 …" at bounding box center [314, 167] width 629 height 245
click at [272, 131] on div "2 14336 Island Cove Dr Orlando, FL 32824 3 1207 Lucaya Cir Orlando, FL 32824 4 …" at bounding box center [314, 167] width 629 height 245
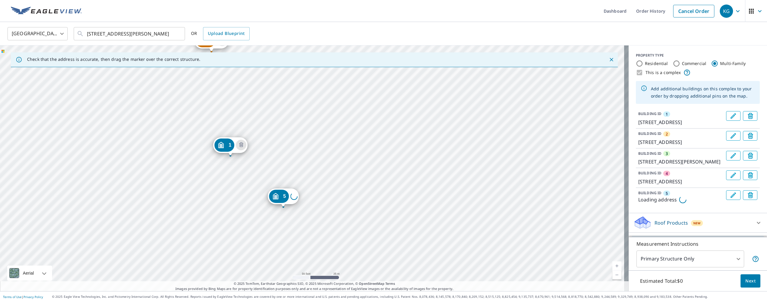
click at [373, 176] on div "2 14336 Island Cove Dr Orlando, FL 32824 3 1207 Lucaya Cir Orlando, FL 32824 4 …" at bounding box center [314, 167] width 629 height 245
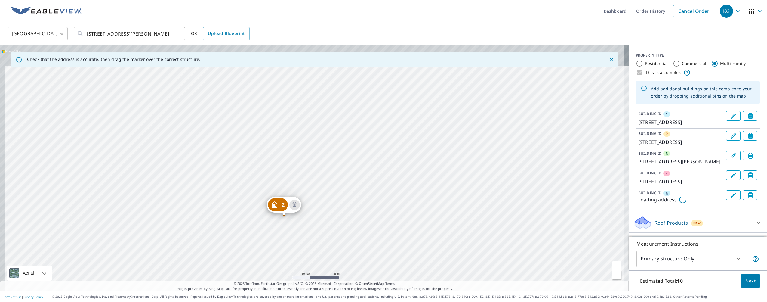
click at [323, 206] on div "2 14336 Island Cove Dr Orlando, FL 32824 3 1207 Lucaya Cir Orlando, FL 32824 4 …" at bounding box center [314, 167] width 629 height 245
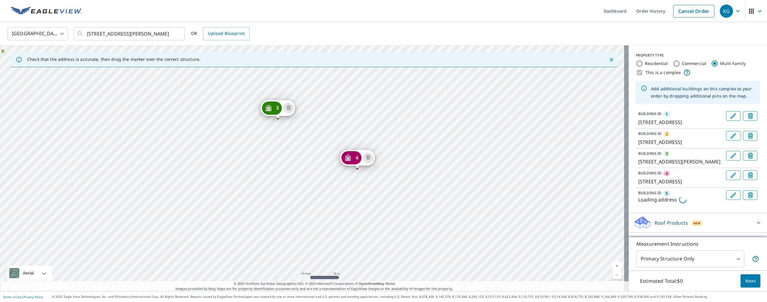
click at [300, 211] on div "2 14336 Island Cove Dr Orlando, FL 32824 3 1207 Lucaya Cir Orlando, FL 32824 4 …" at bounding box center [314, 167] width 629 height 245
click at [289, 108] on div "2 14336 Island Cove Dr Orlando, FL 32824 3 1207 Lucaya Cir Orlando, FL 32824 4 …" at bounding box center [314, 167] width 629 height 245
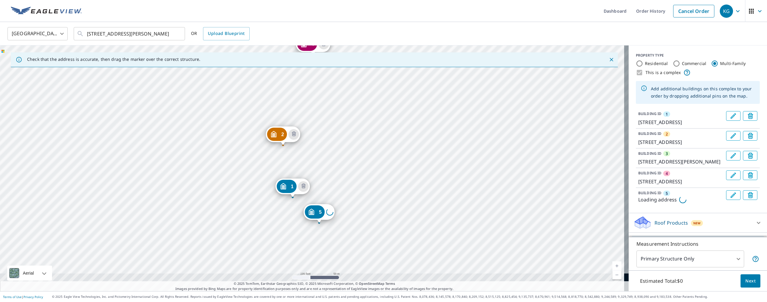
click at [362, 117] on div "2 14336 Island Cove Dr Orlando, FL 32824 3 1207 Lucaya Cir Orlando, FL 32824 4 …" at bounding box center [314, 167] width 629 height 245
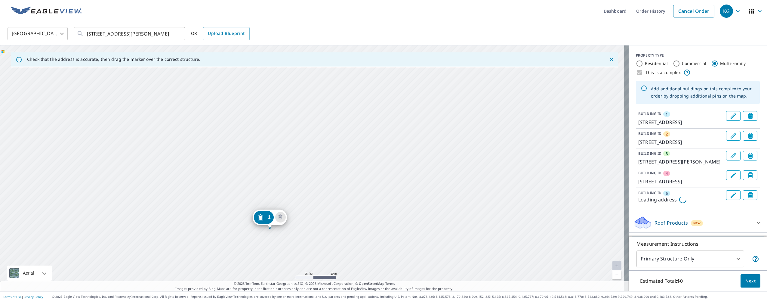
click at [290, 88] on div "2 14336 Island Cove Dr Orlando, FL 32824 3 1207 Lucaya Cir Orlando, FL 32824 4 …" at bounding box center [314, 167] width 629 height 245
click at [307, 112] on div "2 14336 Island Cove Dr Orlando, FL 32824 3 1207 Lucaya Cir Orlando, FL 32824 4 …" at bounding box center [314, 167] width 629 height 245
click at [304, 166] on div "2 14336 Island Cove Dr Orlando, FL 32824 3 1207 Lucaya Cir Orlando, FL 32824 4 …" at bounding box center [314, 167] width 629 height 245
click at [350, 133] on div "2 14336 Island Cove Dr Orlando, FL 32824 3 1207 Lucaya Cir Orlando, FL 32824 4 …" at bounding box center [314, 167] width 629 height 245
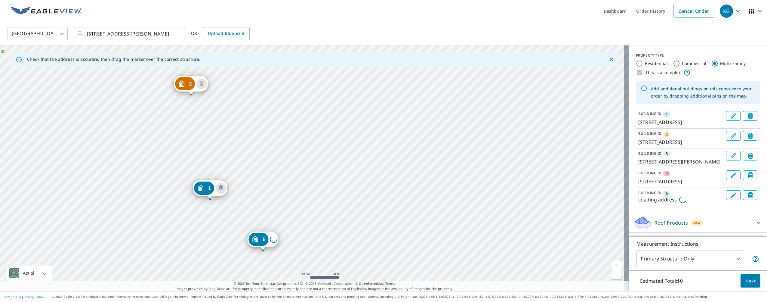
click at [341, 160] on div "2 14336 Island Cove Dr Orlando, FL 32824 3 1207 Lucaya Cir Orlando, FL 32824 4 …" at bounding box center [314, 167] width 629 height 245
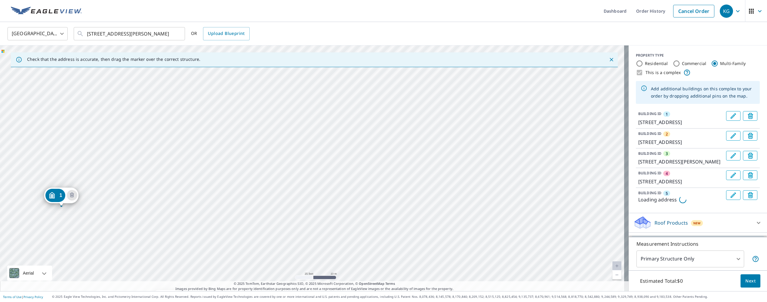
click at [371, 193] on div "2 14336 Island Cove Dr Orlando, FL 32824 3 1207 Lucaya Cir Orlando, FL 32824 4 …" at bounding box center [314, 167] width 629 height 245
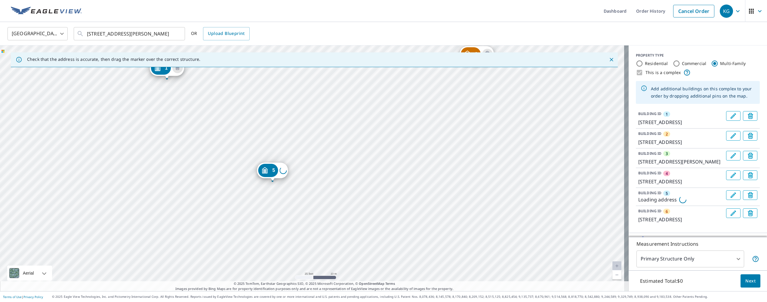
click at [303, 91] on div "2 14336 Island Cove Dr Orlando, FL 32824 3 1207 Lucaya Cir Orlando, FL 32824 4 …" at bounding box center [314, 167] width 629 height 245
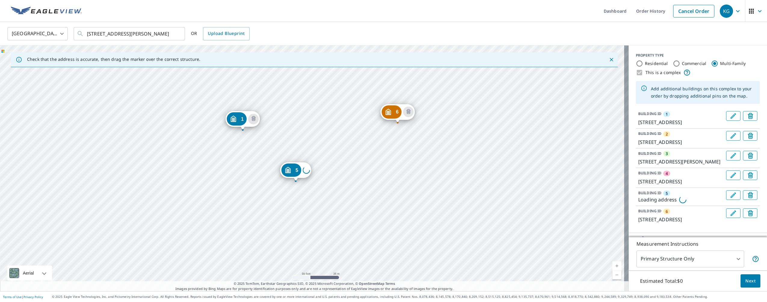
click at [345, 212] on div "2 14336 Island Cove Dr Orlando, FL 32824 3 1207 Lucaya Cir Orlando, FL 32824 4 …" at bounding box center [314, 167] width 629 height 245
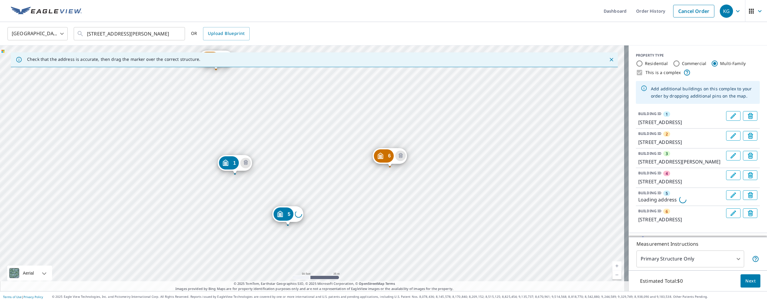
click at [337, 179] on div "2 14336 Island Cove Dr Orlando, FL 32824 3 1207 Lucaya Cir Orlando, FL 32824 4 …" at bounding box center [314, 167] width 629 height 245
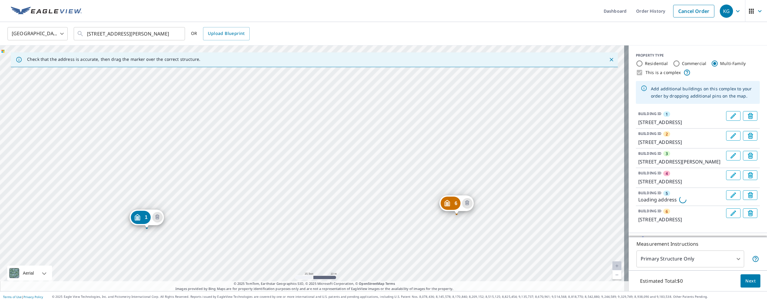
click at [323, 146] on div "2 14336 Island Cove Dr Orlando, FL 32824 3 1207 Lucaya Cir Orlando, FL 32824 4 …" at bounding box center [314, 167] width 629 height 245
click at [236, 183] on div "2 14336 Island Cove Dr Orlando, FL 32824 3 1207 Lucaya Cir Orlando, FL 32824 4 …" at bounding box center [314, 167] width 629 height 245
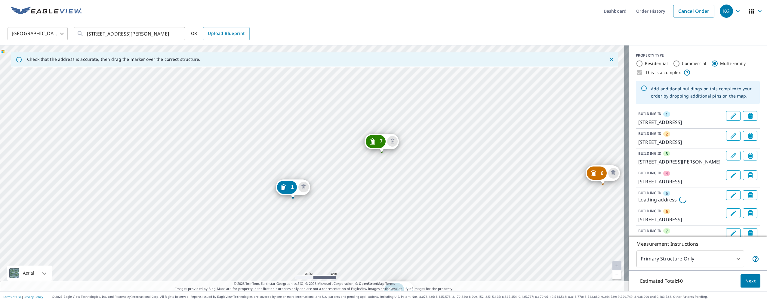
click at [332, 231] on div "2 14336 Island Cove Dr Orlando, FL 32824 3 1207 Lucaya Cir Orlando, FL 32824 4 …" at bounding box center [314, 167] width 629 height 245
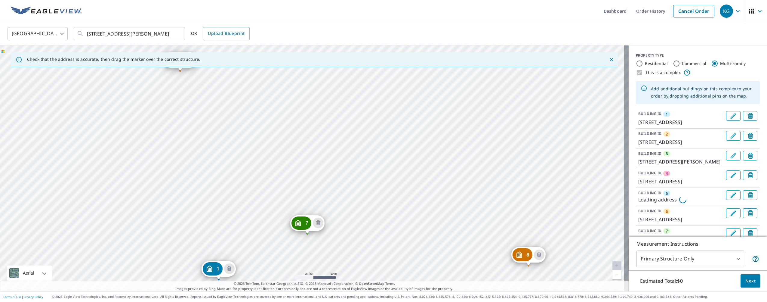
click at [362, 193] on div "2 14336 Island Cove Dr Orlando, FL 32824 3 1207 Lucaya Cir Orlando, FL 32824 4 …" at bounding box center [314, 167] width 629 height 245
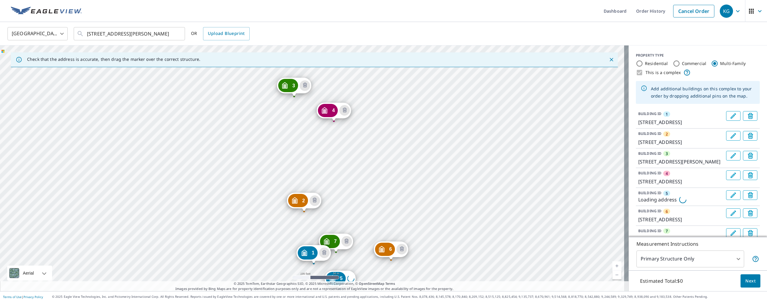
click at [359, 183] on div "2 14336 Island Cove Dr Orlando, FL 32824 3 1207 Lucaya Cir Orlando, FL 32824 4 …" at bounding box center [314, 167] width 629 height 245
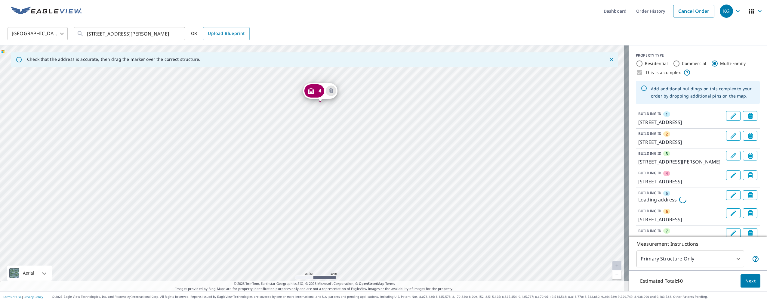
click at [331, 165] on div "2 14336 Island Cove Dr Orlando, FL 32824 3 1207 Lucaya Cir Orlando, FL 32824 4 …" at bounding box center [314, 167] width 629 height 245
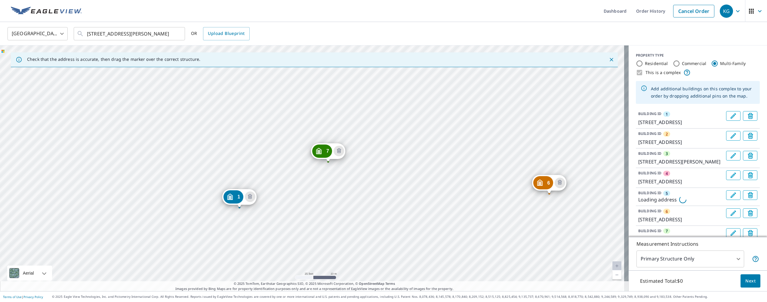
click at [367, 193] on div "2 14336 Island Cove Dr Orlando, FL 32824 3 1207 Lucaya Cir Orlando, FL 32824 4 …" at bounding box center [314, 167] width 629 height 245
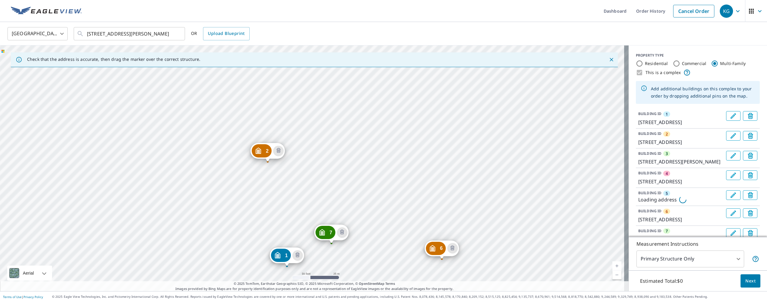
click at [359, 221] on div "2 14336 Island Cove Dr Orlando, FL 32824 3 1207 Lucaya Cir Orlando, FL 32824 4 …" at bounding box center [314, 167] width 629 height 245
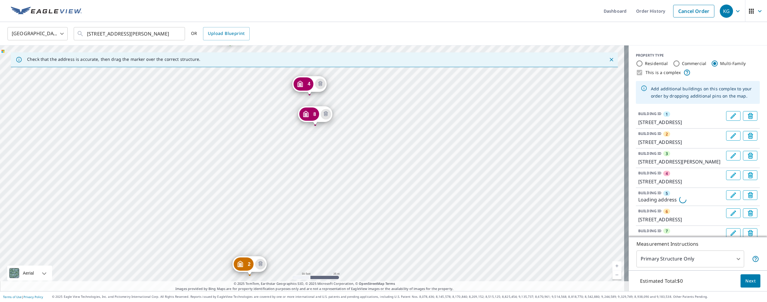
click at [318, 198] on div "2 14336 Island Cove Dr Orlando, FL 32824 3 1207 Lucaya Cir Orlando, FL 32824 4 …" at bounding box center [314, 167] width 629 height 245
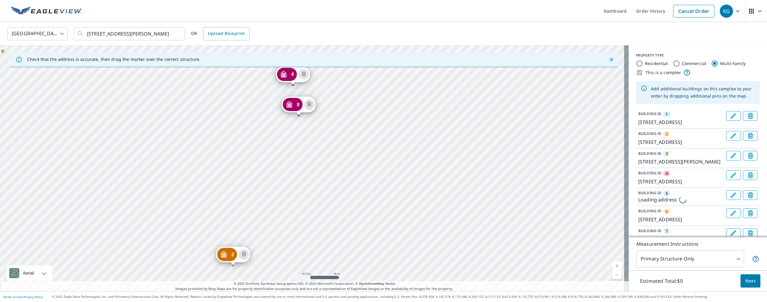
click at [285, 190] on div "2 14336 Island Cove Dr Orlando, FL 32824 3 1207 Lucaya Cir Orlando, FL 32824 4 …" at bounding box center [314, 167] width 629 height 245
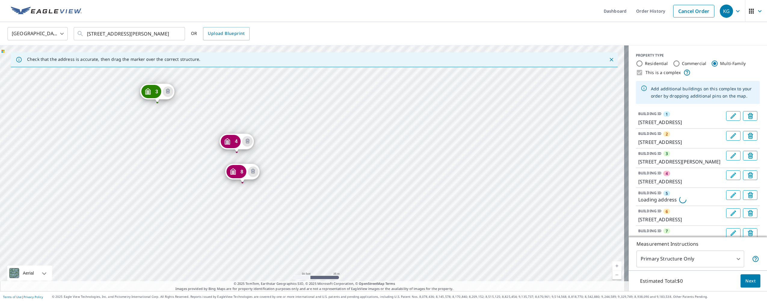
click at [372, 195] on div "2 14336 Island Cove Dr Orlando, FL 32824 3 1207 Lucaya Cir Orlando, FL 32824 4 …" at bounding box center [314, 167] width 629 height 245
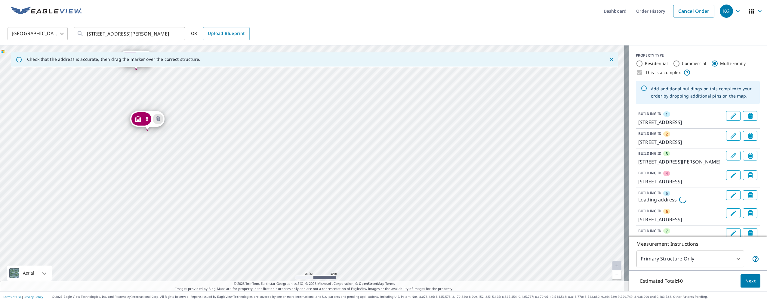
click at [355, 114] on div "2 14336 Island Cove Dr Orlando, FL 32824 3 1207 Lucaya Cir Orlando, FL 32824 4 …" at bounding box center [314, 167] width 629 height 245
click at [337, 118] on div "2 14336 Island Cove Dr Orlando, FL 32824 3 1207 Lucaya Cir Orlando, FL 32824 4 …" at bounding box center [314, 167] width 629 height 245
click at [418, 148] on div "2 14336 Island Cove Dr Orlando, FL 32824 3 1207 Lucaya Cir Orlando, FL 32824 4 …" at bounding box center [314, 167] width 629 height 245
click at [347, 173] on div "2 14336 Island Cove Dr Orlando, FL 32824 3 1207 Lucaya Cir Orlando, FL 32824 4 …" at bounding box center [314, 167] width 629 height 245
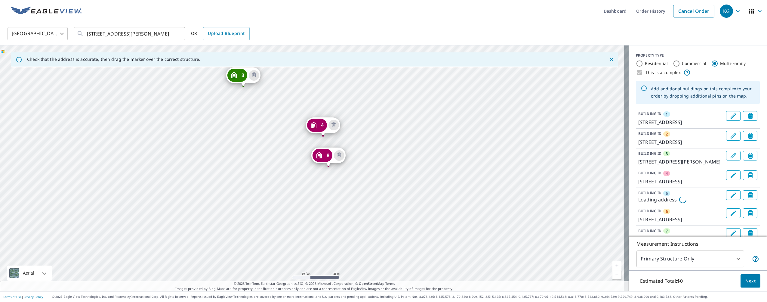
click at [323, 190] on div "2 14336 Island Cove Dr Orlando, FL 32824 3 1207 Lucaya Cir Orlando, FL 32824 4 …" at bounding box center [314, 167] width 629 height 245
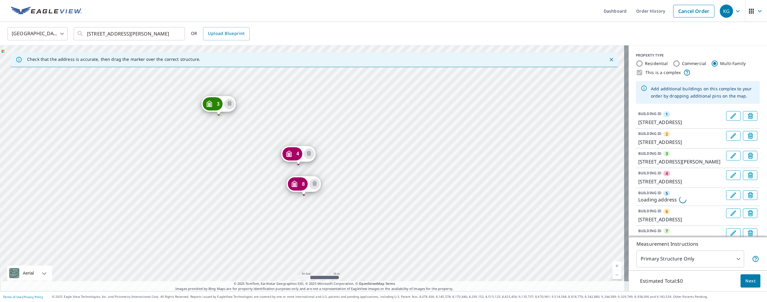
click at [347, 151] on div "2 14336 Island Cove Dr Orlando, FL 32824 3 1207 Lucaya Cir Orlando, FL 32824 4 …" at bounding box center [314, 167] width 629 height 245
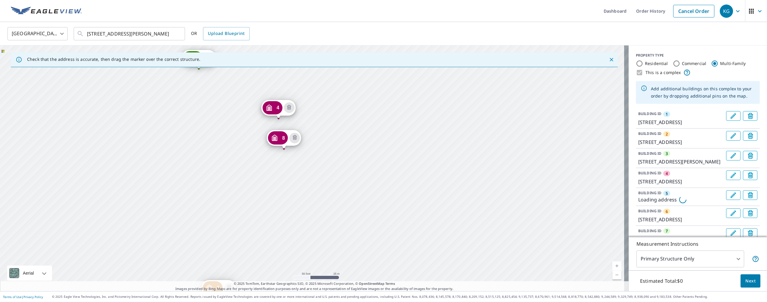
click at [387, 119] on div "2 14336 Island Cove Dr Orlando, FL 32824 3 1207 Lucaya Cir Orlando, FL 32824 4 …" at bounding box center [314, 167] width 629 height 245
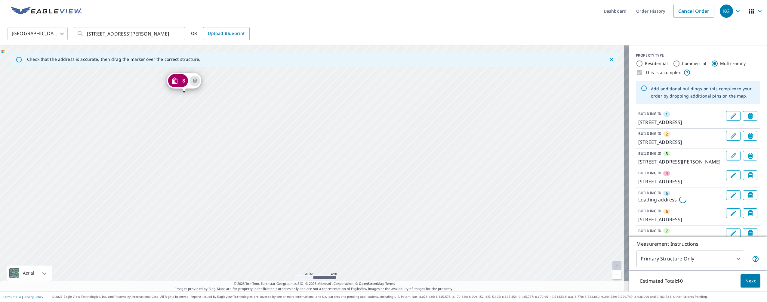
click at [437, 124] on div "2 14336 Island Cove Dr Orlando, FL 32824 3 1207 Lucaya Cir Orlando, FL 32824 4 …" at bounding box center [314, 167] width 629 height 245
click at [400, 77] on div "2 14336 Island Cove Dr Orlando, FL 32824 3 1207 Lucaya Cir Orlando, FL 32824 4 …" at bounding box center [314, 167] width 629 height 245
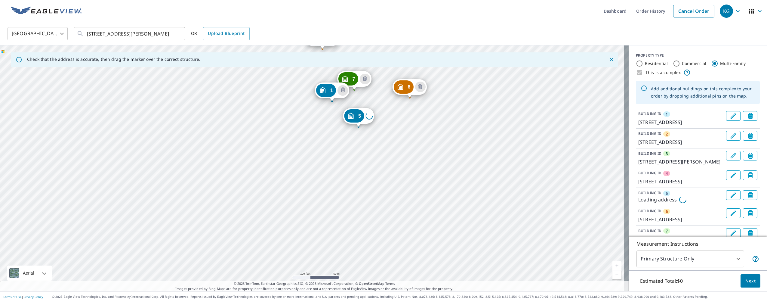
click at [384, 47] on div "2 14336 Island Cove Dr Orlando, FL 32824 3 1207 Lucaya Cir Orlando, FL 32824 4 …" at bounding box center [314, 167] width 629 height 245
click at [360, 154] on div "2 14336 Island Cove Dr Orlando, FL 32824 3 1207 Lucaya Cir Orlando, FL 32824 4 …" at bounding box center [314, 167] width 629 height 245
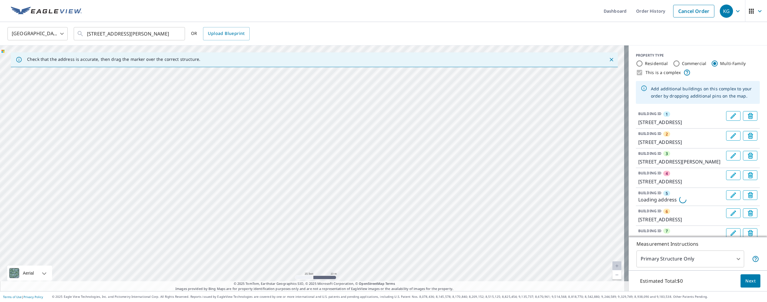
click at [359, 145] on div "2 14336 Island Cove Dr Orlando, FL 32824 3 1207 Lucaya Cir Orlando, FL 32824 4 …" at bounding box center [314, 167] width 629 height 245
click at [368, 218] on div "2 14336 Island Cove Dr Orlando, FL 32824 3 1207 Lucaya Cir Orlando, FL 32824 4 …" at bounding box center [314, 167] width 629 height 245
click at [394, 218] on div "2 14336 Island Cove Dr Orlando, FL 32824 3 1207 Lucaya Cir Orlando, FL 32824 4 …" at bounding box center [314, 167] width 629 height 245
click at [379, 80] on div "2 14336 Island Cove Dr Orlando, FL 32824 3 1207 Lucaya Cir Orlando, FL 32824 4 …" at bounding box center [314, 167] width 629 height 245
click at [425, 196] on div "2 14336 Island Cove Dr Orlando, FL 32824 3 1207 Lucaya Cir Orlando, FL 32824 4 …" at bounding box center [314, 167] width 629 height 245
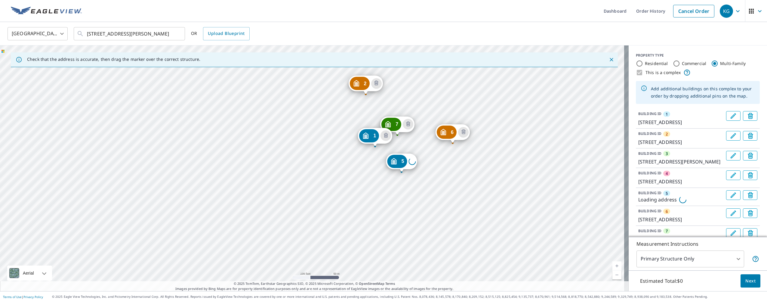
click at [748, 279] on span "Next" at bounding box center [750, 281] width 10 height 8
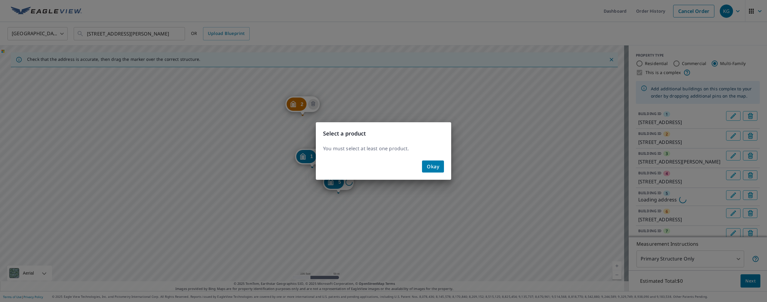
click at [431, 166] on span "Okay" at bounding box center [433, 166] width 12 height 8
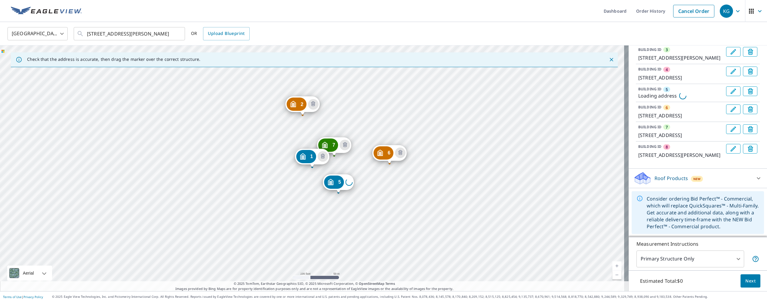
click at [738, 180] on div "Roof Products New" at bounding box center [693, 178] width 118 height 14
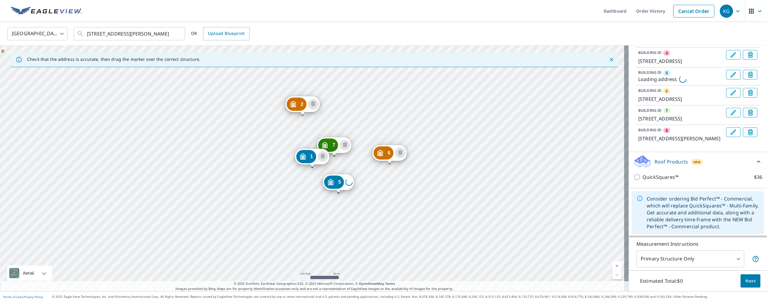
scroll to position [170, 0]
click at [726, 165] on div "Roof Products New" at bounding box center [695, 161] width 122 height 14
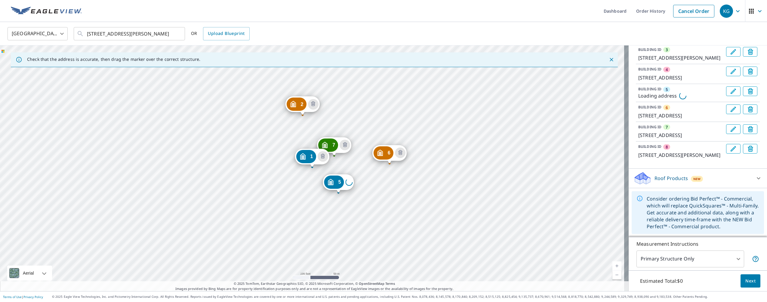
scroll to position [0, 0]
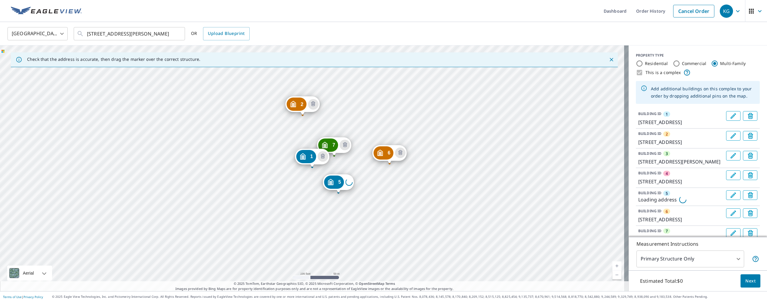
click at [639, 62] on div "Residential" at bounding box center [652, 63] width 32 height 7
click at [636, 63] on input "Residential" at bounding box center [639, 63] width 7 height 7
radio input "true"
type input "1"
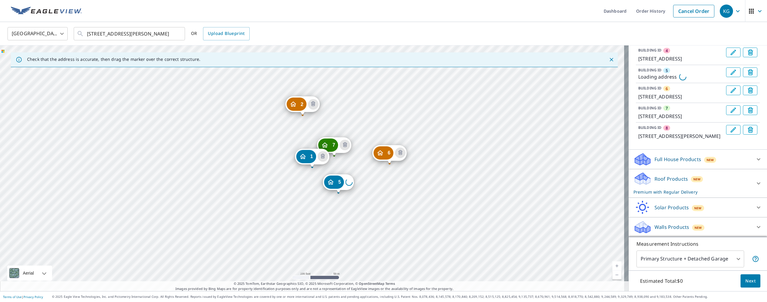
scroll to position [173, 0]
click at [751, 180] on div at bounding box center [758, 183] width 14 height 14
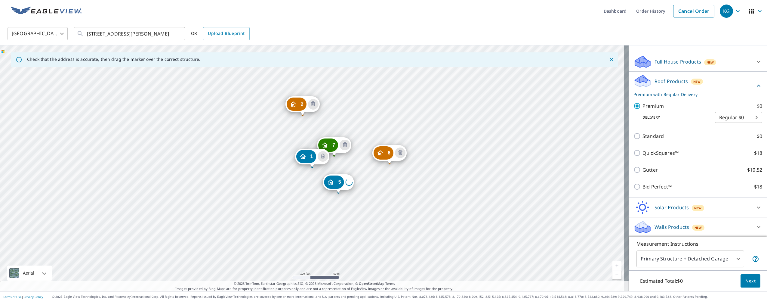
scroll to position [0, 0]
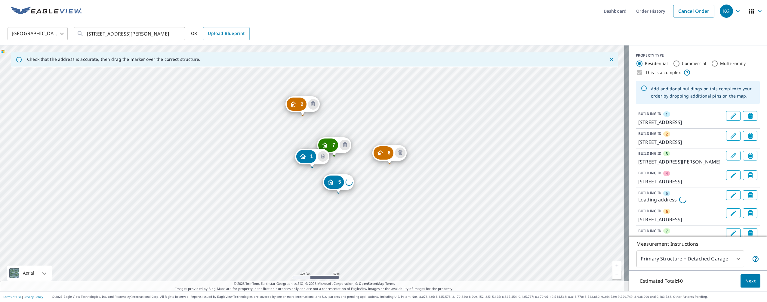
click at [711, 63] on input "Multi-Family" at bounding box center [714, 63] width 7 height 7
radio input "true"
type input "2"
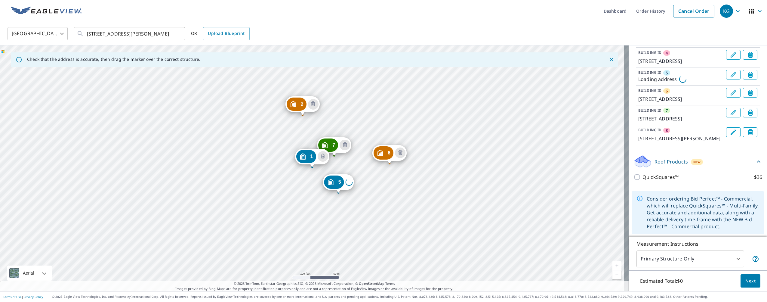
scroll to position [170, 0]
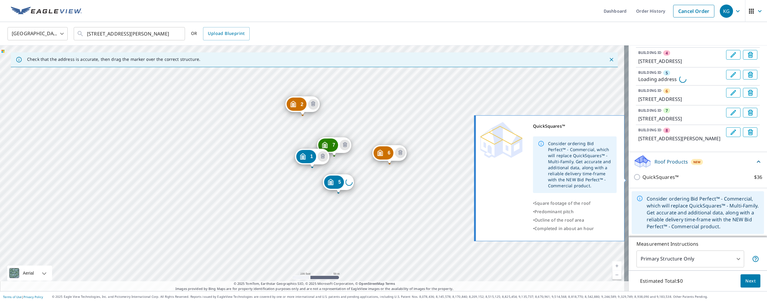
click at [634, 177] on input "QuickSquares™ $36" at bounding box center [638, 176] width 9 height 7
checkbox input "true"
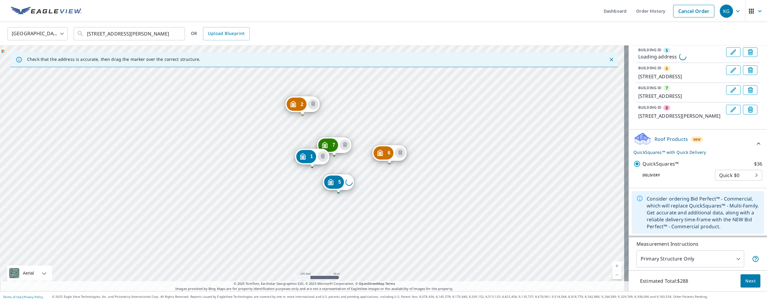
scroll to position [0, 0]
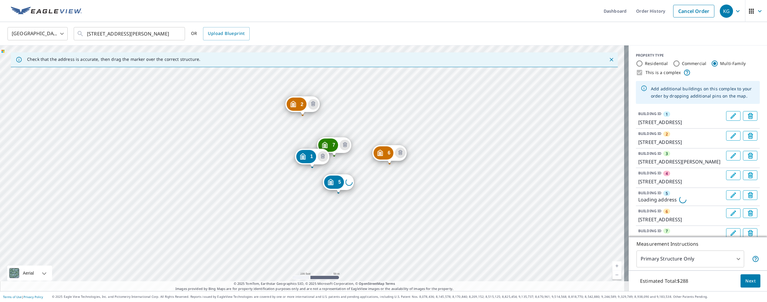
click at [645, 61] on label "Residential" at bounding box center [656, 63] width 23 height 6
click at [641, 61] on input "Residential" at bounding box center [639, 63] width 7 height 7
radio input "true"
type input "1"
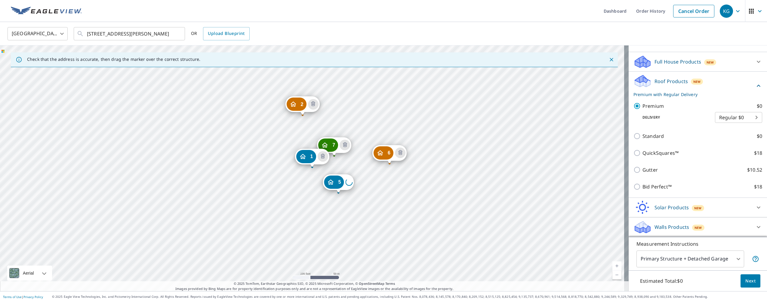
scroll to position [265, 0]
click at [749, 283] on span "Next" at bounding box center [750, 281] width 10 height 8
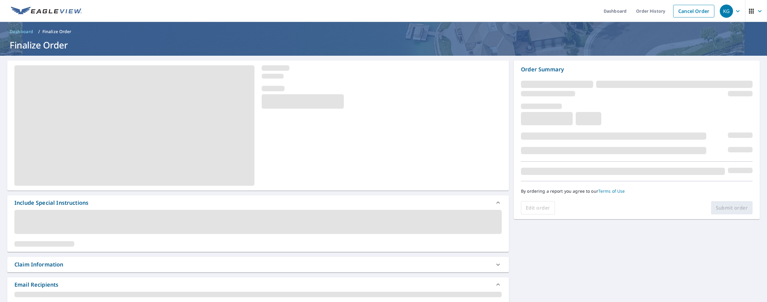
scroll to position [102, 0]
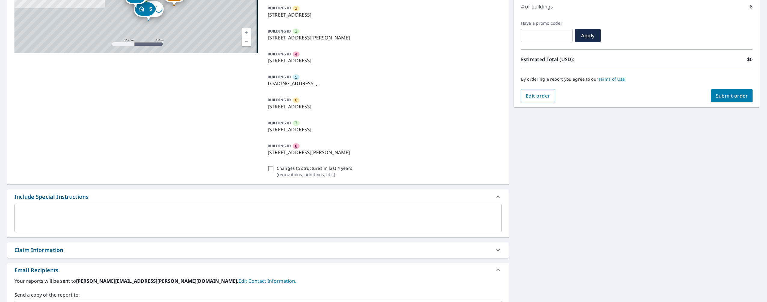
click at [69, 241] on div "2 14336 Island Cove Dr Orlando, FL 32824 3 1207 Lucaya Cir Orlando, FL 32824 4 …" at bounding box center [258, 168] width 502 height 421
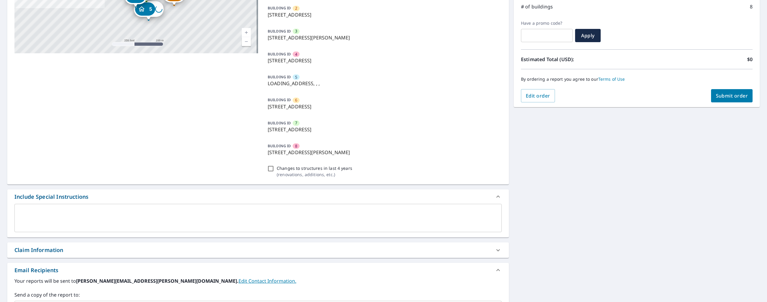
click at [69, 245] on div "Claim Information" at bounding box center [258, 249] width 502 height 15
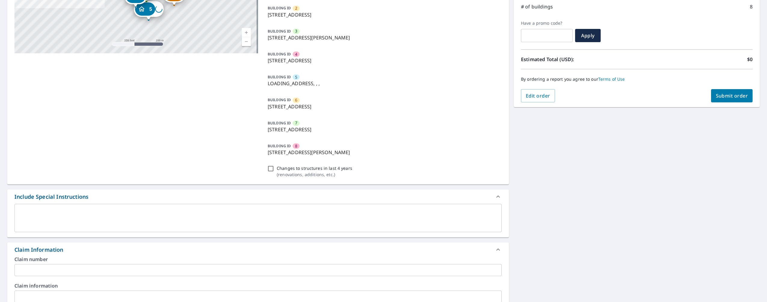
click at [61, 262] on div "Claim number ​" at bounding box center [257, 266] width 487 height 19
click at [63, 263] on div "Claim number ​" at bounding box center [257, 266] width 487 height 19
click at [65, 265] on input "text" at bounding box center [257, 270] width 487 height 12
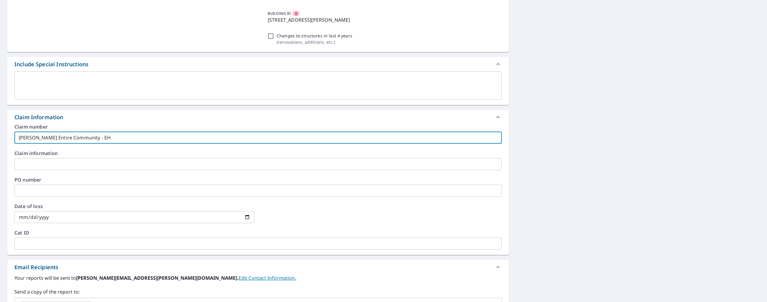
scroll to position [76, 0]
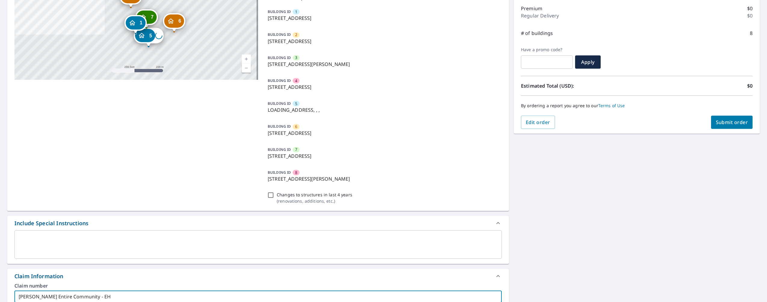
type input "Paul Clayton Entire Community - EH"
click at [270, 196] on input "Changes to structures in last 4 years ( renovations, additions, etc. )" at bounding box center [270, 194] width 7 height 7
checkbox input "true"
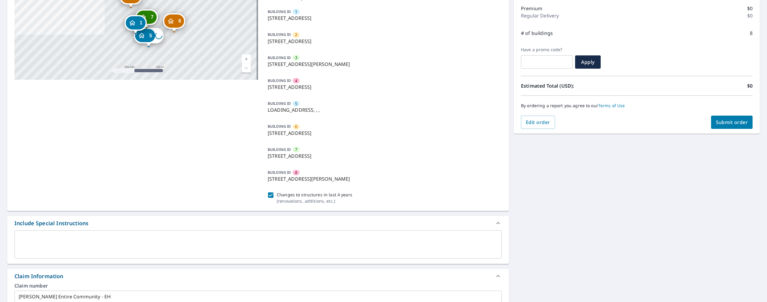
scroll to position [0, 0]
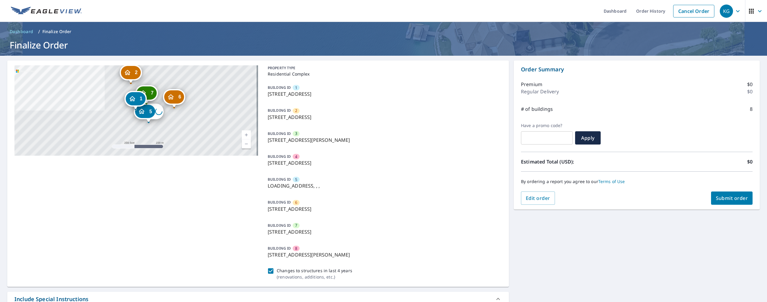
click at [717, 197] on span "Submit order" at bounding box center [732, 198] width 32 height 7
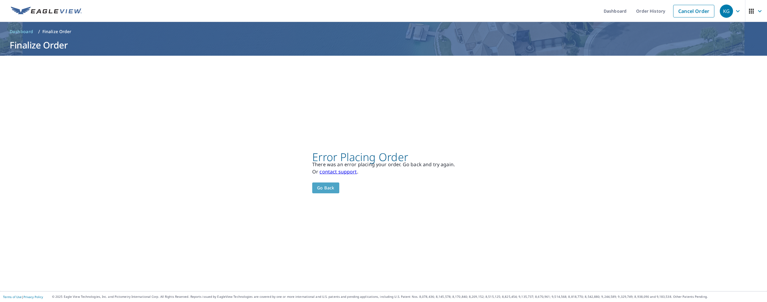
click at [325, 189] on span "Go back" at bounding box center [325, 188] width 17 height 8
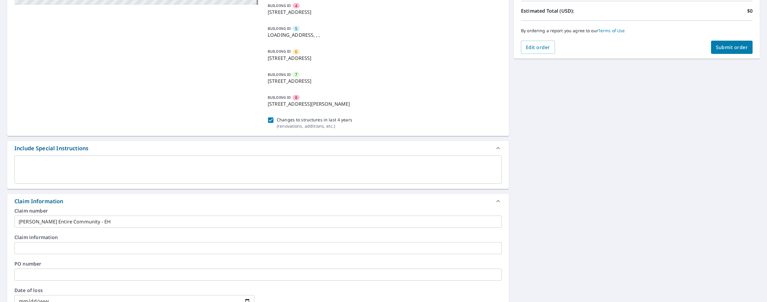
scroll to position [324, 0]
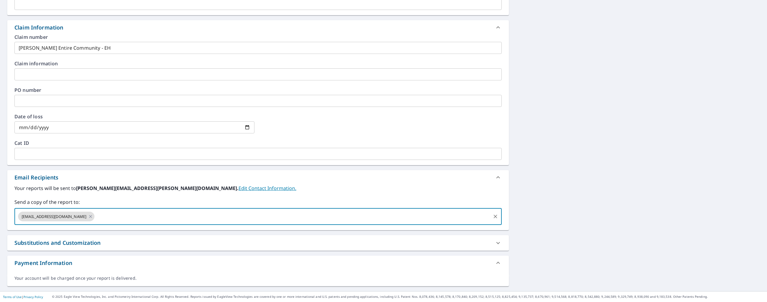
paste input "Ethan.herrera@quickroofing.com"
type input "Ethan.herrera@quickroofing.com"
paste input "Kerry.Quick@quickroofing.com"
type input "Kerry.Quick@quickroofing.com"
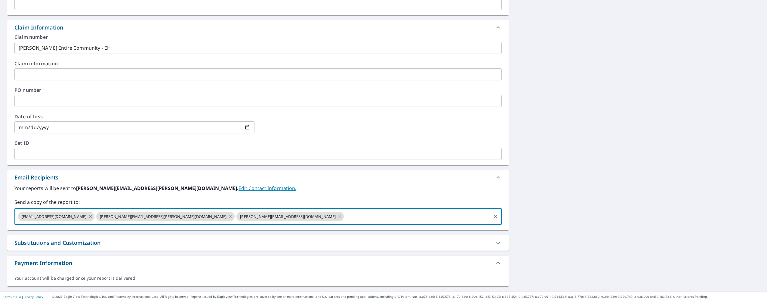
scroll to position [0, 0]
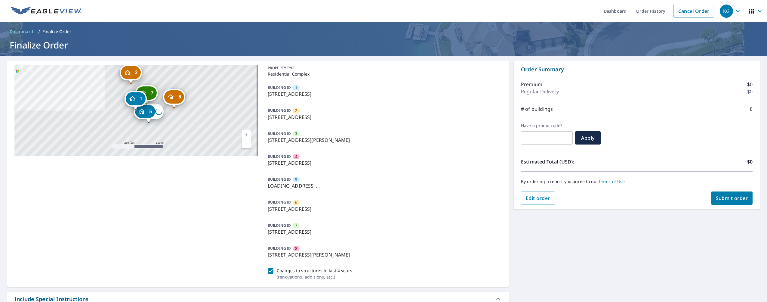
click at [441, 213] on div "BUILDING ID 6 14353 Bay Isle Dr, Orlando, FL, 32824" at bounding box center [383, 205] width 236 height 18
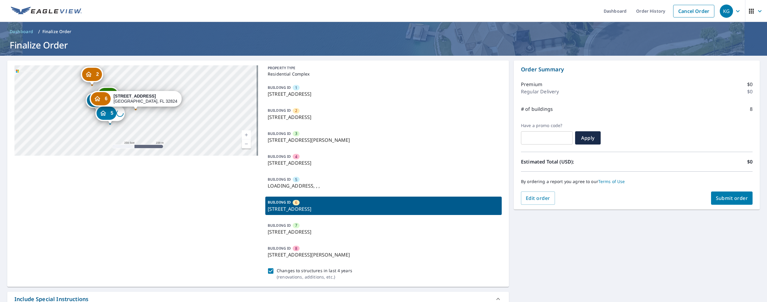
click at [717, 198] on span "Submit order" at bounding box center [732, 198] width 32 height 7
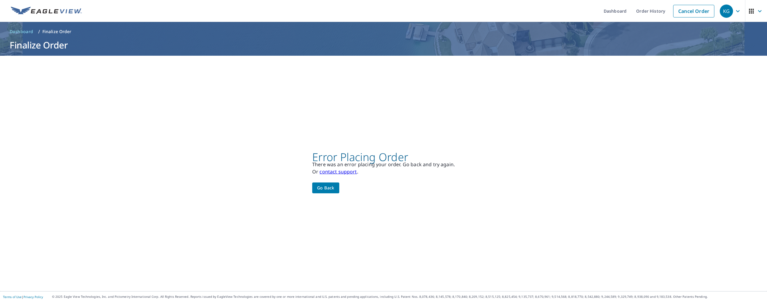
click at [318, 188] on span "Go back" at bounding box center [325, 188] width 17 height 8
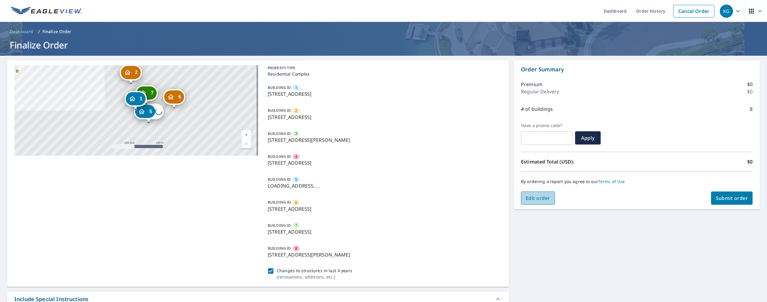
click at [531, 195] on span "Edit order" at bounding box center [538, 198] width 24 height 7
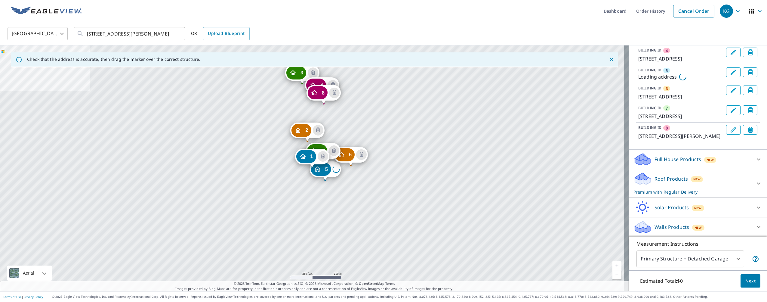
scroll to position [173, 0]
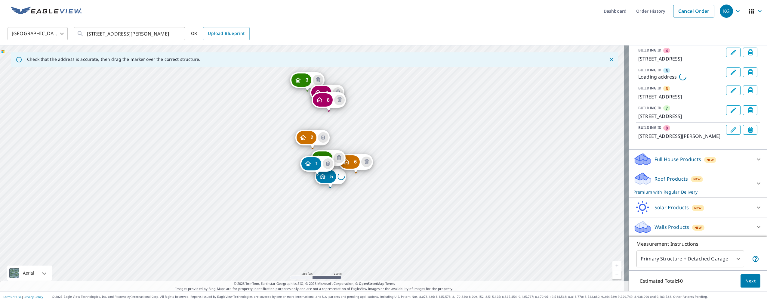
drag, startPoint x: 343, startPoint y: 118, endPoint x: 344, endPoint y: 122, distance: 4.2
click at [344, 122] on div "2 14336 Island Cove Dr Orlando, FL 32824 3 1207 Lucaya Cir Orlando, FL 32824 4 …" at bounding box center [314, 167] width 629 height 245
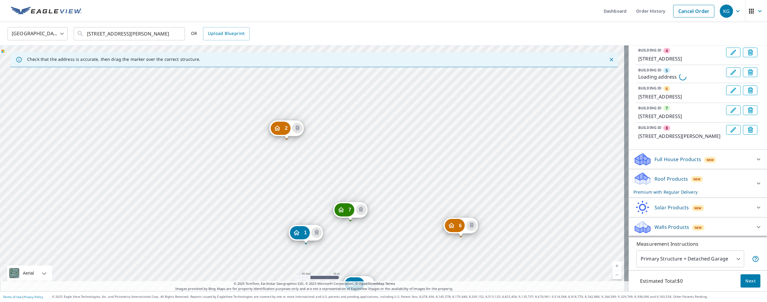
drag, startPoint x: 343, startPoint y: 132, endPoint x: 411, endPoint y: 78, distance: 86.5
click at [411, 78] on div "2 14336 Island Cove Dr Orlando, FL 32824 3 1207 Lucaya Cir Orlando, FL 32824 4 …" at bounding box center [314, 167] width 629 height 245
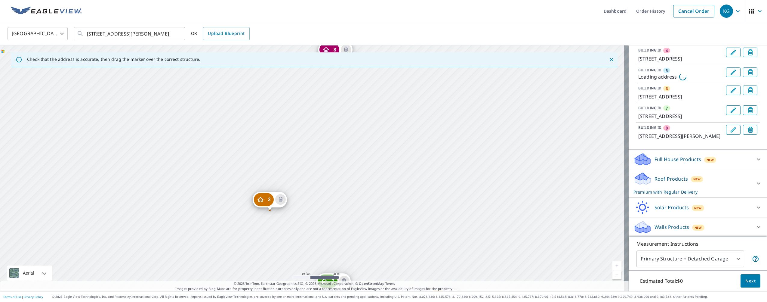
drag, startPoint x: 378, startPoint y: 171, endPoint x: 379, endPoint y: 175, distance: 3.5
click at [376, 174] on div "2 14336 Island Cove Dr Orlando, FL 32824 3 1207 Lucaya Cir Orlando, FL 32824 4 …" at bounding box center [314, 167] width 629 height 245
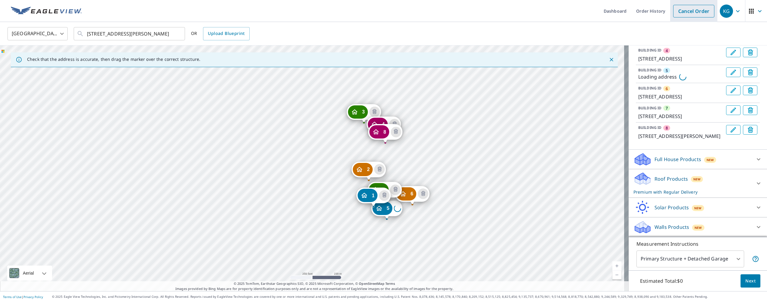
click at [678, 9] on link "Cancel Order" at bounding box center [693, 11] width 41 height 13
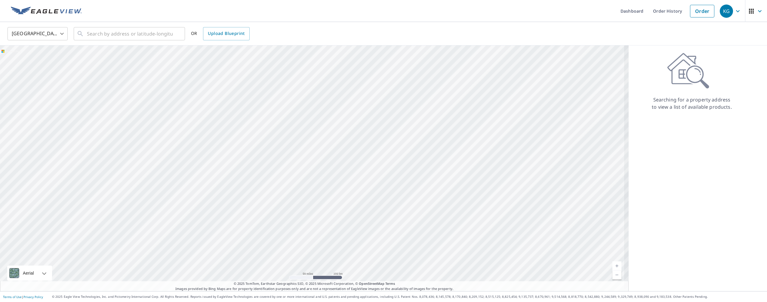
drag, startPoint x: 355, startPoint y: 216, endPoint x: 354, endPoint y: 177, distance: 38.5
click at [338, 150] on div at bounding box center [314, 167] width 629 height 245
drag, startPoint x: 365, startPoint y: 195, endPoint x: 392, endPoint y: 124, distance: 75.9
click at [392, 124] on div at bounding box center [314, 167] width 629 height 245
drag, startPoint x: 326, startPoint y: 233, endPoint x: 411, endPoint y: 130, distance: 133.1
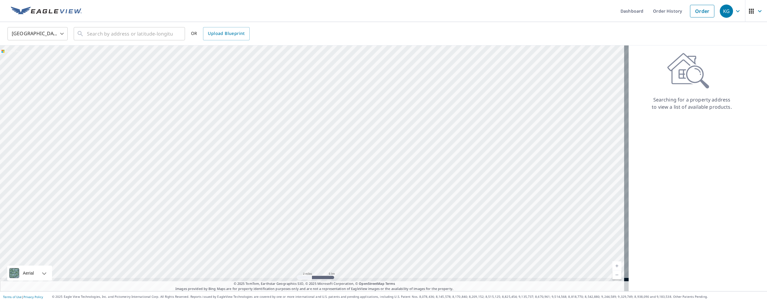
click at [411, 130] on div at bounding box center [314, 167] width 629 height 245
drag, startPoint x: 447, startPoint y: 150, endPoint x: 409, endPoint y: 132, distance: 41.6
click at [407, 128] on div at bounding box center [314, 167] width 629 height 245
drag, startPoint x: 427, startPoint y: 153, endPoint x: 390, endPoint y: 156, distance: 37.5
click at [390, 156] on div at bounding box center [314, 167] width 629 height 245
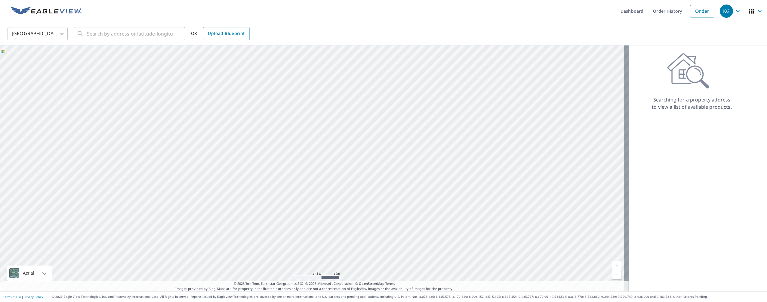
drag, startPoint x: 358, startPoint y: 138, endPoint x: 358, endPoint y: 143, distance: 5.1
click at [358, 143] on div at bounding box center [314, 167] width 629 height 245
click at [127, 35] on input "text" at bounding box center [130, 33] width 86 height 17
paste input "Kerry.Quick@quickroofing.com"
type input "Kerry.Quick@quickroofing.com"
